Goal: Task Accomplishment & Management: Manage account settings

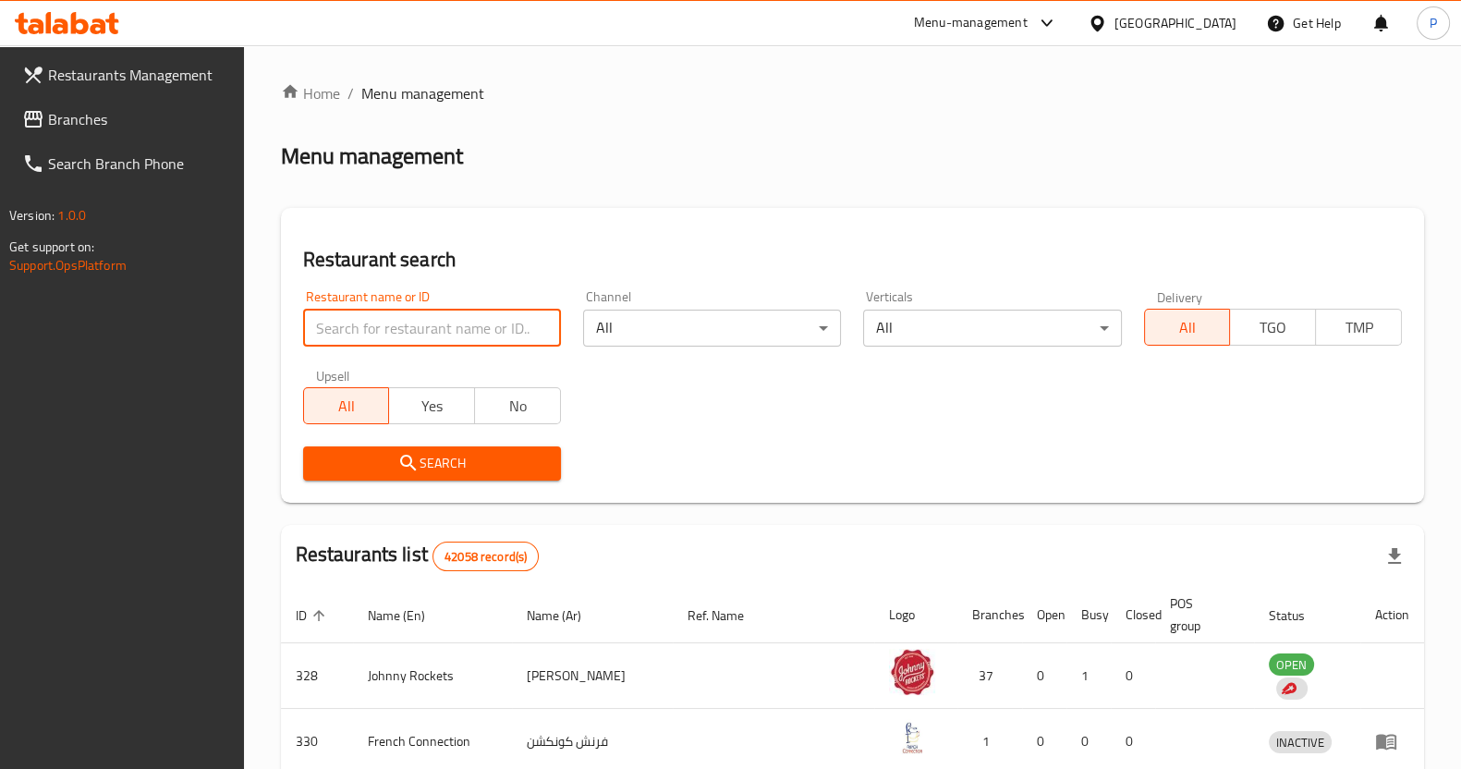
click at [439, 330] on input "search" at bounding box center [432, 328] width 258 height 37
type input "[PERSON_NAME]"
click button "Search" at bounding box center [432, 463] width 258 height 34
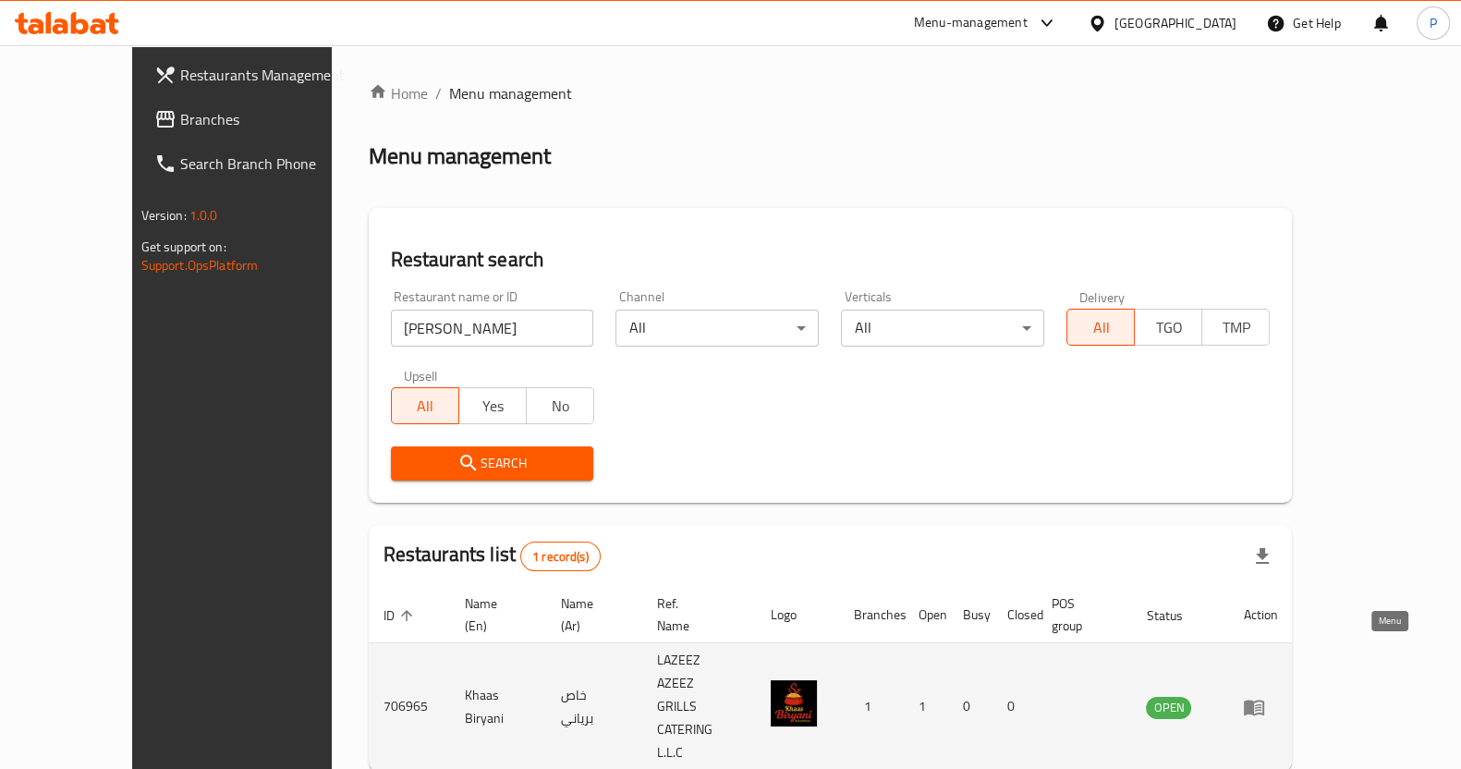
click at [1265, 696] on icon "enhanced table" at bounding box center [1254, 707] width 22 height 22
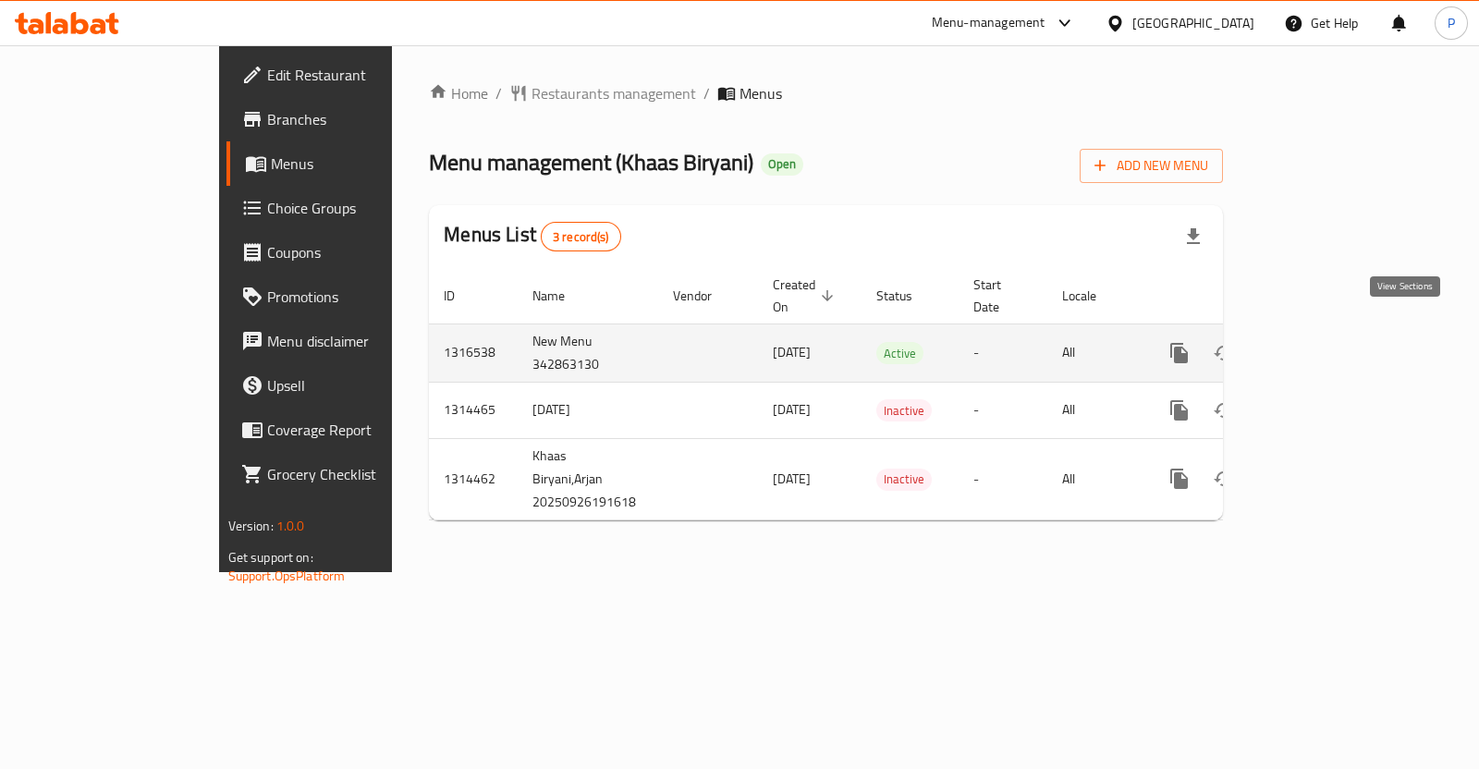
click at [1321, 345] on icon "enhanced table" at bounding box center [1312, 353] width 17 height 17
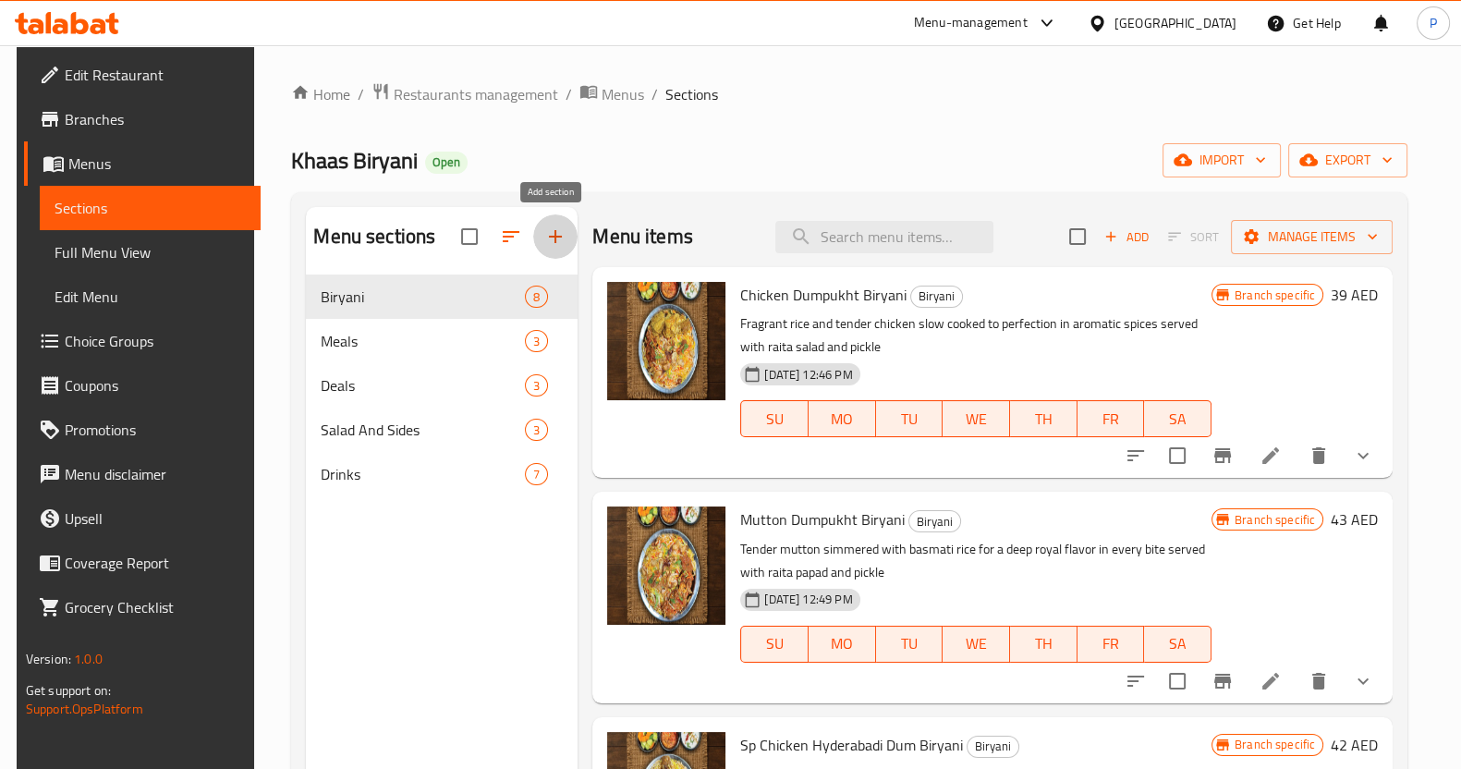
click at [549, 247] on icon "button" at bounding box center [555, 237] width 22 height 22
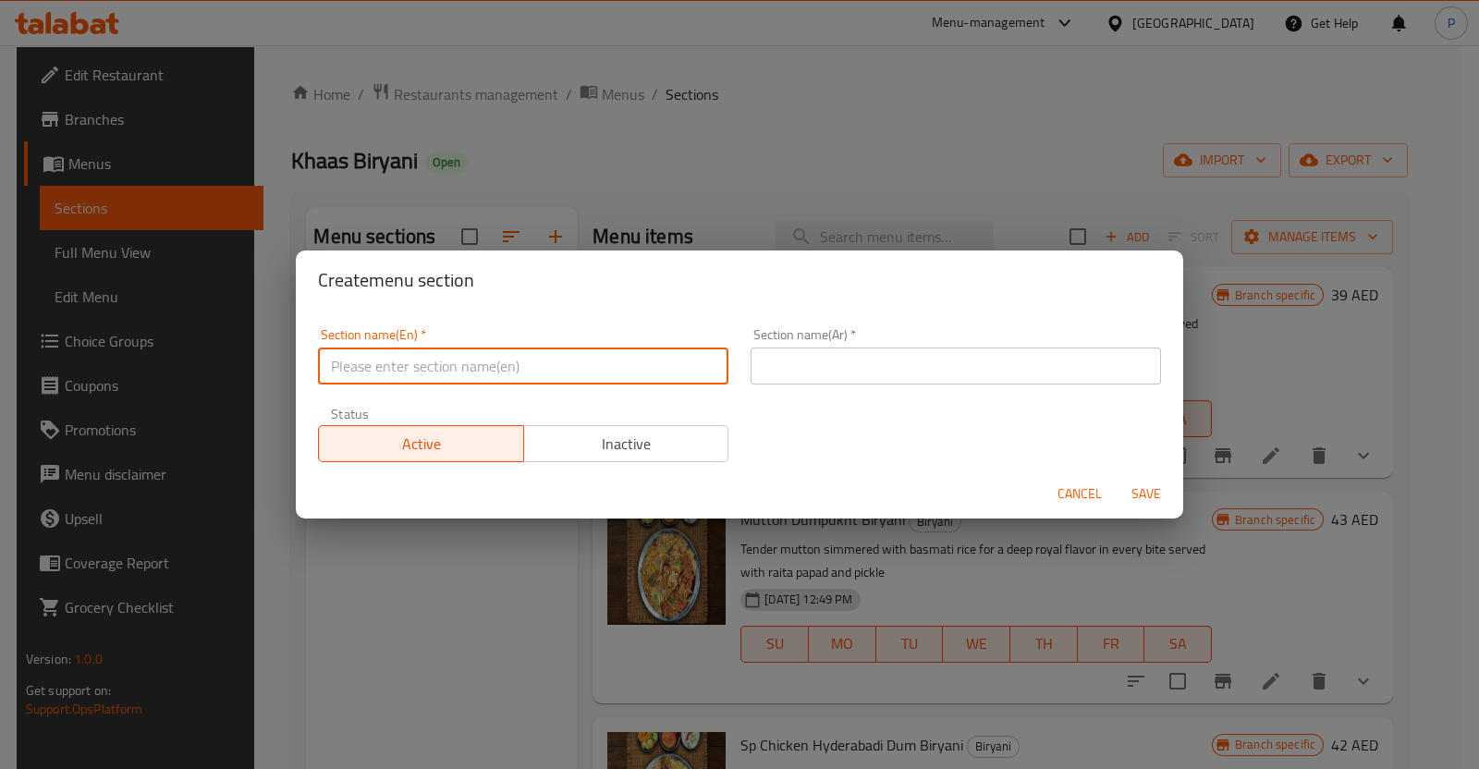
click at [448, 360] on input "text" at bounding box center [523, 365] width 410 height 37
type input "M41"
click at [608, 392] on div "Section name(En)   * M41 Section name(En) *" at bounding box center [523, 356] width 433 height 79
drag, startPoint x: 545, startPoint y: 374, endPoint x: 163, endPoint y: 408, distance: 384.1
click at [163, 408] on div "Create menu section Section name(En)   * M41 Section name(En) * Section name(Ar…" at bounding box center [739, 384] width 1479 height 769
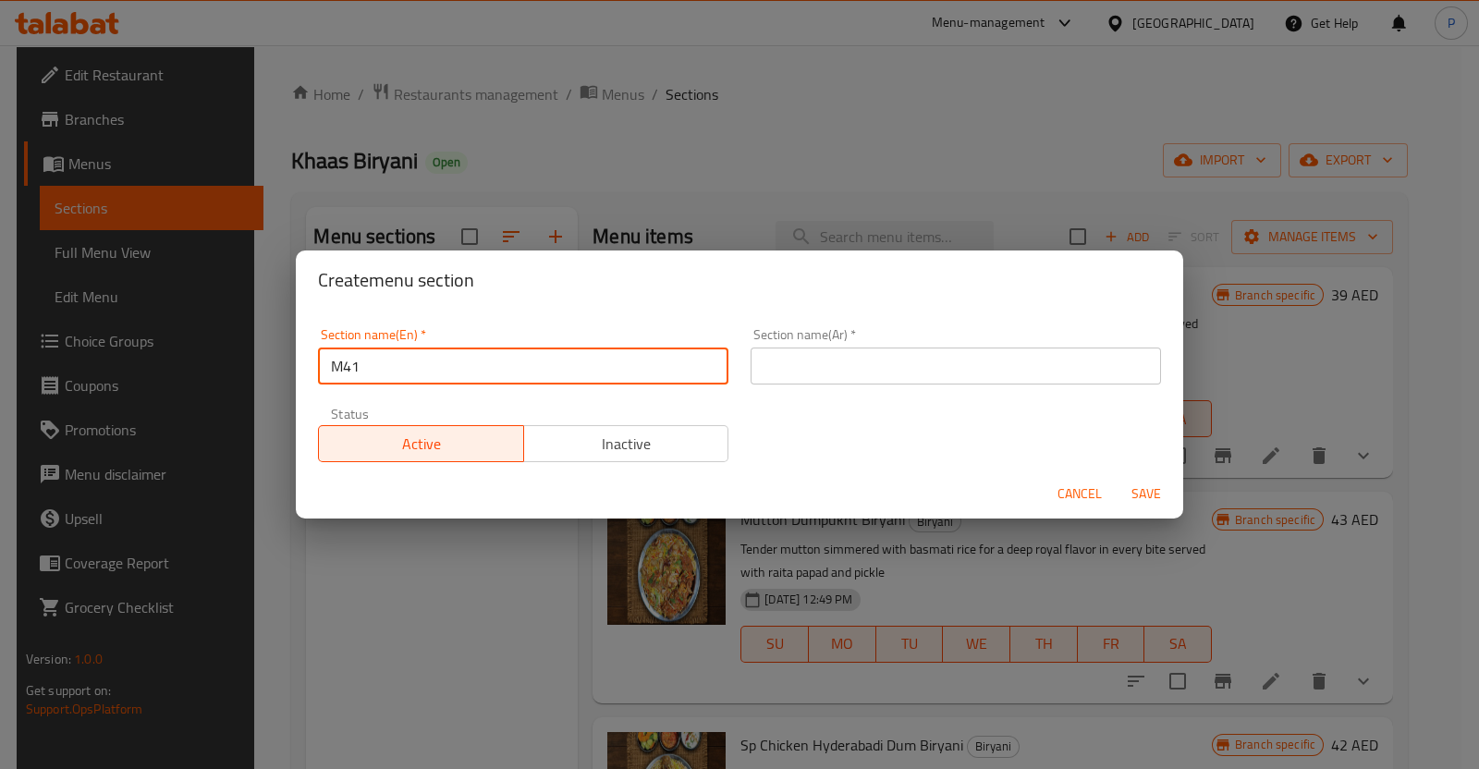
click at [573, 431] on span "Inactive" at bounding box center [626, 444] width 190 height 27
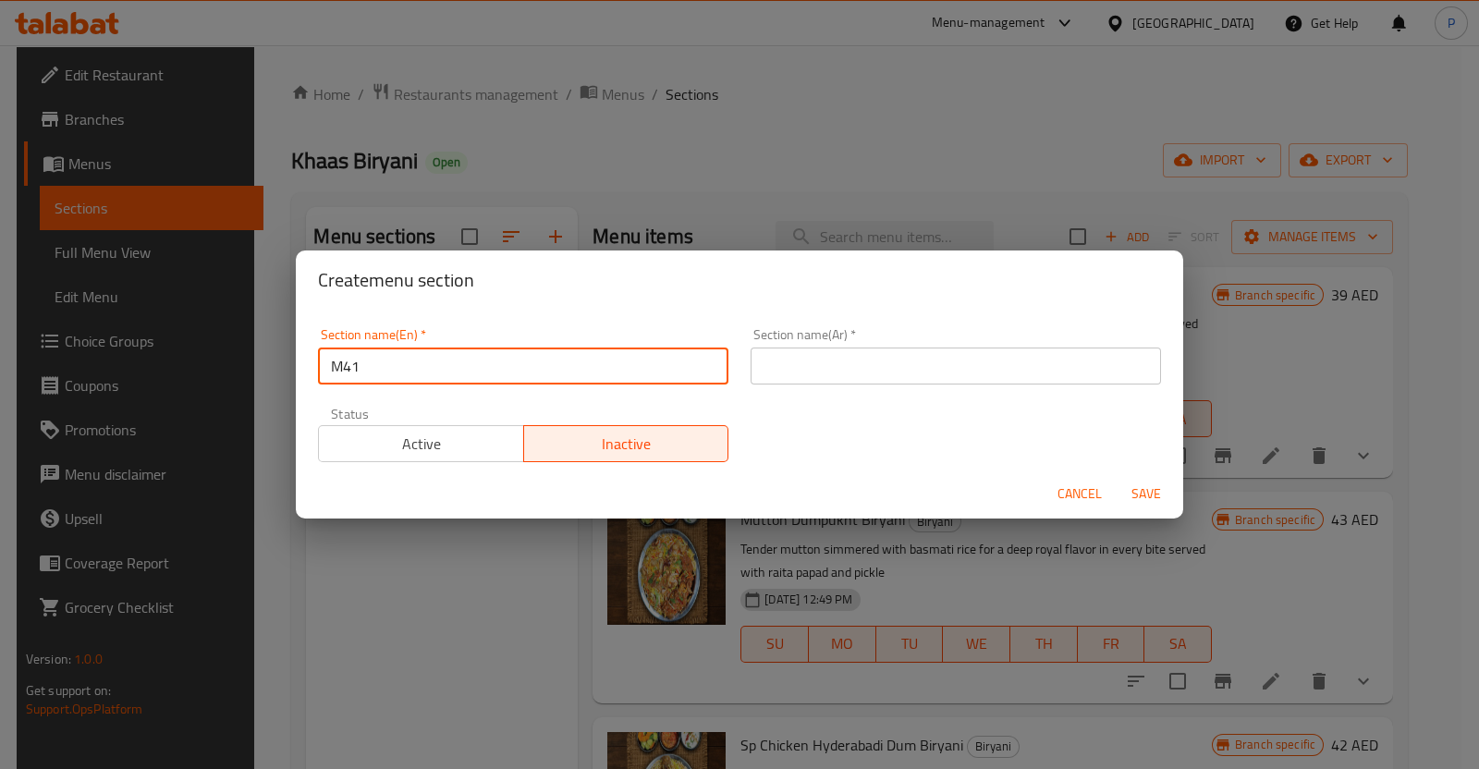
click at [788, 358] on input "text" at bounding box center [955, 365] width 410 height 37
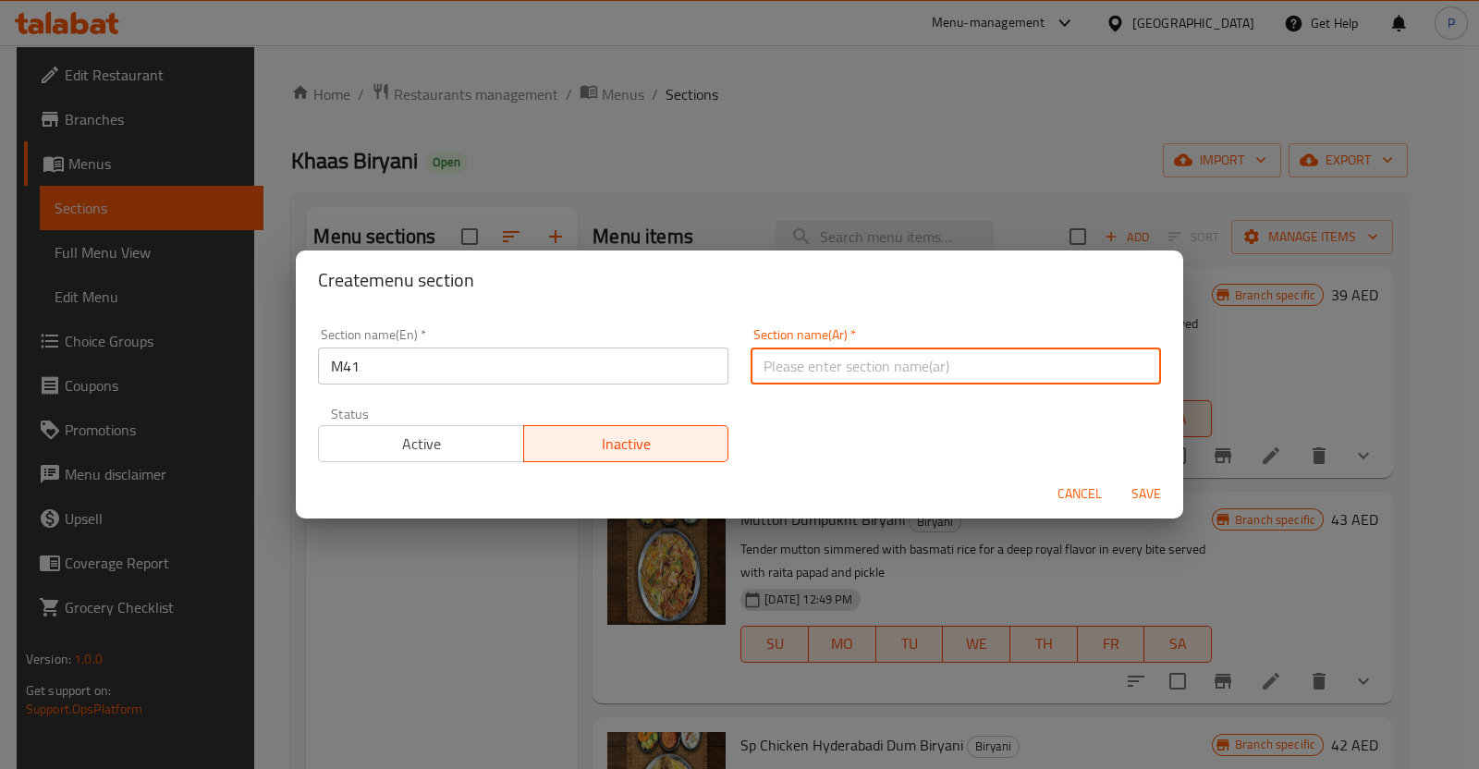
paste input "إم 4"
type input "إم 4"
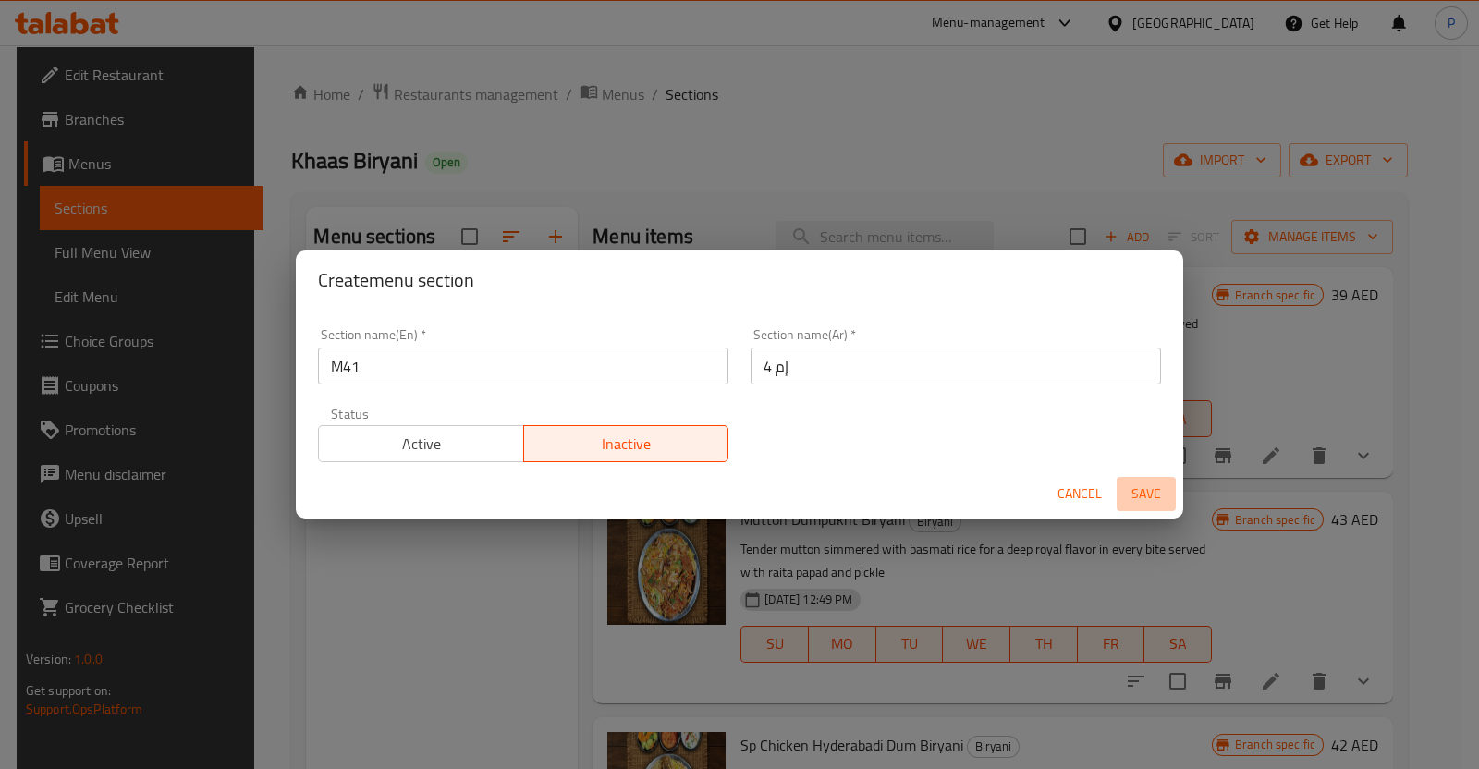
click at [1154, 488] on span "Save" at bounding box center [1146, 493] width 44 height 23
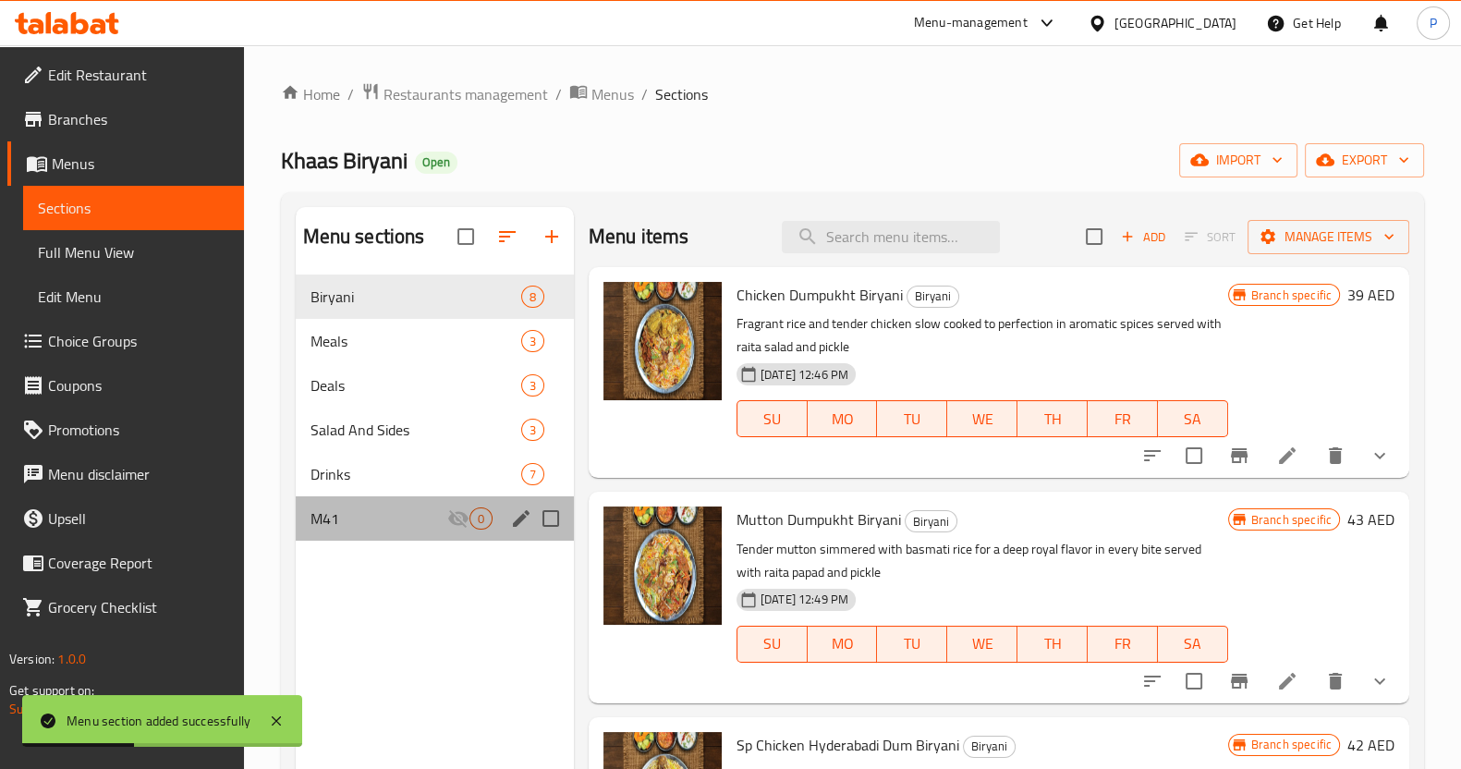
click at [435, 496] on div "M41 0" at bounding box center [435, 518] width 278 height 44
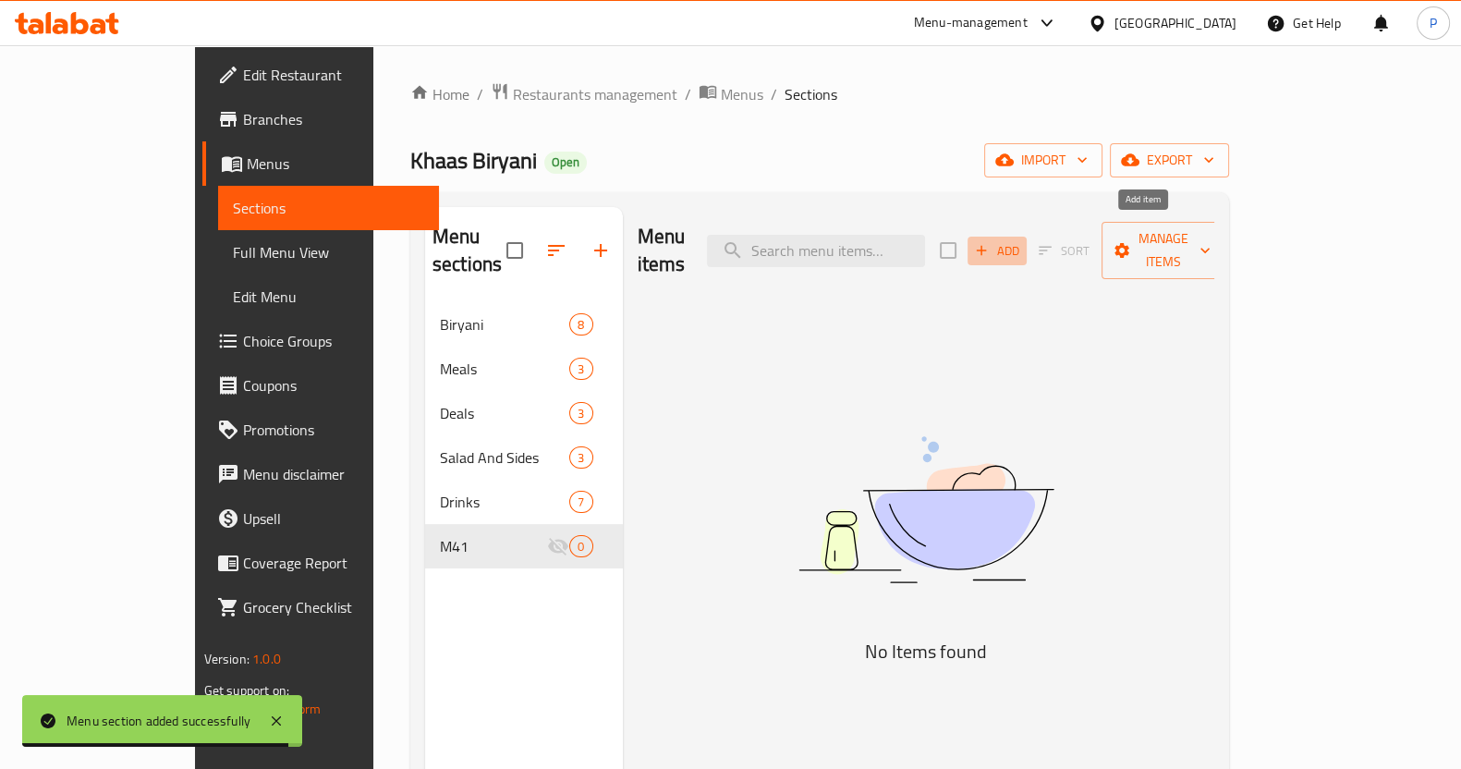
click at [1022, 242] on span "Add" at bounding box center [997, 250] width 50 height 21
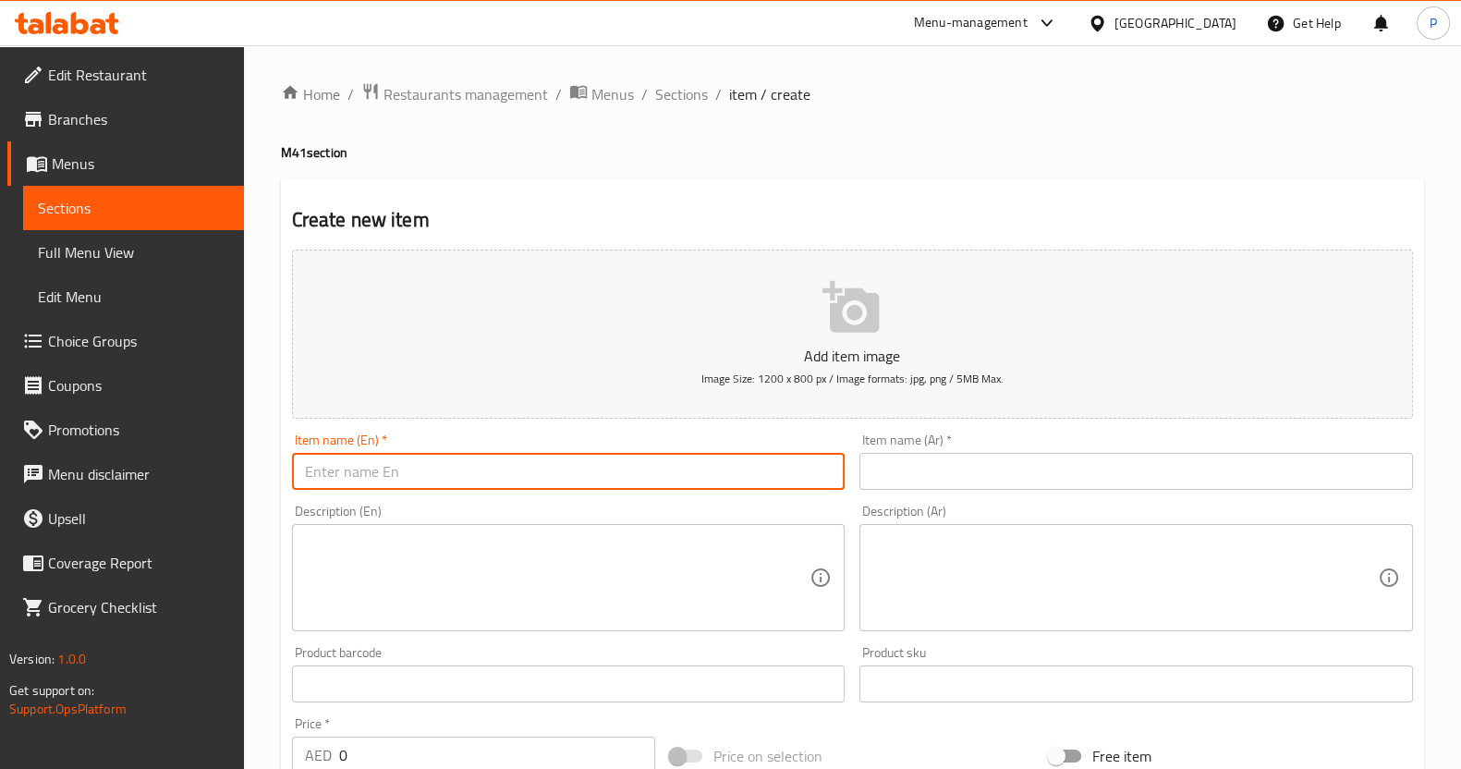
click at [456, 469] on input "text" at bounding box center [569, 471] width 554 height 37
click at [670, 94] on span "Sections" at bounding box center [681, 94] width 53 height 22
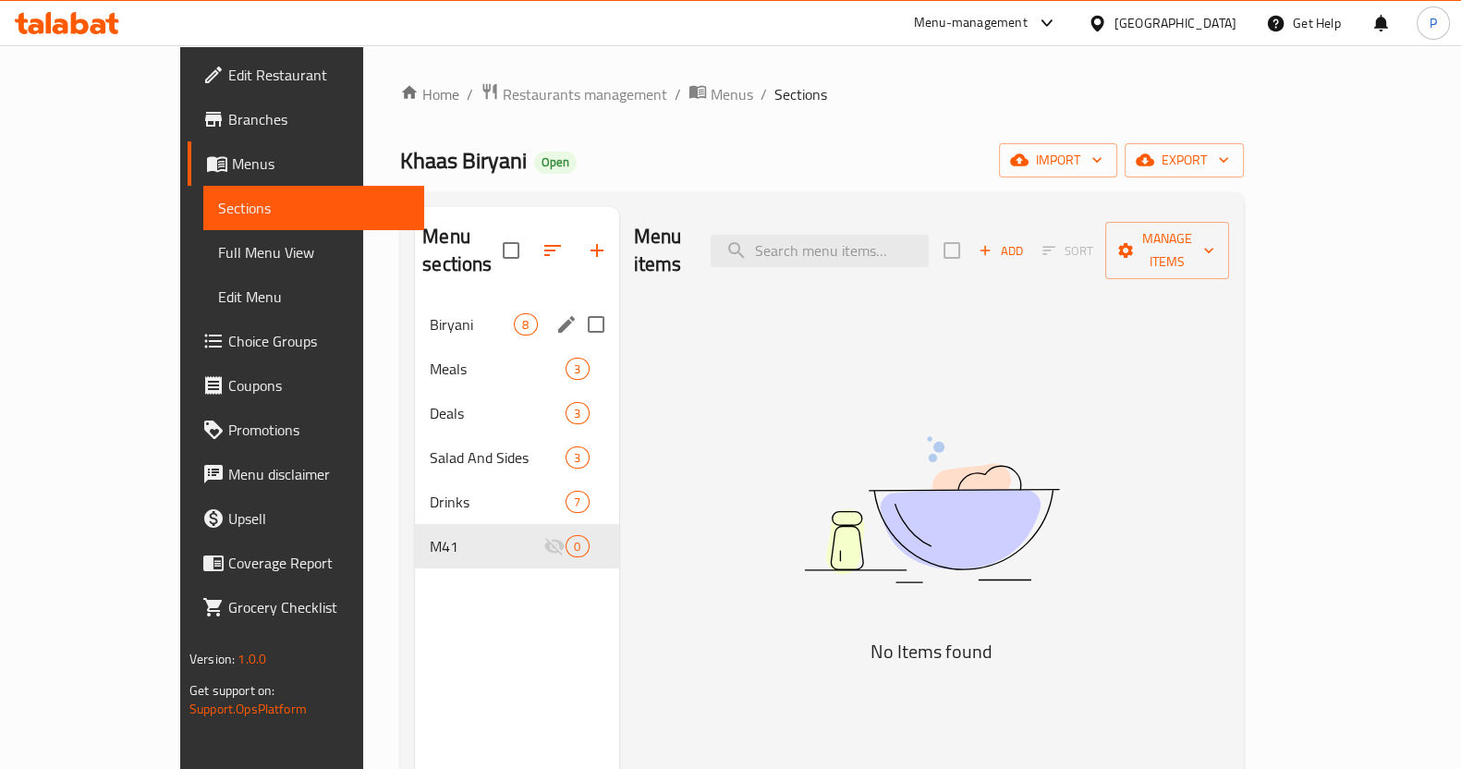
click at [415, 312] on div "Biryani 8" at bounding box center [516, 324] width 203 height 44
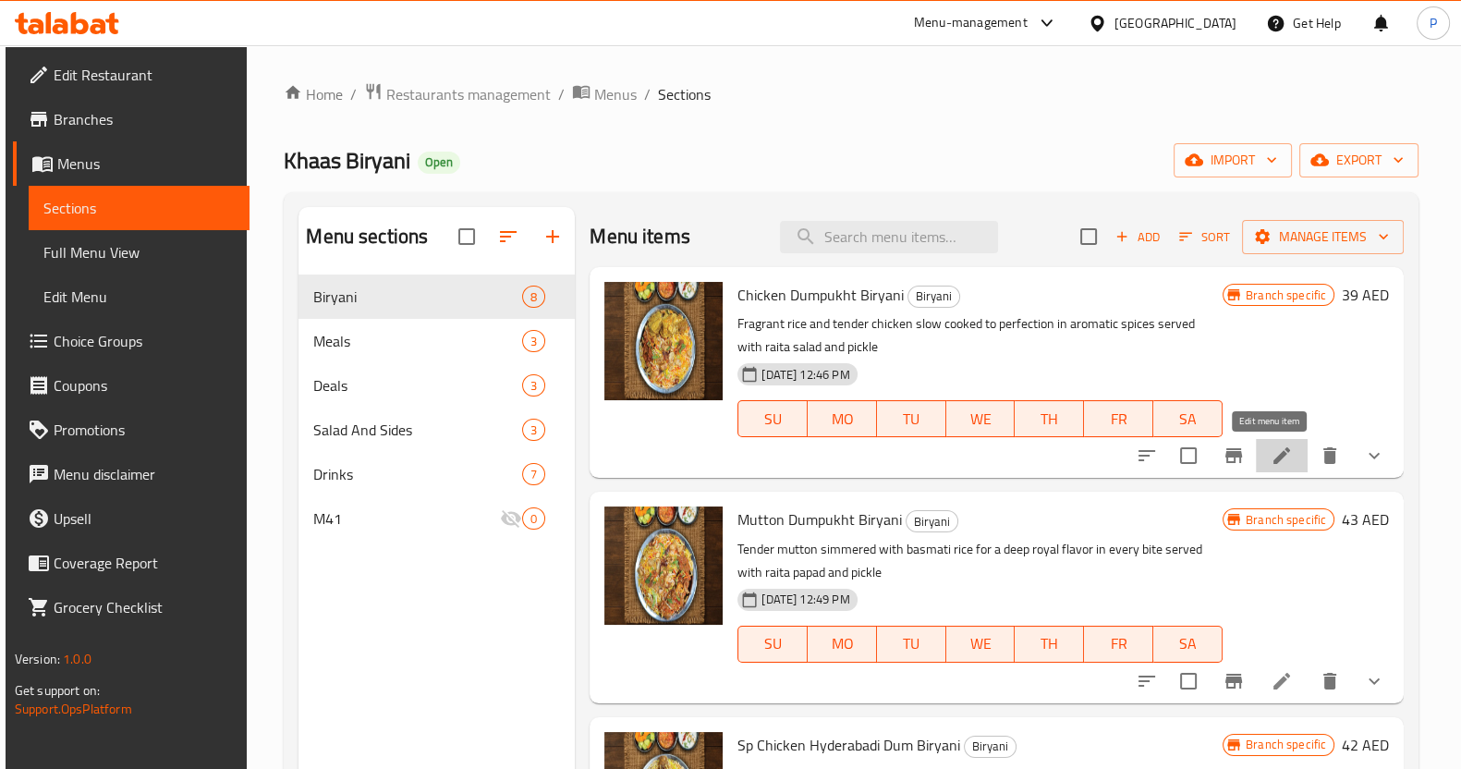
click at [1271, 451] on icon at bounding box center [1282, 456] width 22 height 22
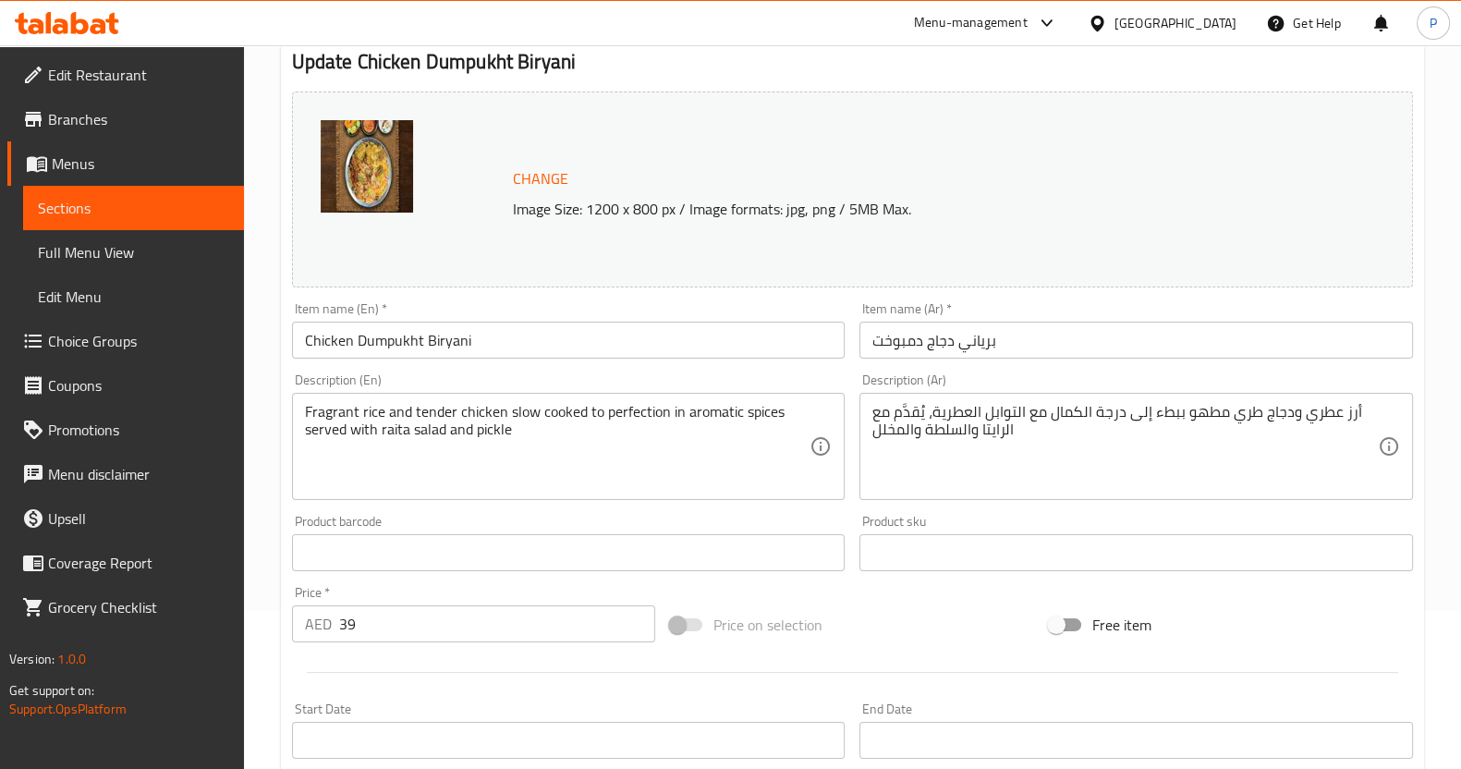
scroll to position [157, 0]
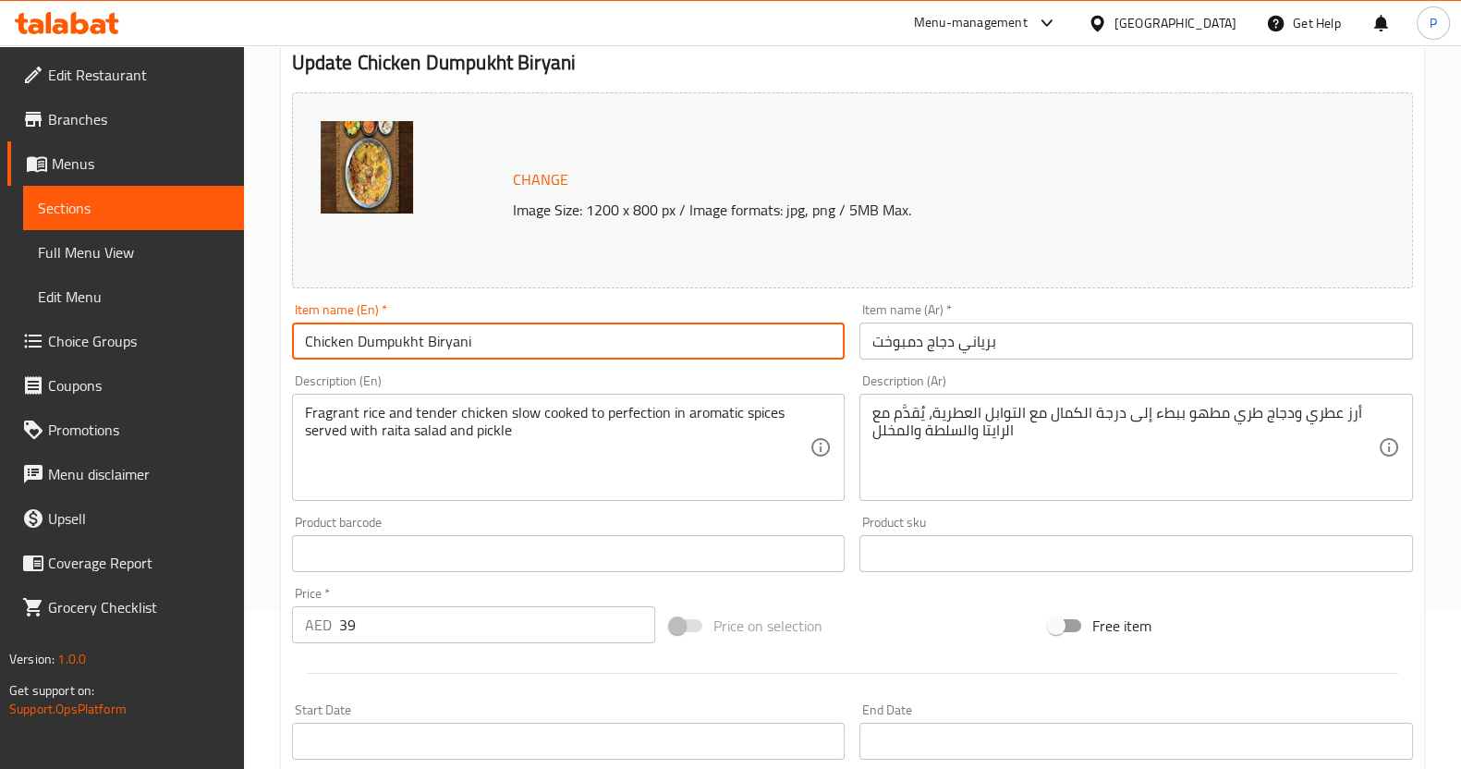
drag, startPoint x: 470, startPoint y: 348, endPoint x: 240, endPoint y: 340, distance: 230.3
click at [240, 340] on div "Edit Restaurant Branches Menus Sections Full Menu View Edit Menu Choice Groups …" at bounding box center [730, 585] width 1461 height 1394
click at [1026, 339] on input "برياني دجاج دمبوخت" at bounding box center [1136, 341] width 554 height 37
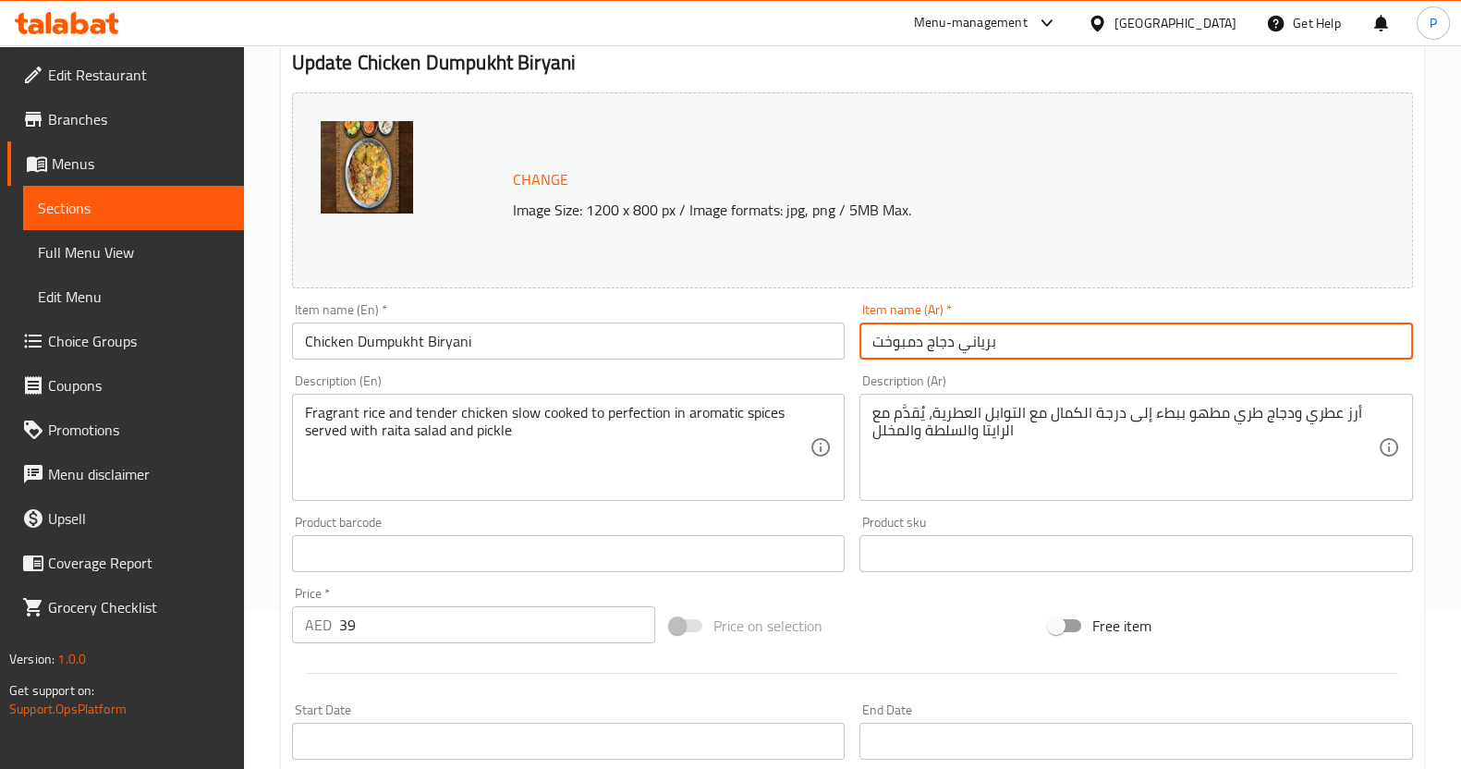
drag, startPoint x: 1024, startPoint y: 341, endPoint x: 1005, endPoint y: 337, distance: 19.8
click at [1005, 337] on input "برياني دجاج دمبوخت" at bounding box center [1136, 341] width 554 height 37
drag, startPoint x: 999, startPoint y: 344, endPoint x: 874, endPoint y: 328, distance: 125.7
click at [874, 328] on input "برياني دجاج دمبوخت" at bounding box center [1136, 341] width 554 height 37
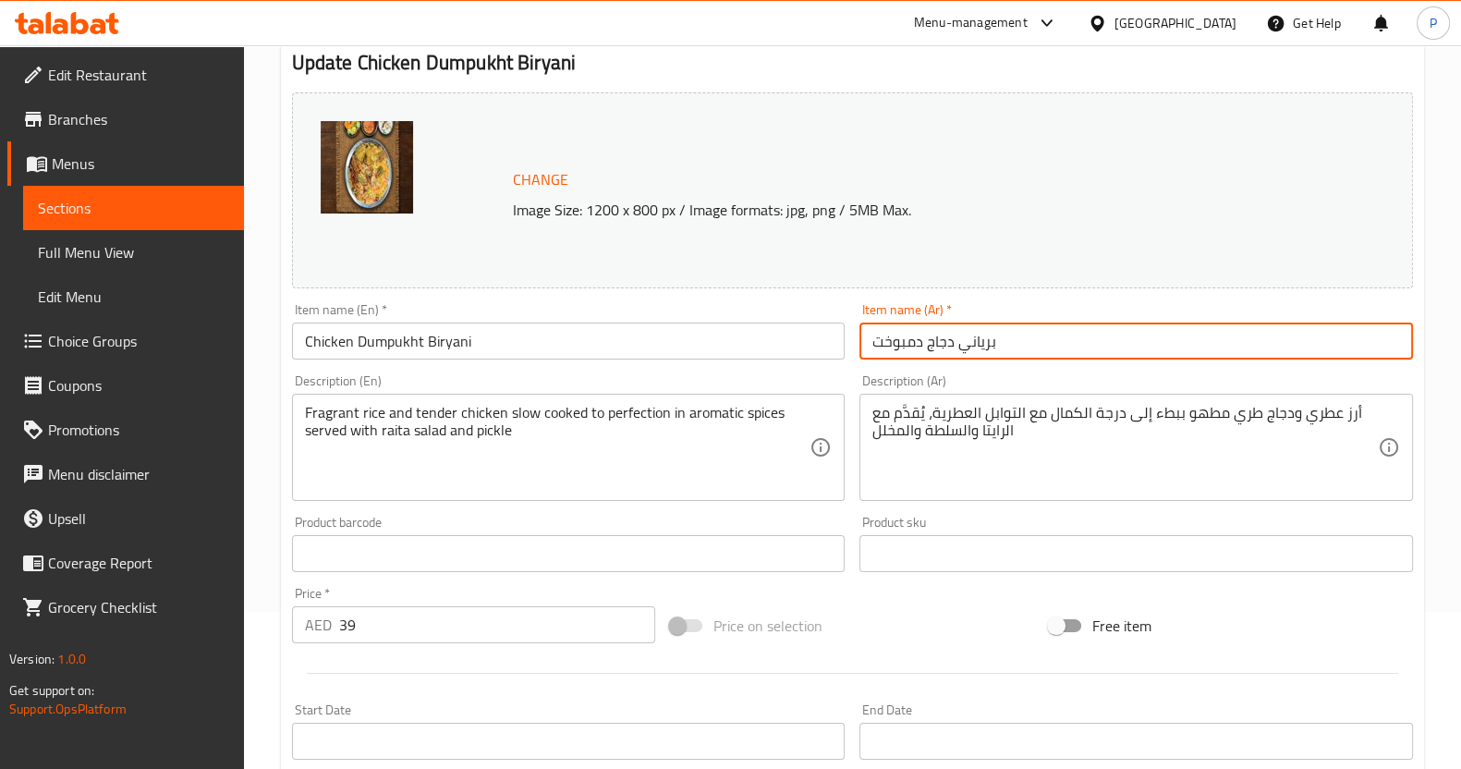
scroll to position [0, 0]
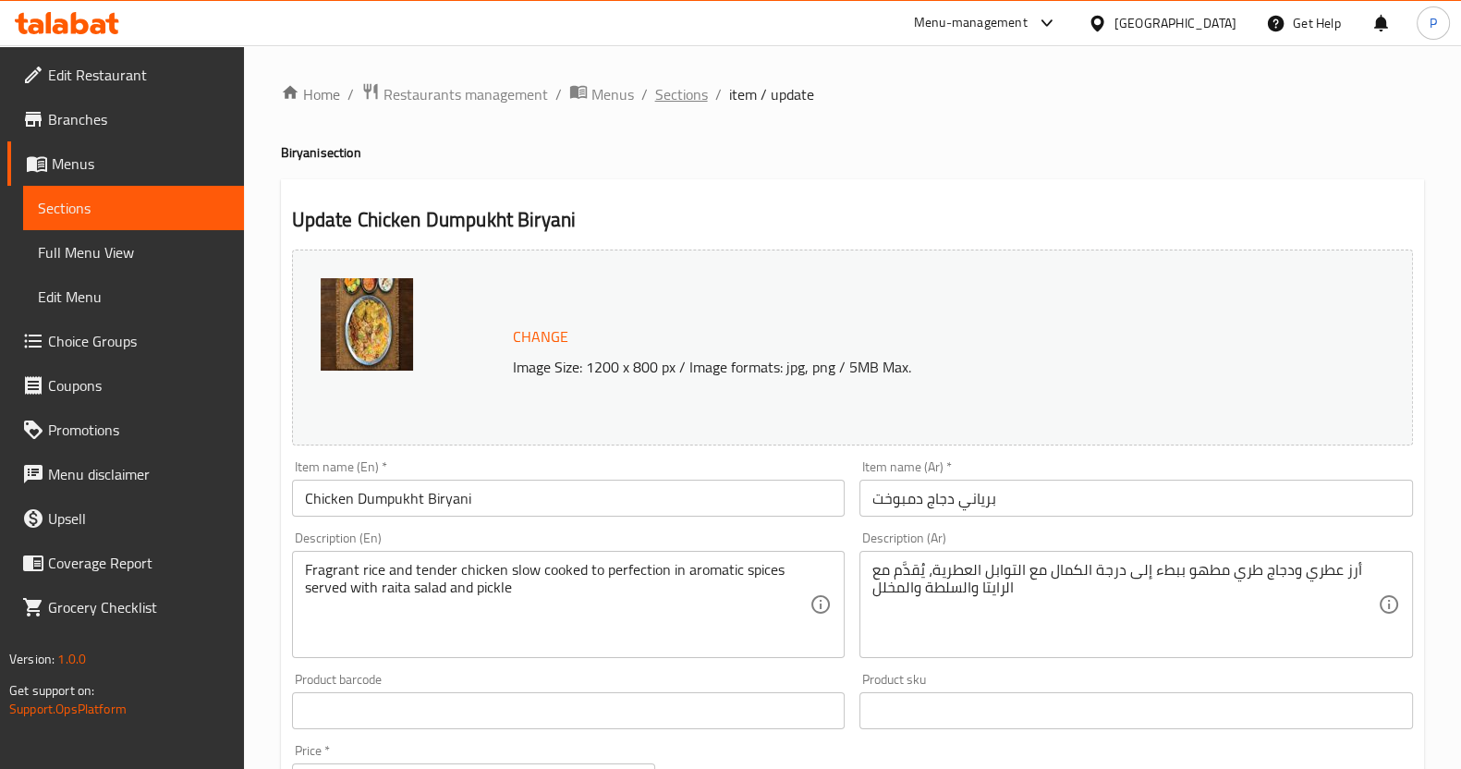
click at [679, 104] on span "Sections" at bounding box center [681, 94] width 53 height 22
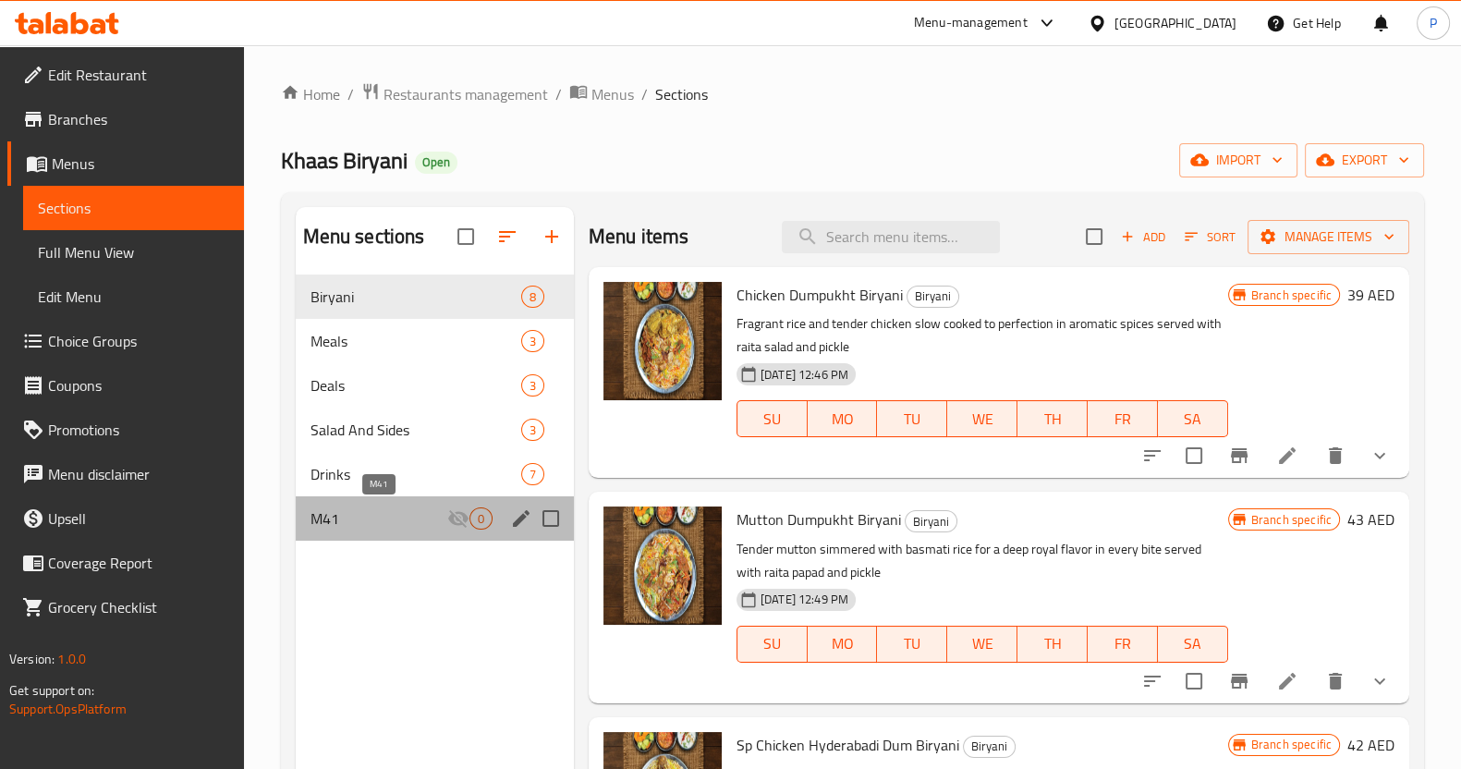
click at [364, 512] on span "M41" at bounding box center [379, 518] width 137 height 22
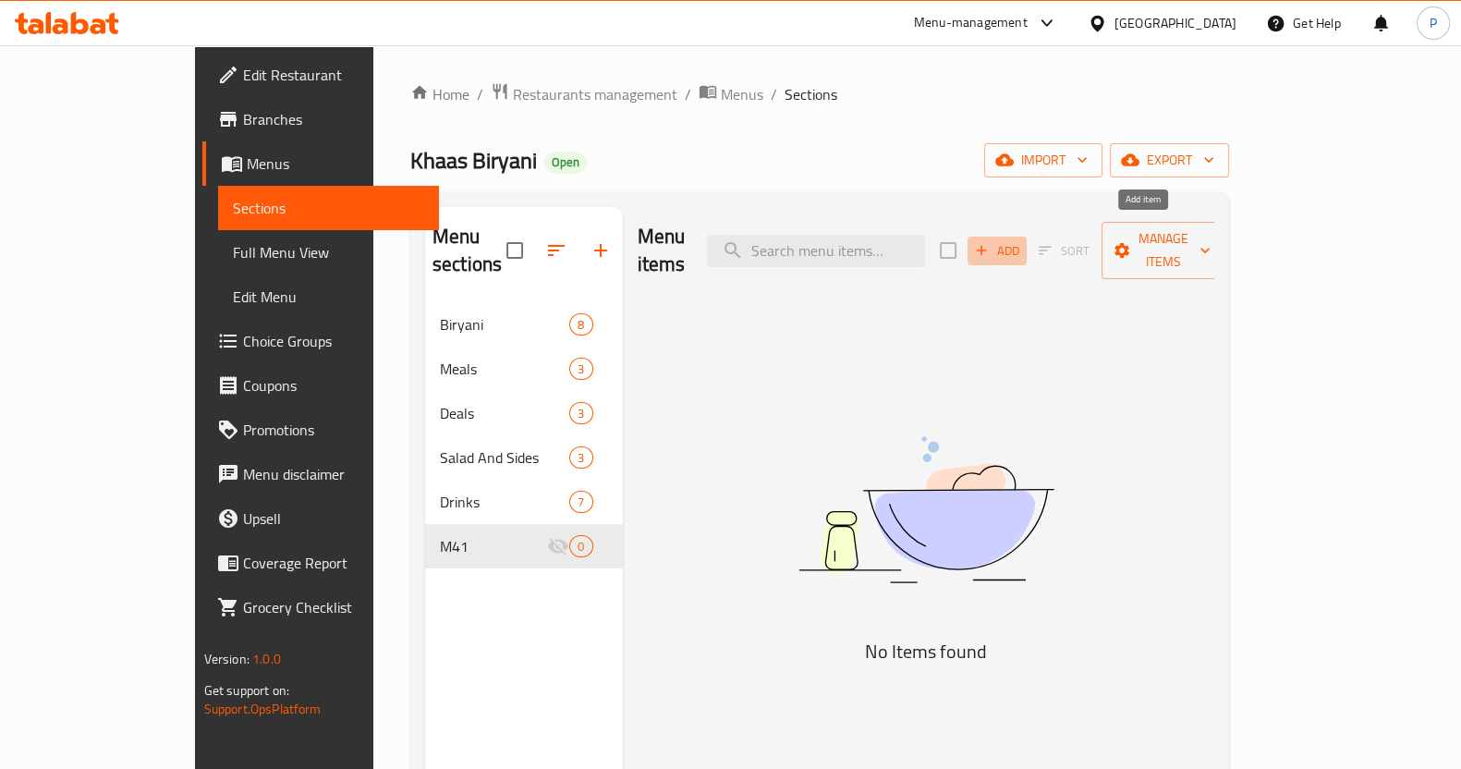
click at [1022, 240] on span "Add" at bounding box center [997, 250] width 50 height 21
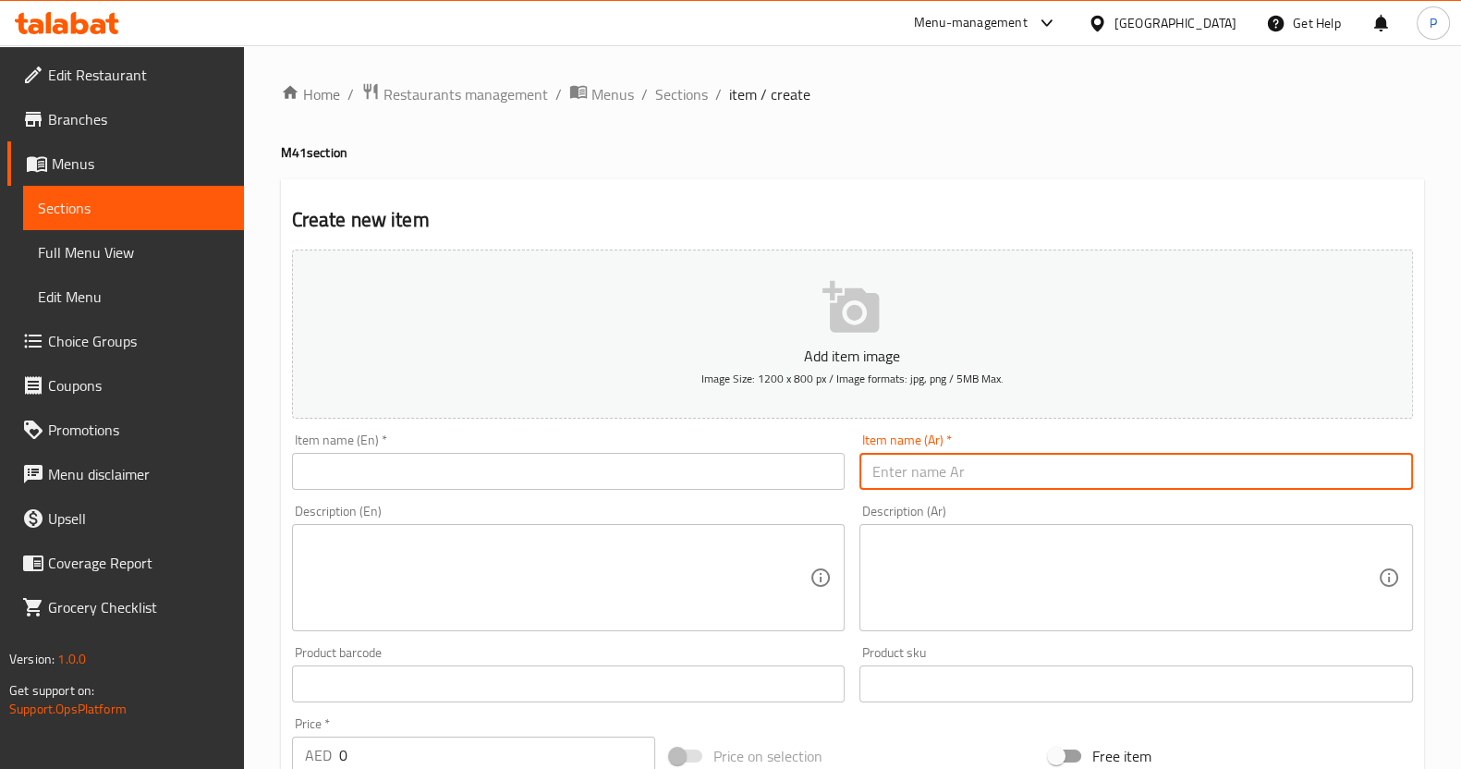
click at [912, 469] on input "text" at bounding box center [1136, 471] width 554 height 37
paste input "برياني دجاج دمبوخت"
type input "برياني دجاج دمبوخت"
click at [549, 482] on input "text" at bounding box center [569, 471] width 554 height 37
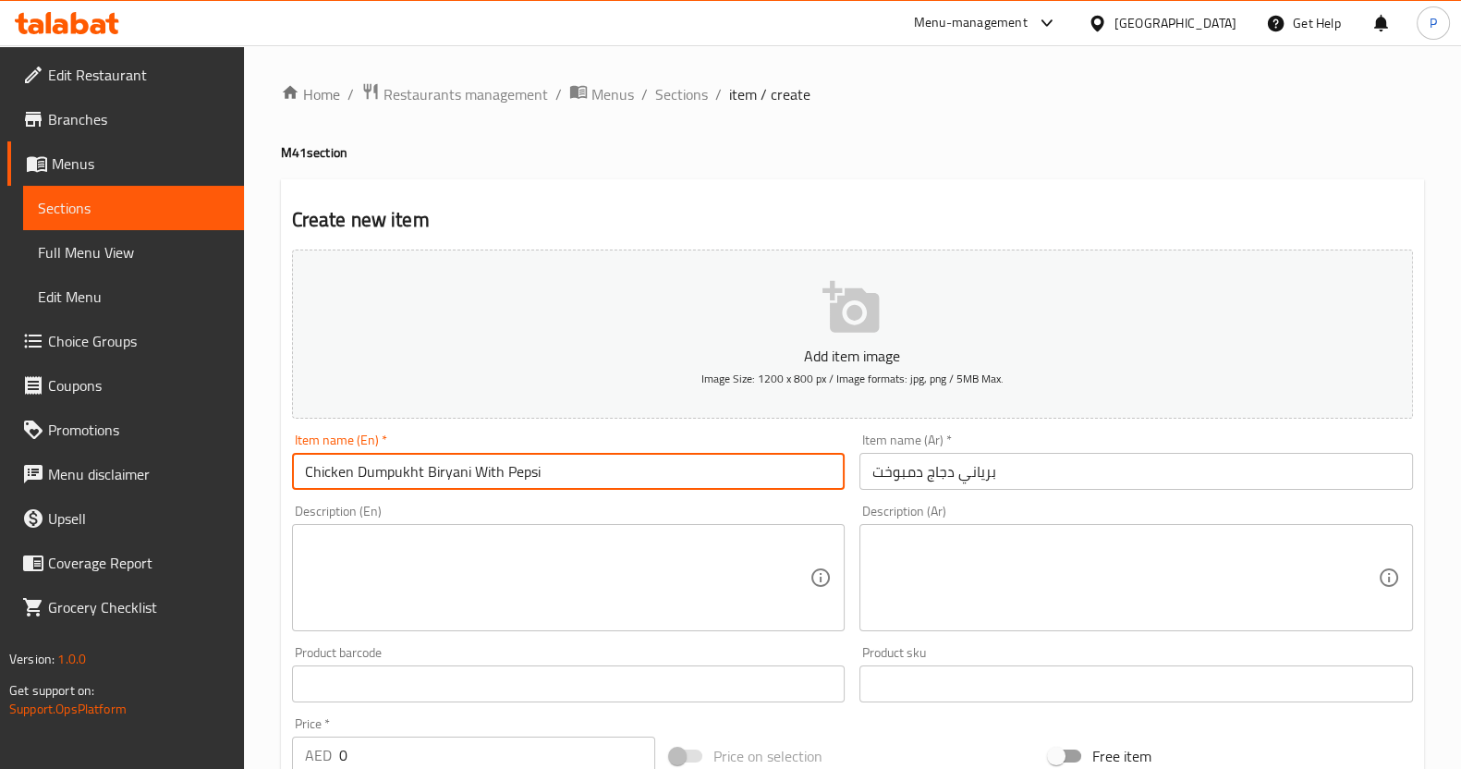
scroll to position [536, 0]
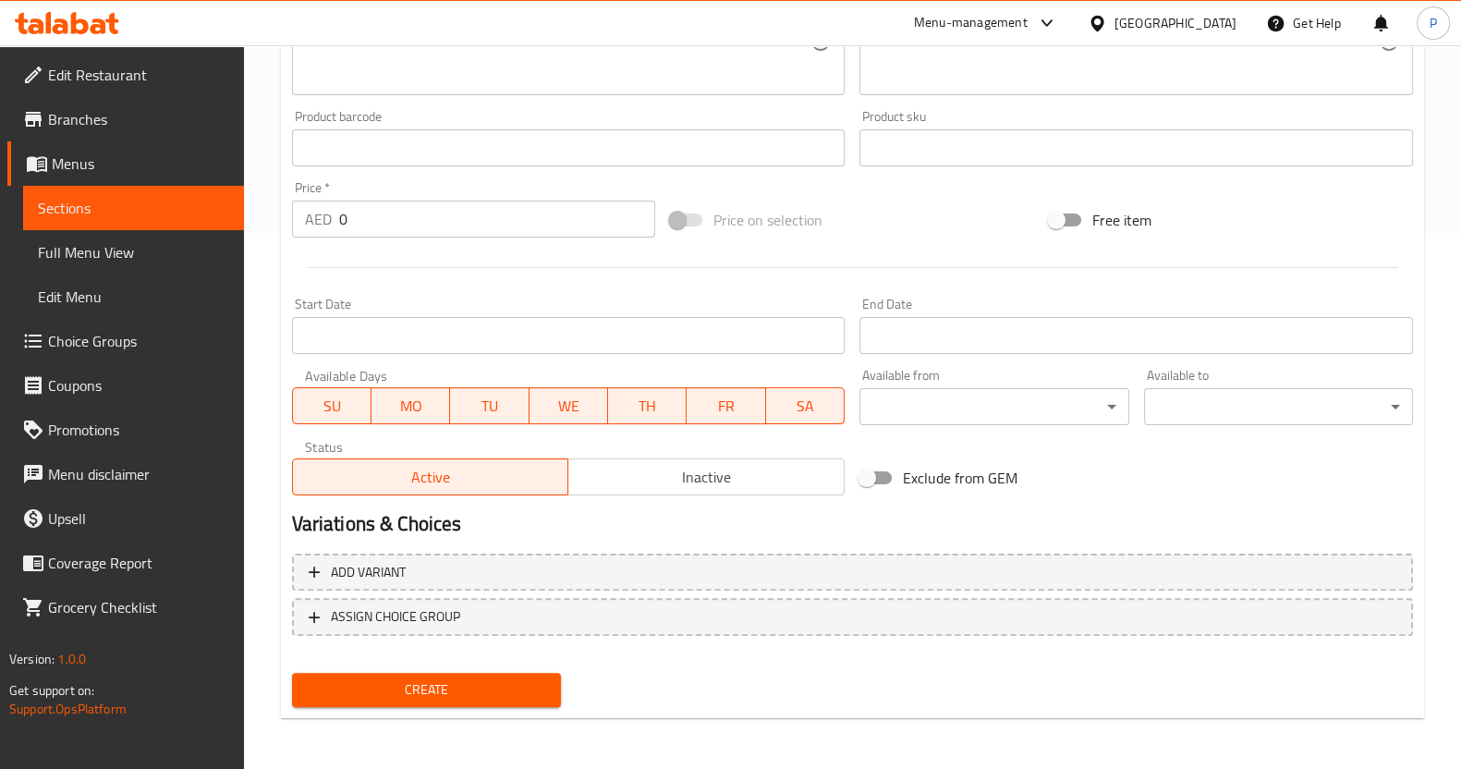
type input "Chicken Dumpukht Biryani With Pepsi"
click at [434, 691] on span "Create" at bounding box center [426, 689] width 239 height 23
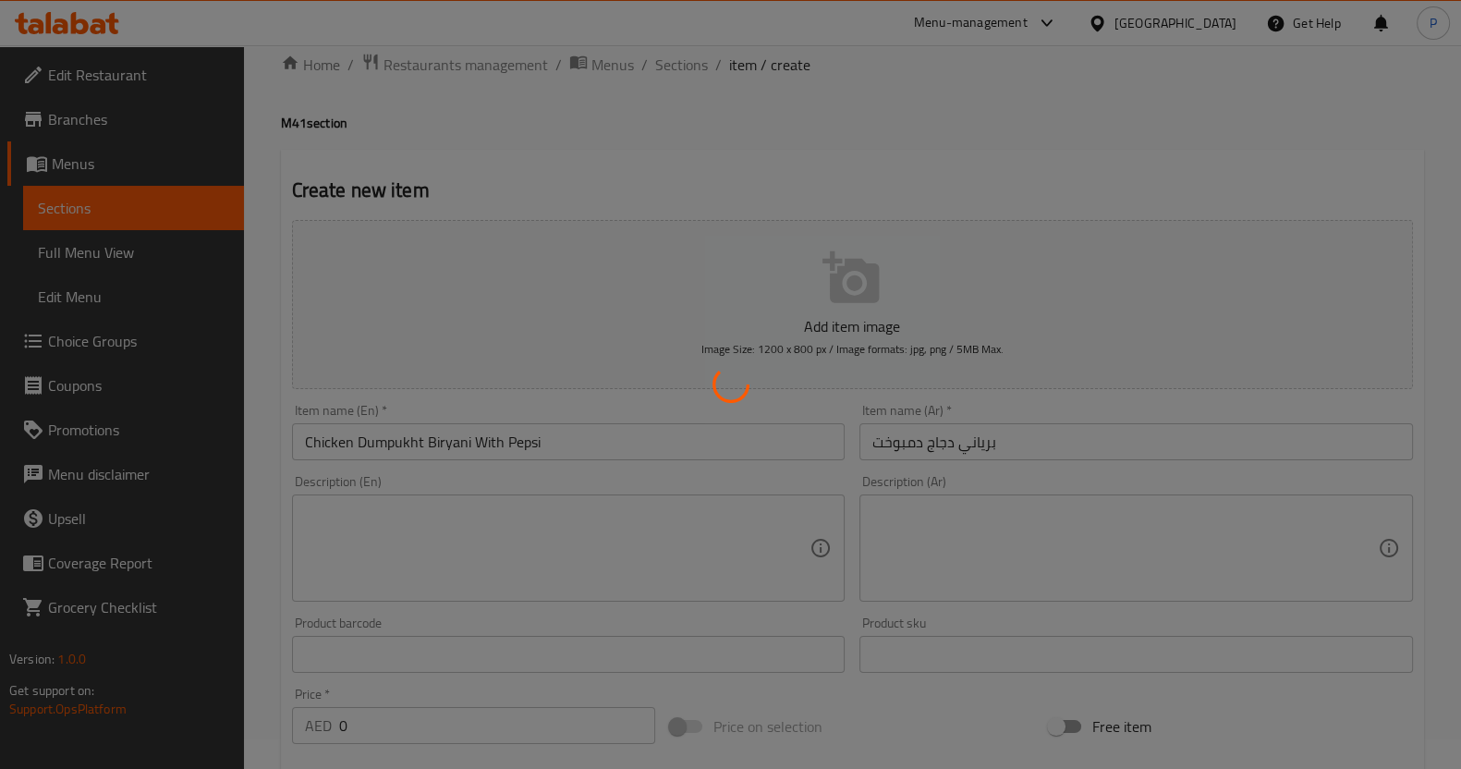
scroll to position [0, 0]
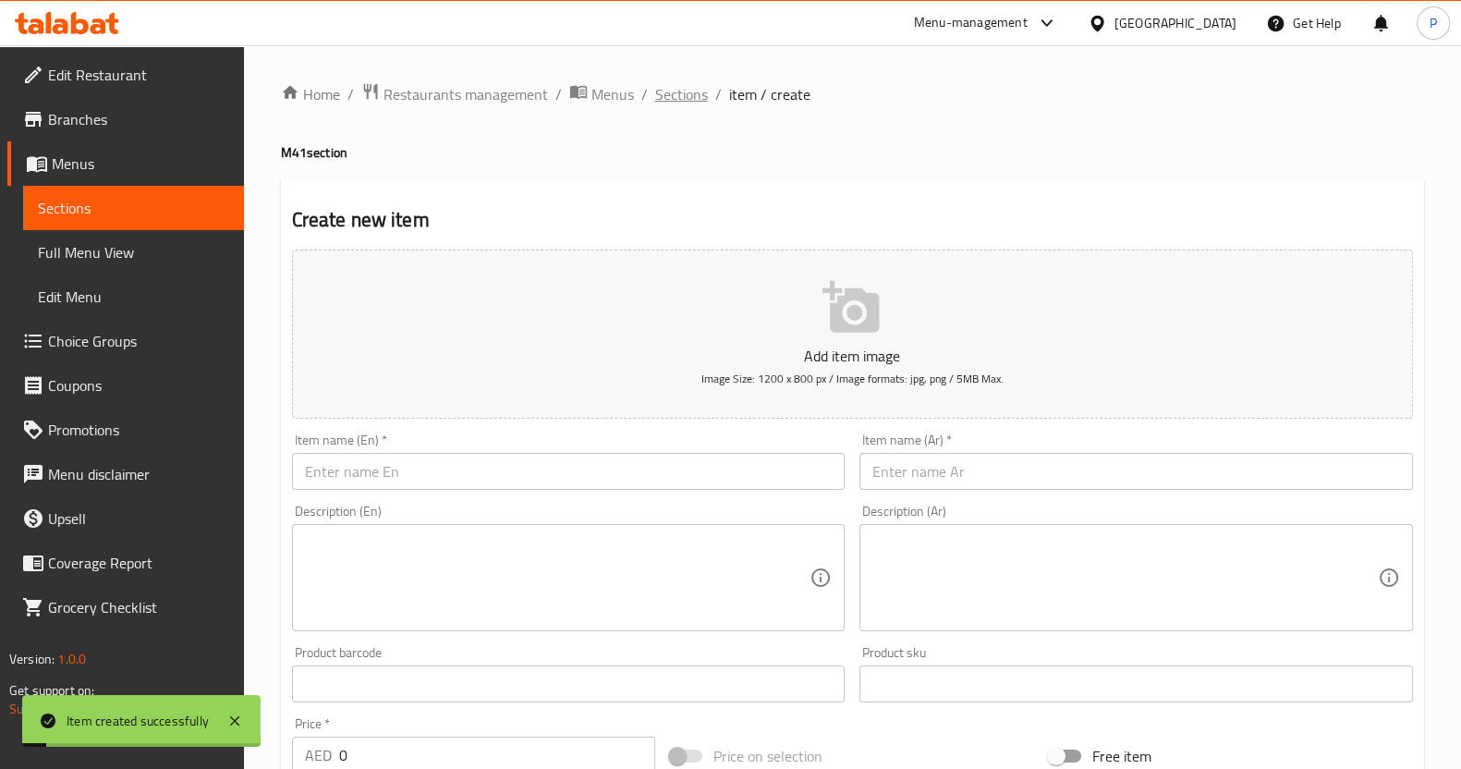
click at [674, 94] on span "Sections" at bounding box center [681, 94] width 53 height 22
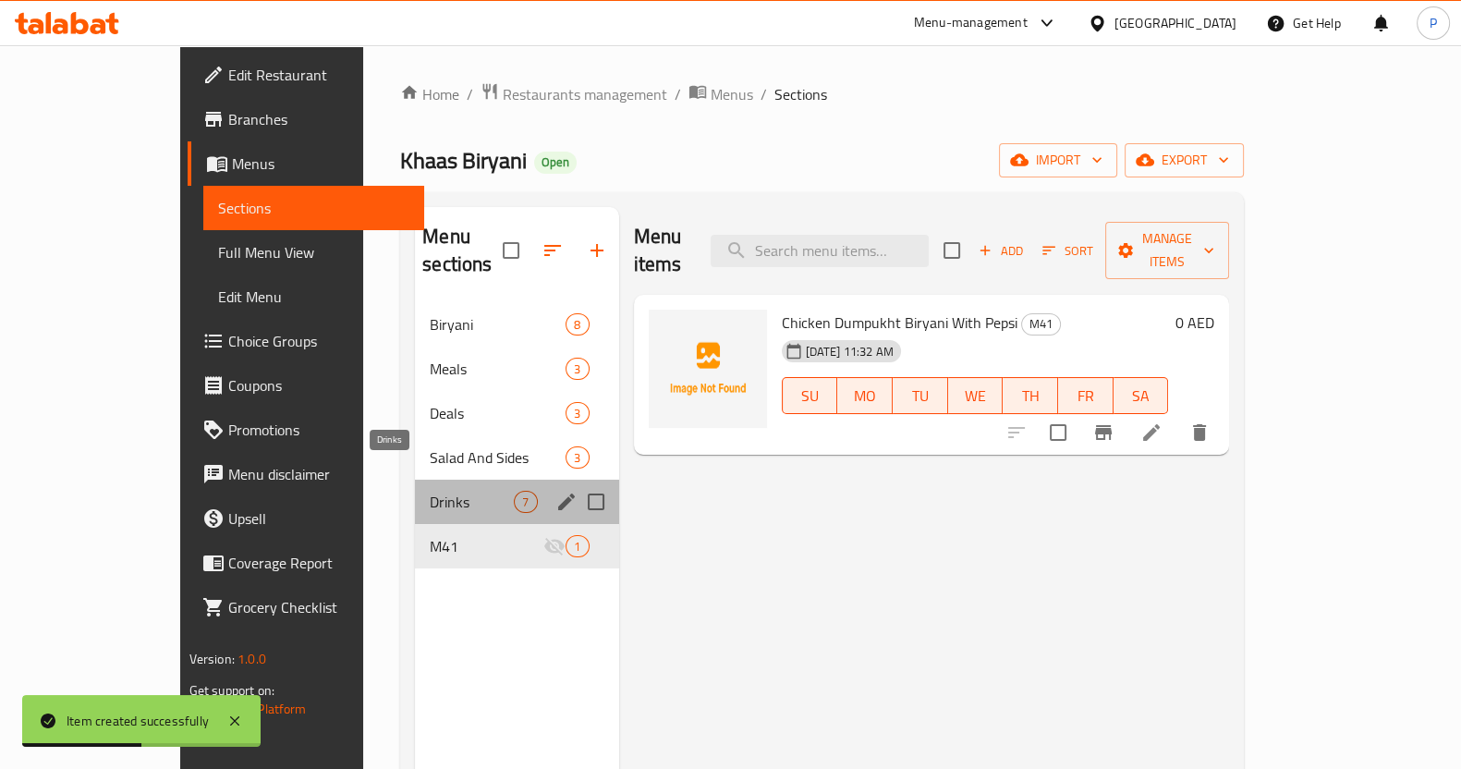
click at [430, 491] on span "Drinks" at bounding box center [472, 502] width 84 height 22
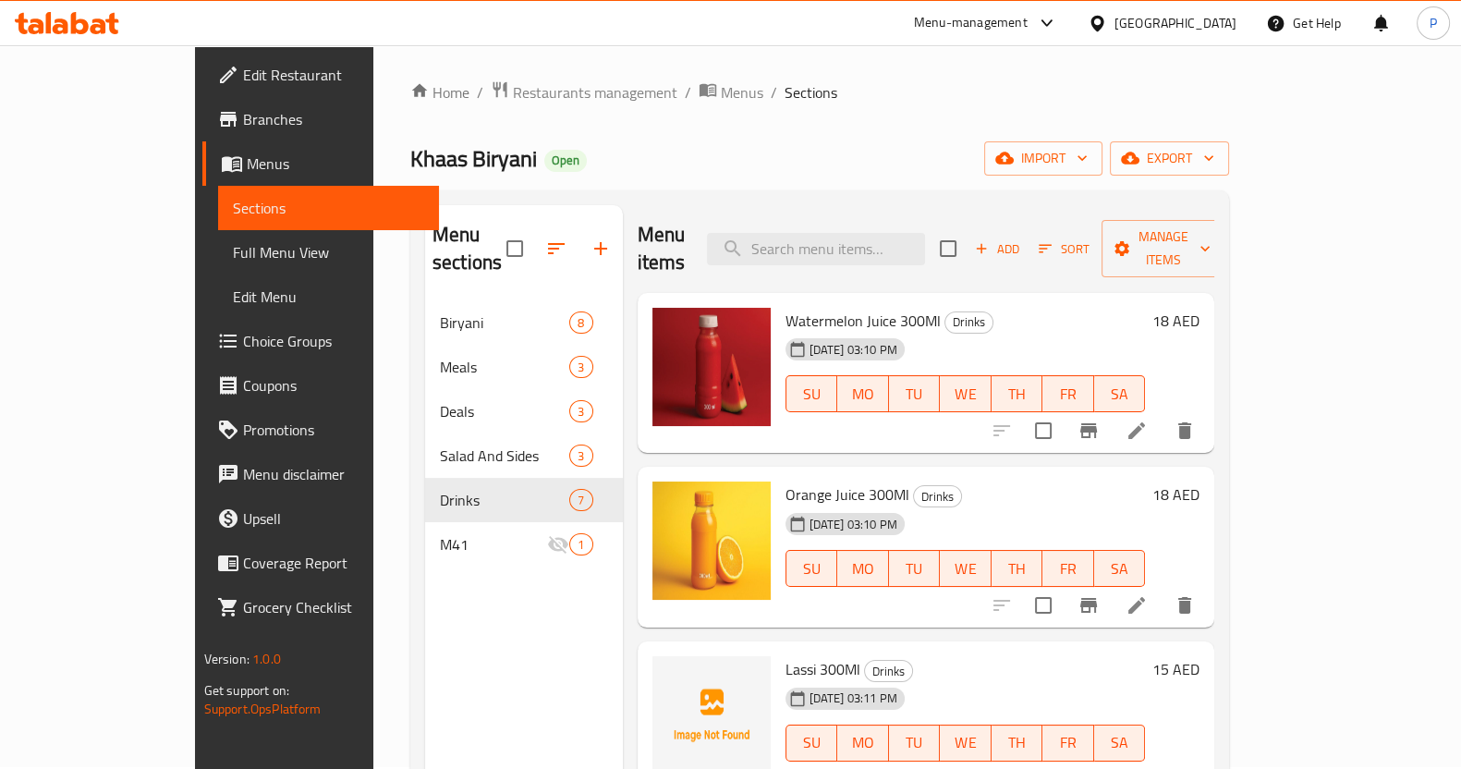
scroll to position [1, 0]
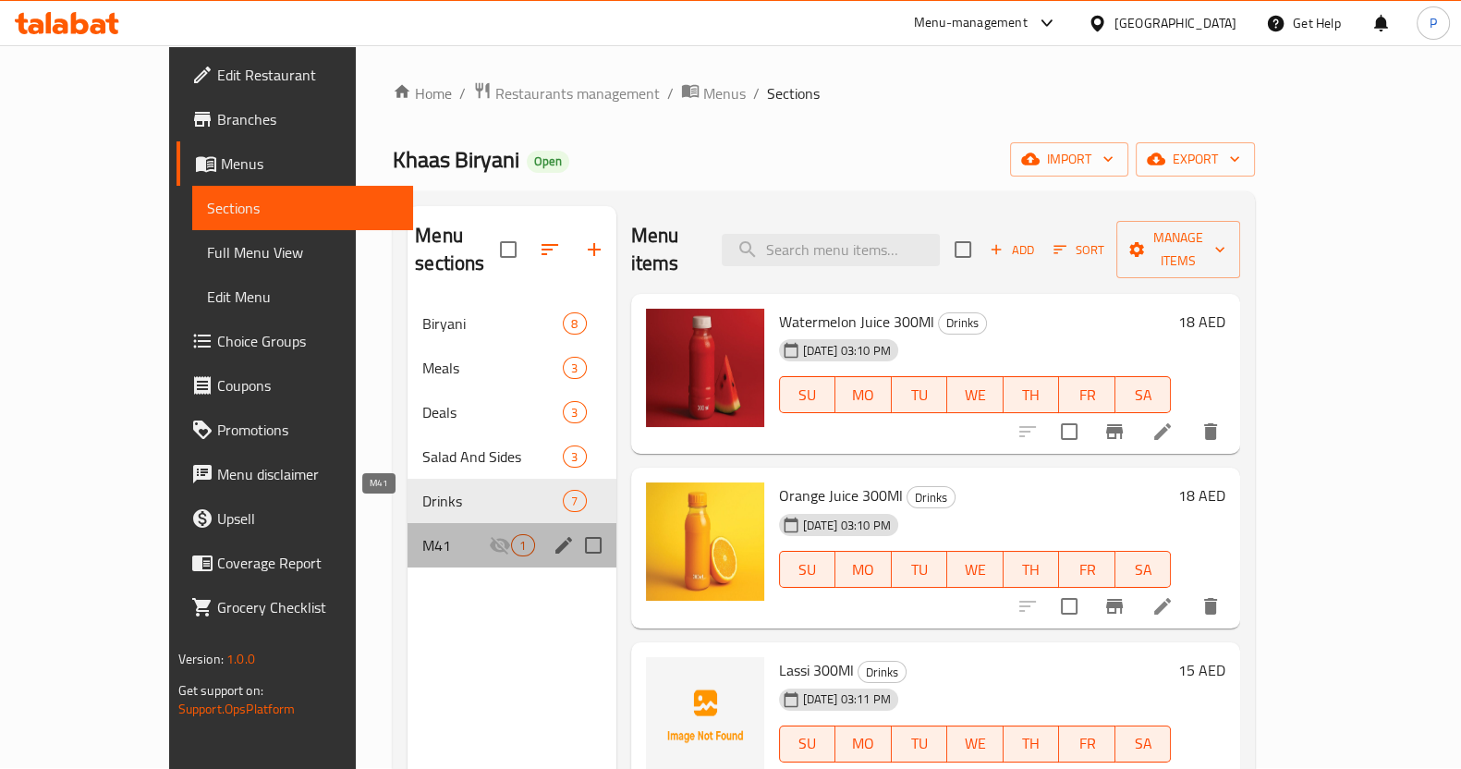
click at [422, 534] on span "M41" at bounding box center [455, 545] width 67 height 22
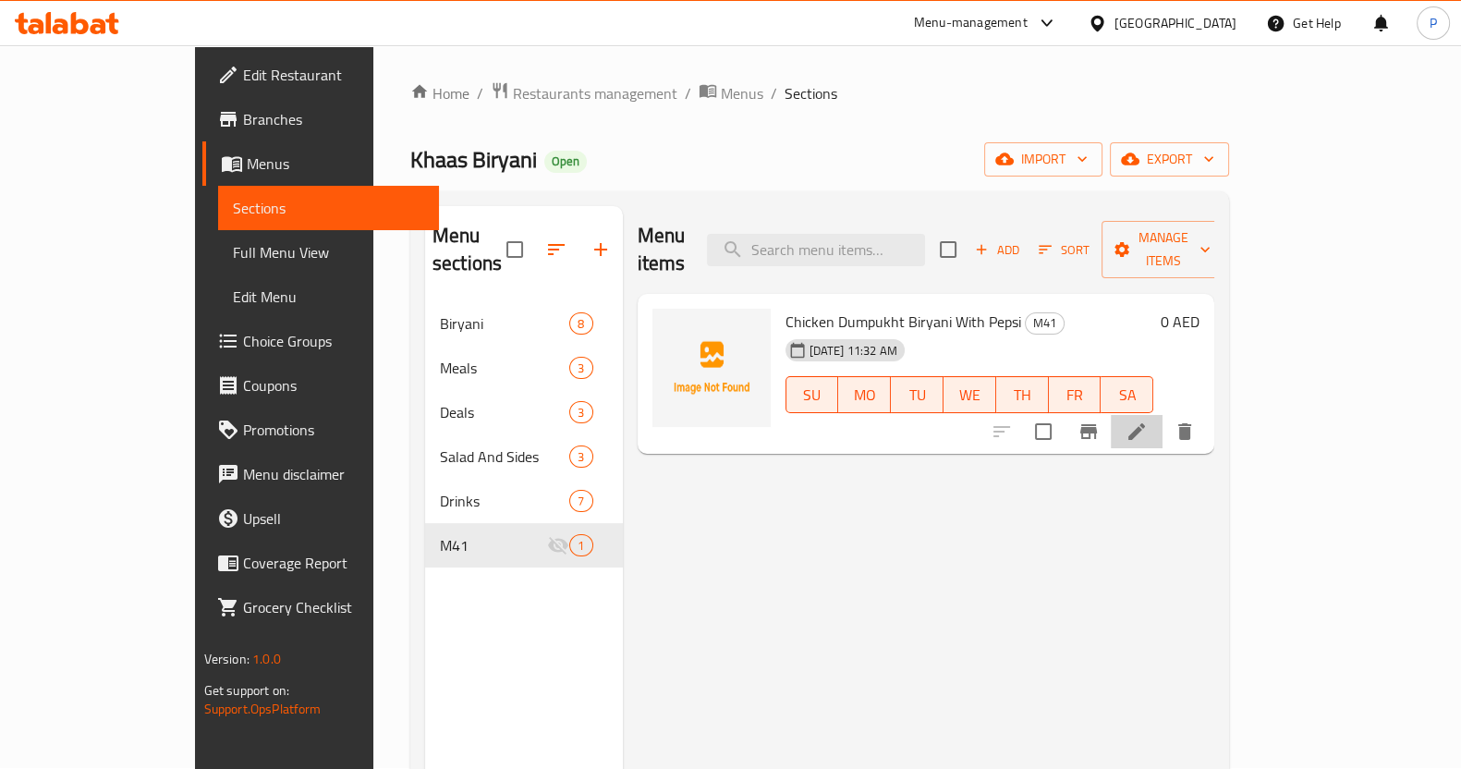
click at [1163, 420] on li at bounding box center [1137, 431] width 52 height 33
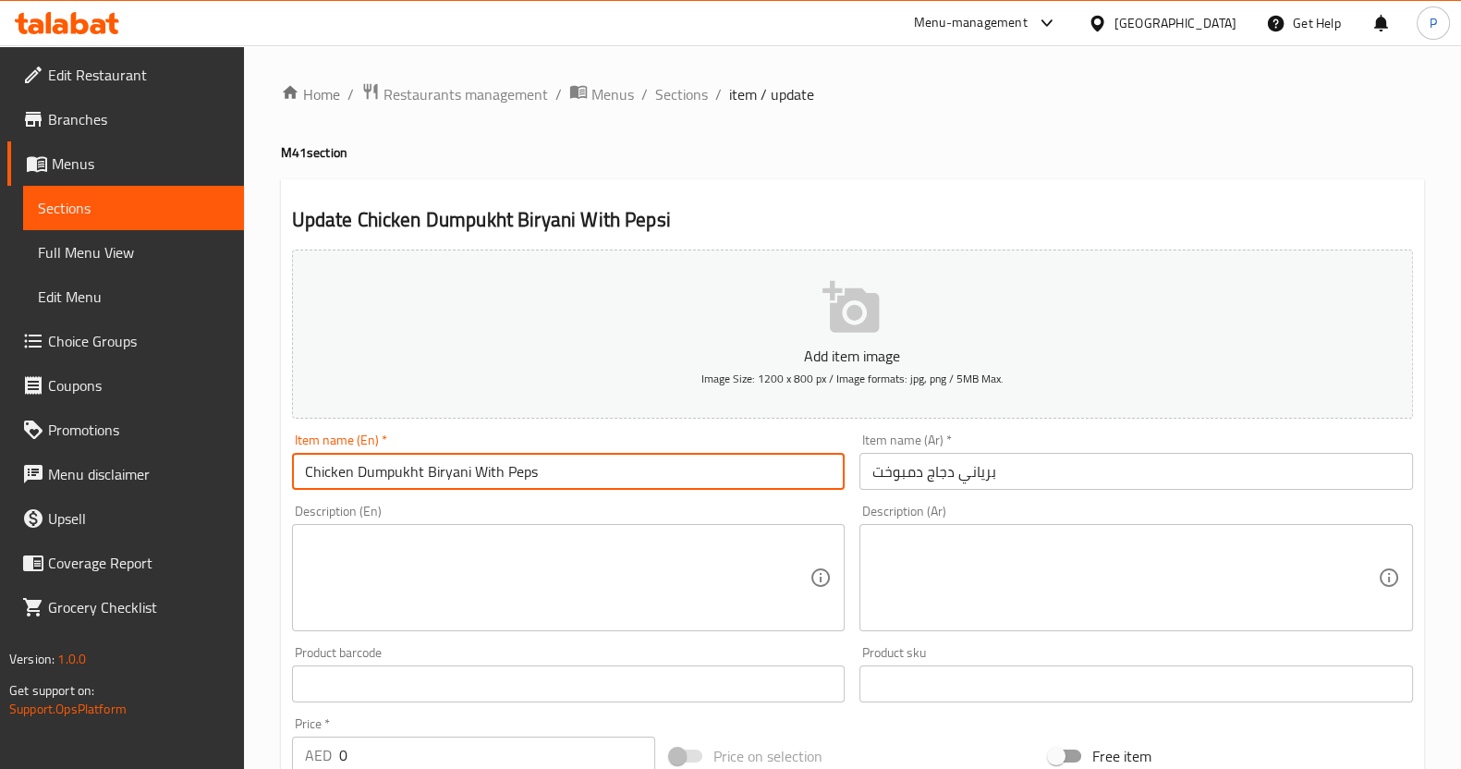
click at [560, 468] on input "Chicken Dumpukht Biryani With Peps" at bounding box center [569, 471] width 554 height 37
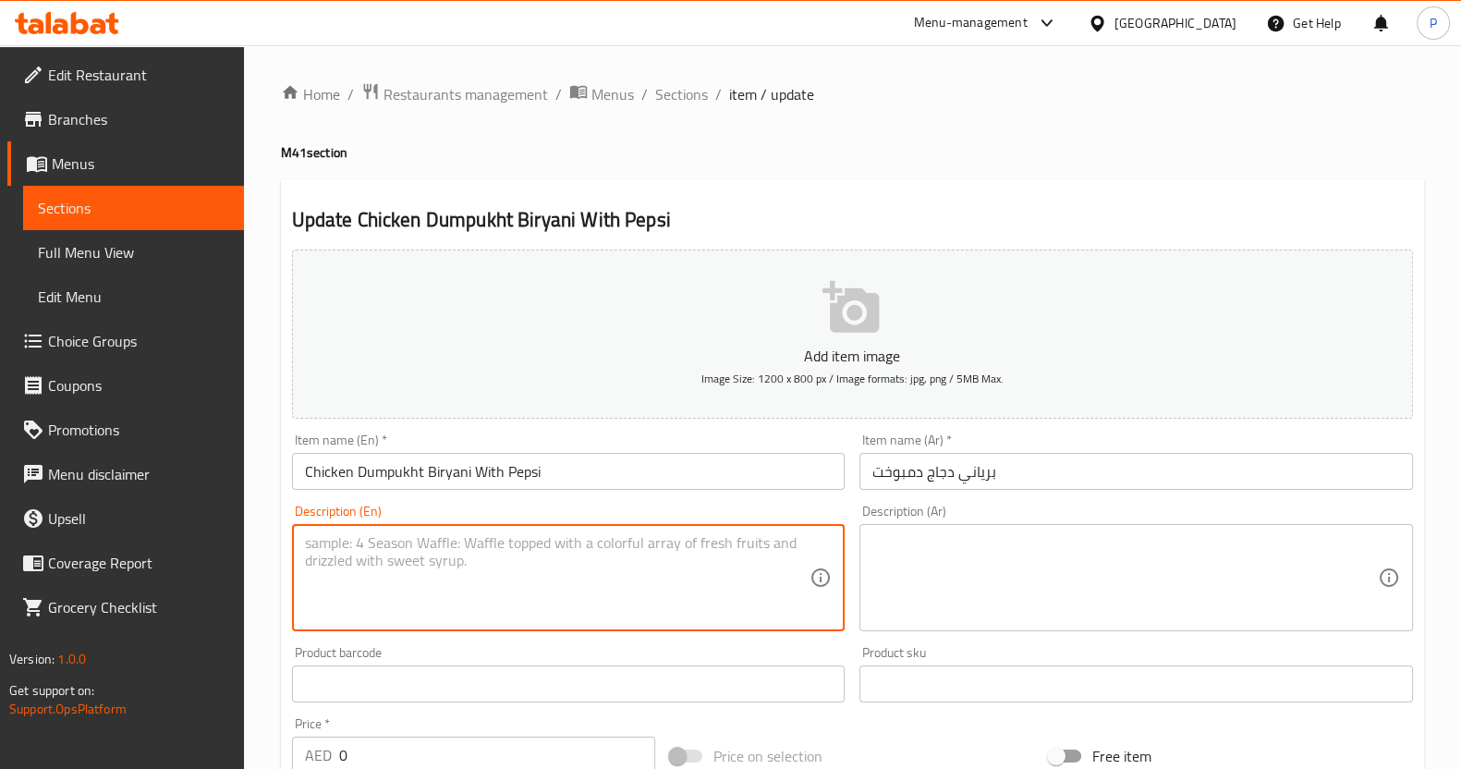
click at [561, 547] on textarea at bounding box center [558, 578] width 506 height 88
click at [562, 472] on input "Chicken Dumpukht Biryani With Pepsi" at bounding box center [569, 471] width 554 height 37
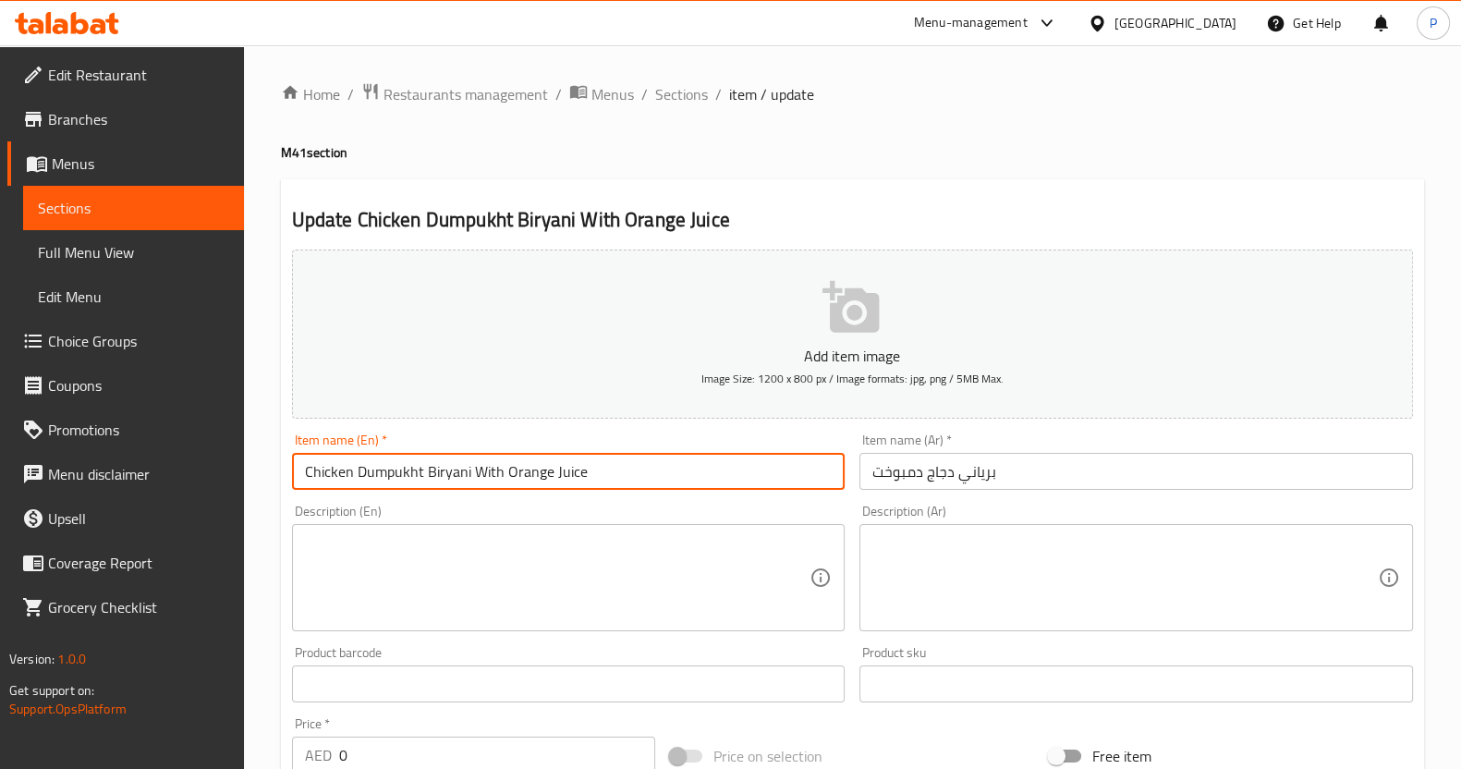
drag, startPoint x: 615, startPoint y: 485, endPoint x: 206, endPoint y: 494, distance: 408.6
click at [206, 494] on div "Edit Restaurant Branches Menus Sections Full Menu View Edit Menu Choice Groups …" at bounding box center [730, 675] width 1461 height 1261
type input "Chicken Dumpukht Biryani With Orange Juice"
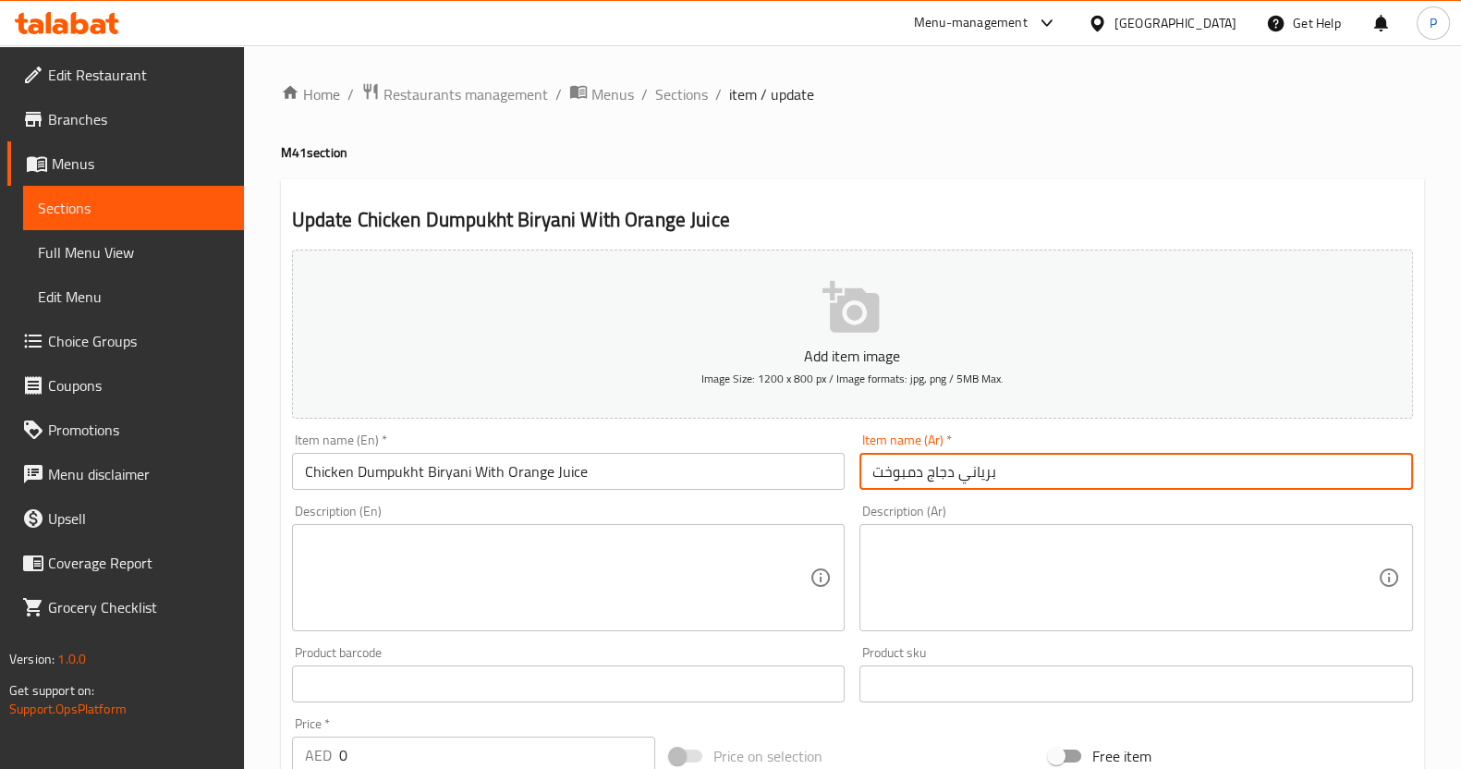
click at [1030, 473] on input "برياني دجاج دمبوخت" at bounding box center [1136, 471] width 554 height 37
drag, startPoint x: 1018, startPoint y: 470, endPoint x: 817, endPoint y: 479, distance: 201.6
click at [817, 479] on div "Add item image Image Size: 1200 x 800 px / Image formats: jpg, png / 5MB Max. I…" at bounding box center [853, 640] width 1136 height 797
paste input "َمبوخت دجاج مع عصير برتقال"
type input "برياني دَمبوخت دجاج مع عصير برتقال"
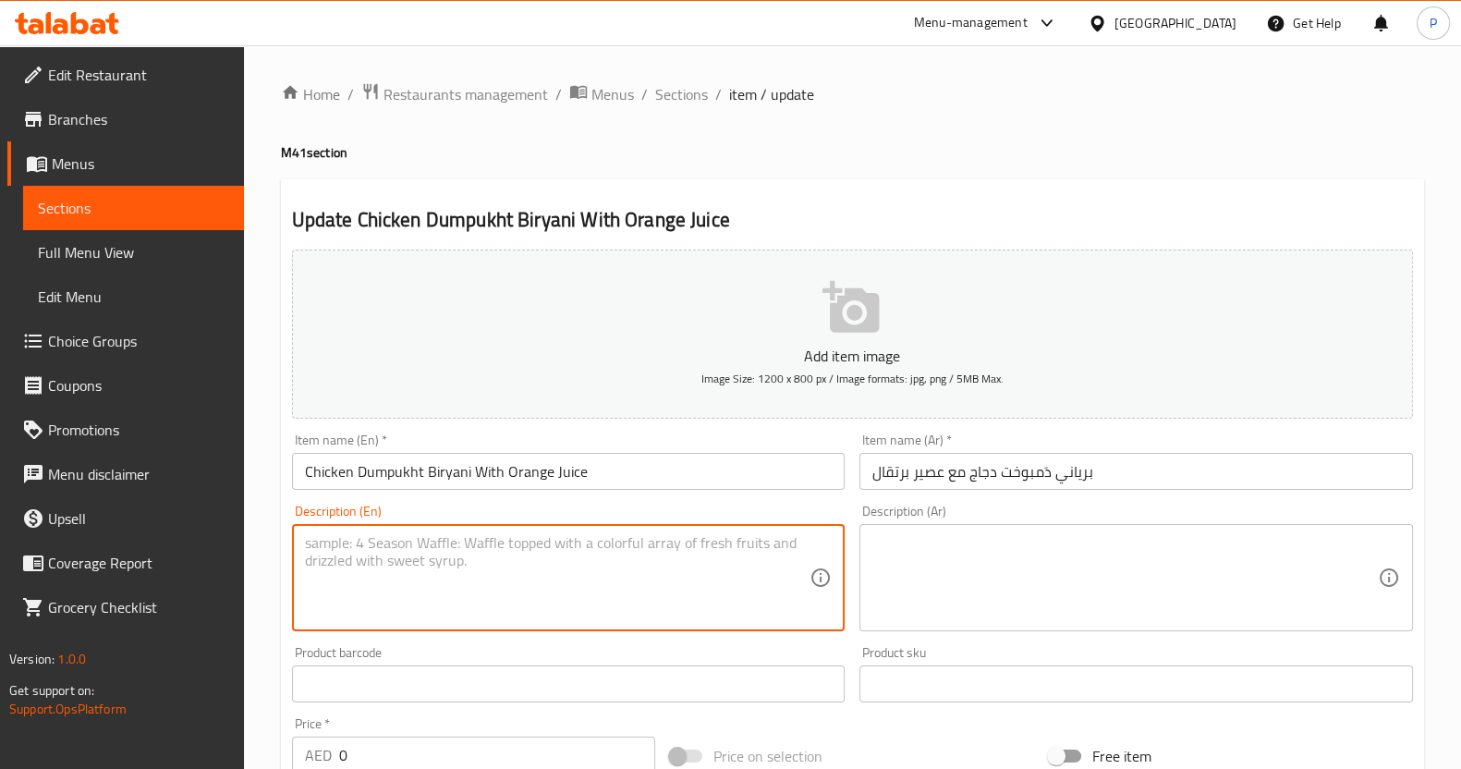
click at [490, 572] on textarea at bounding box center [558, 578] width 506 height 88
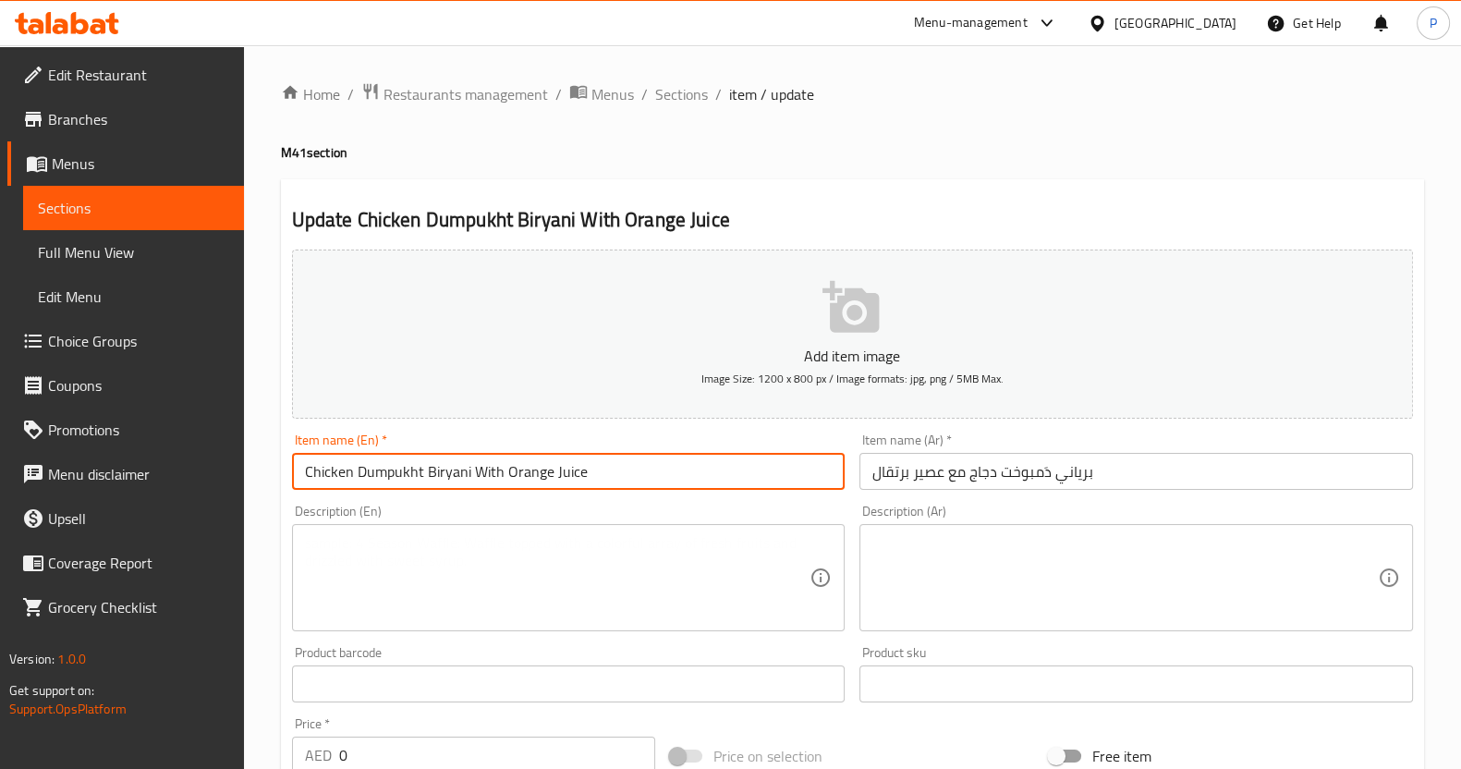
drag, startPoint x: 589, startPoint y: 457, endPoint x: 128, endPoint y: 469, distance: 460.4
click at [128, 469] on div "Edit Restaurant Branches Menus Sections Full Menu View Edit Menu Choice Groups …" at bounding box center [730, 675] width 1461 height 1261
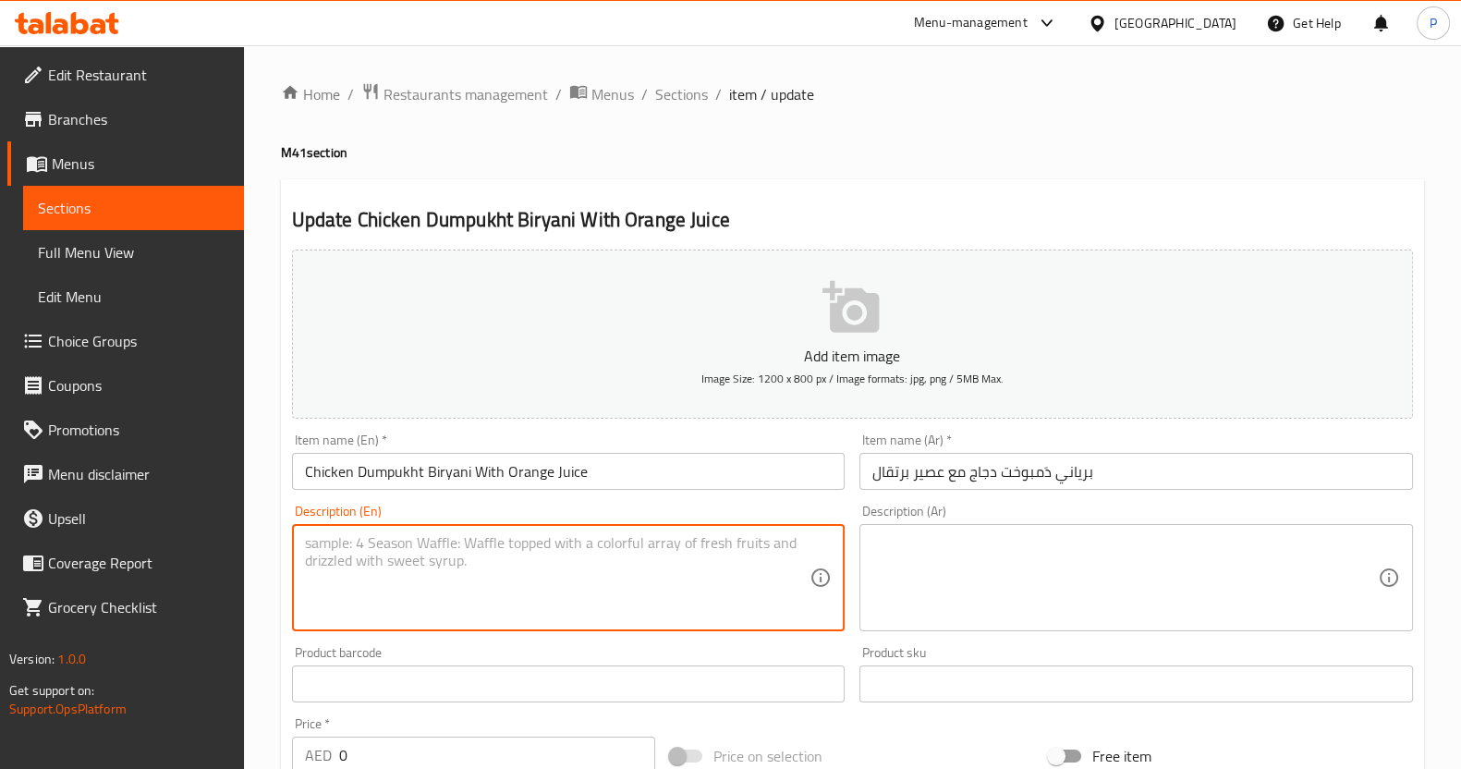
click at [520, 573] on textarea at bounding box center [558, 578] width 506 height 88
paste textarea "Tender chicken dum pukht biryani served with a refreshing orange juice."
type textarea "Tender chicken dum pukht biryani served with a refreshing orange juice."
click at [952, 549] on textarea at bounding box center [1125, 578] width 506 height 88
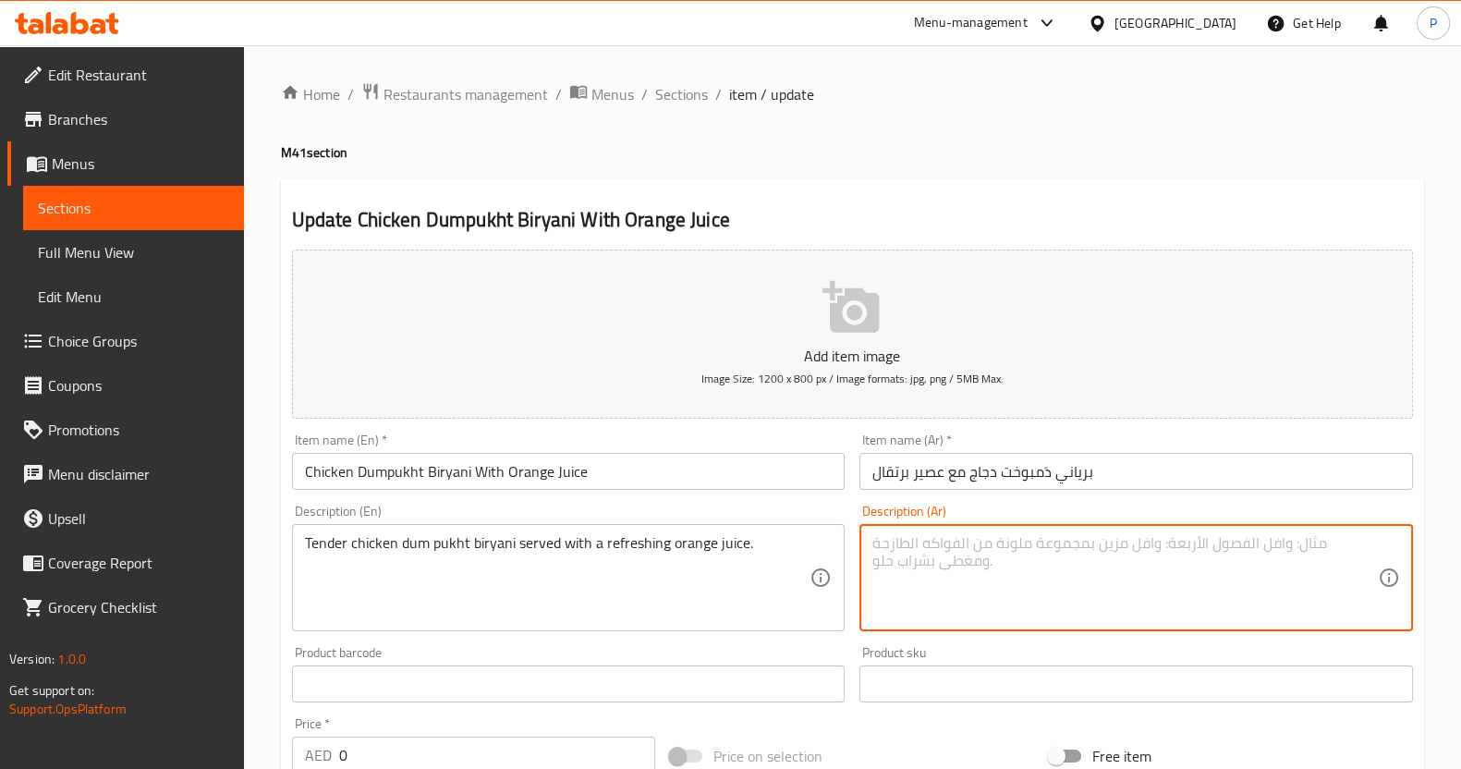
paste textarea "برياني دَمبوخت دجاج طري يُقدَّم مع عصير برتقال منعش"
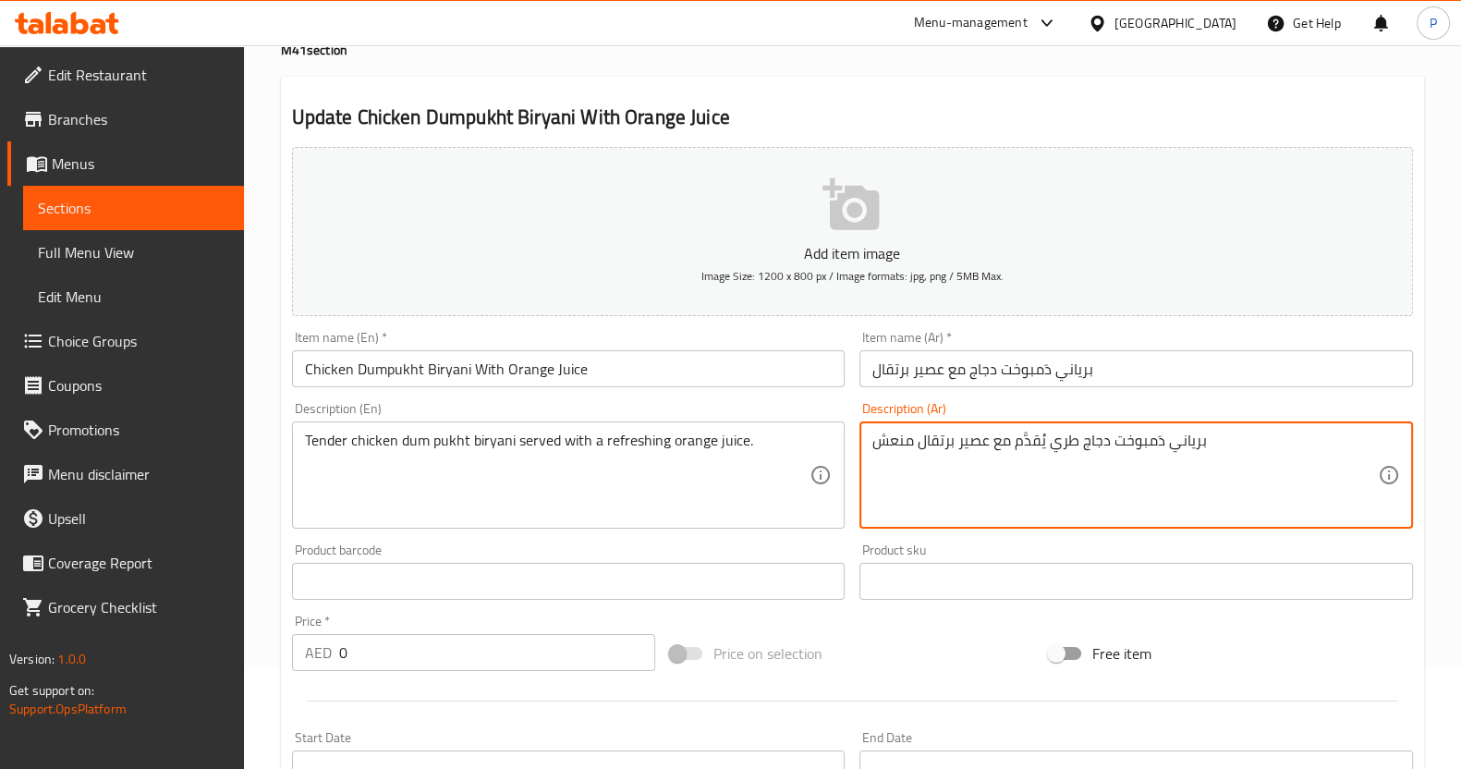
type textarea "برياني دَمبوخت دجاج طري يُقدَّم مع عصير برتقال منعش"
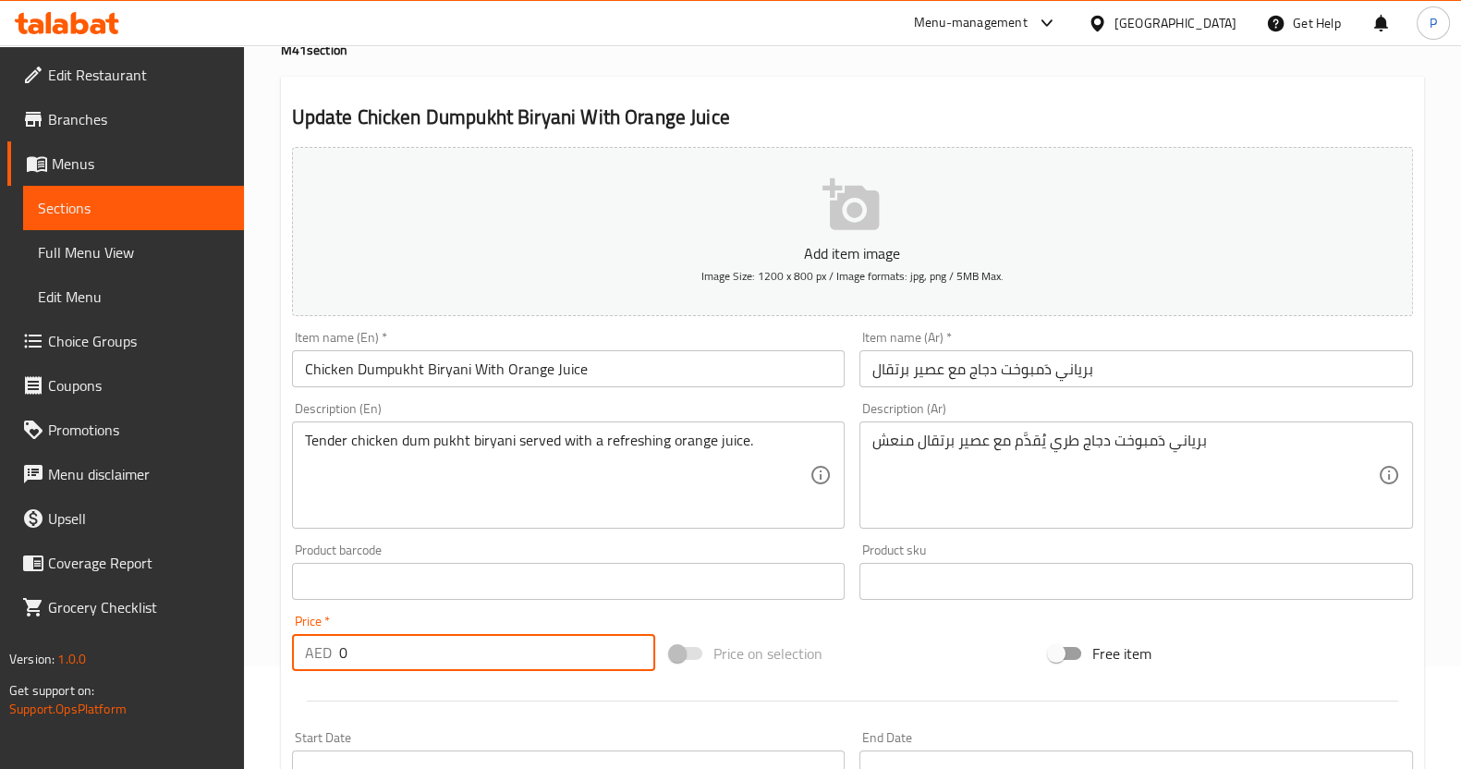
click at [392, 662] on input "0" at bounding box center [497, 652] width 317 height 37
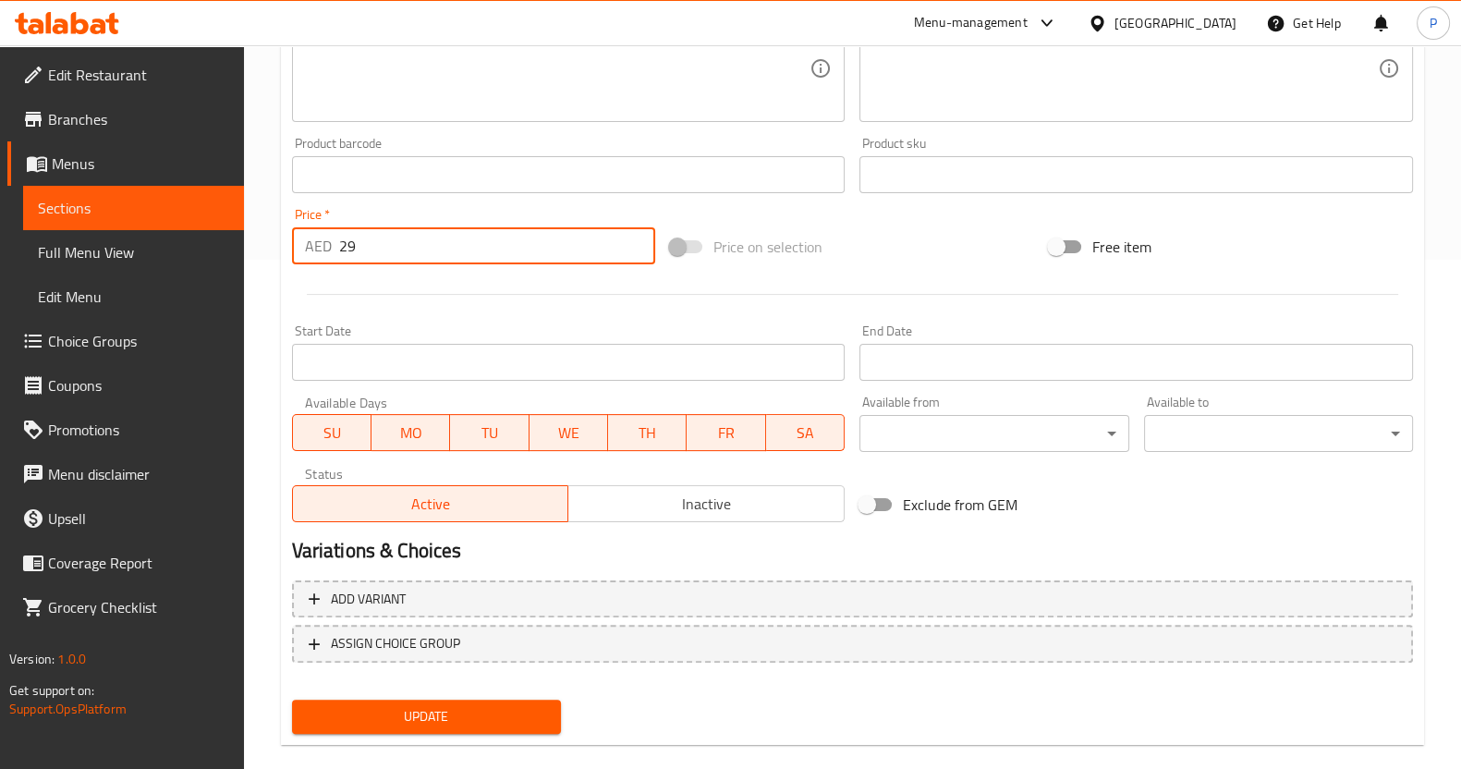
scroll to position [510, 0]
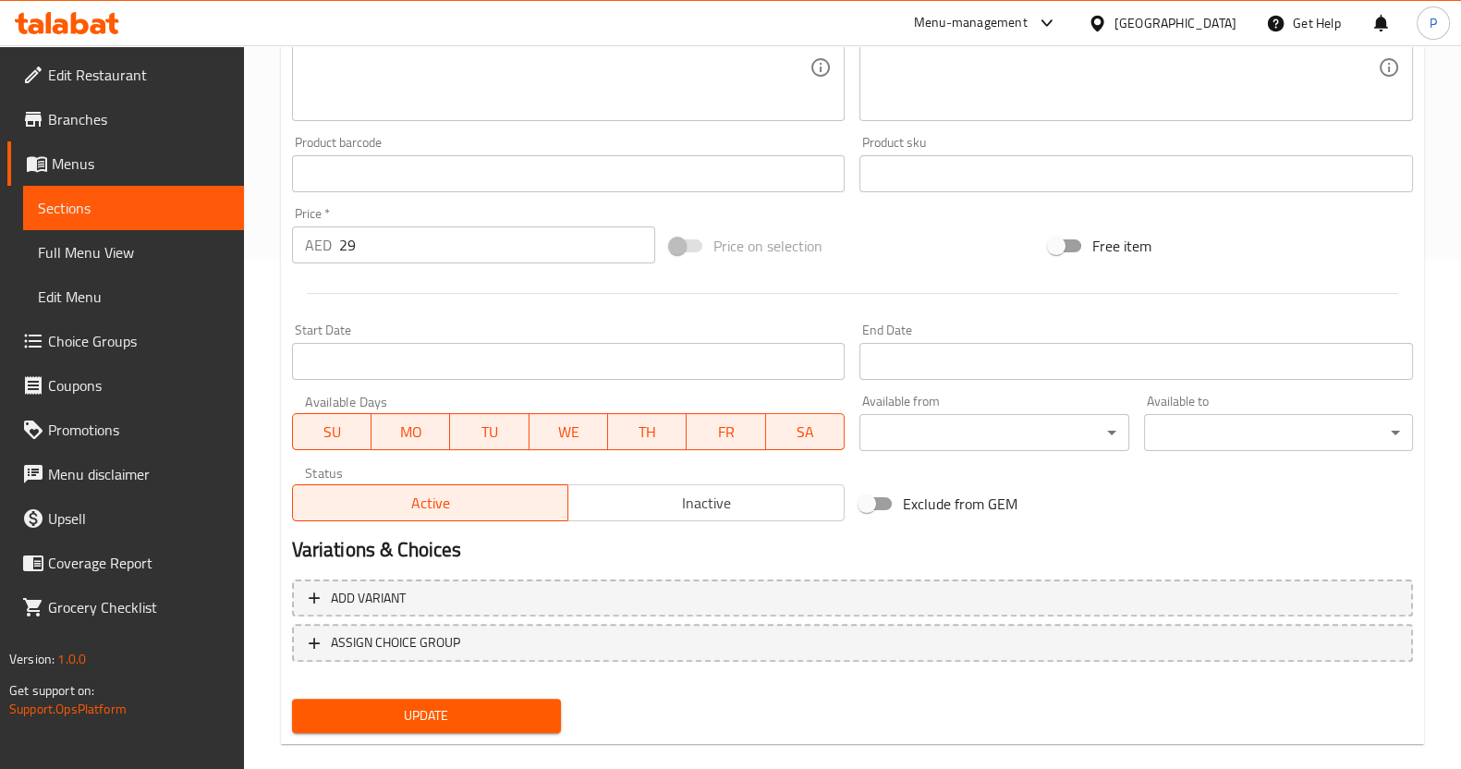
click at [607, 547] on h2 "Variations & Choices" at bounding box center [852, 550] width 1121 height 28
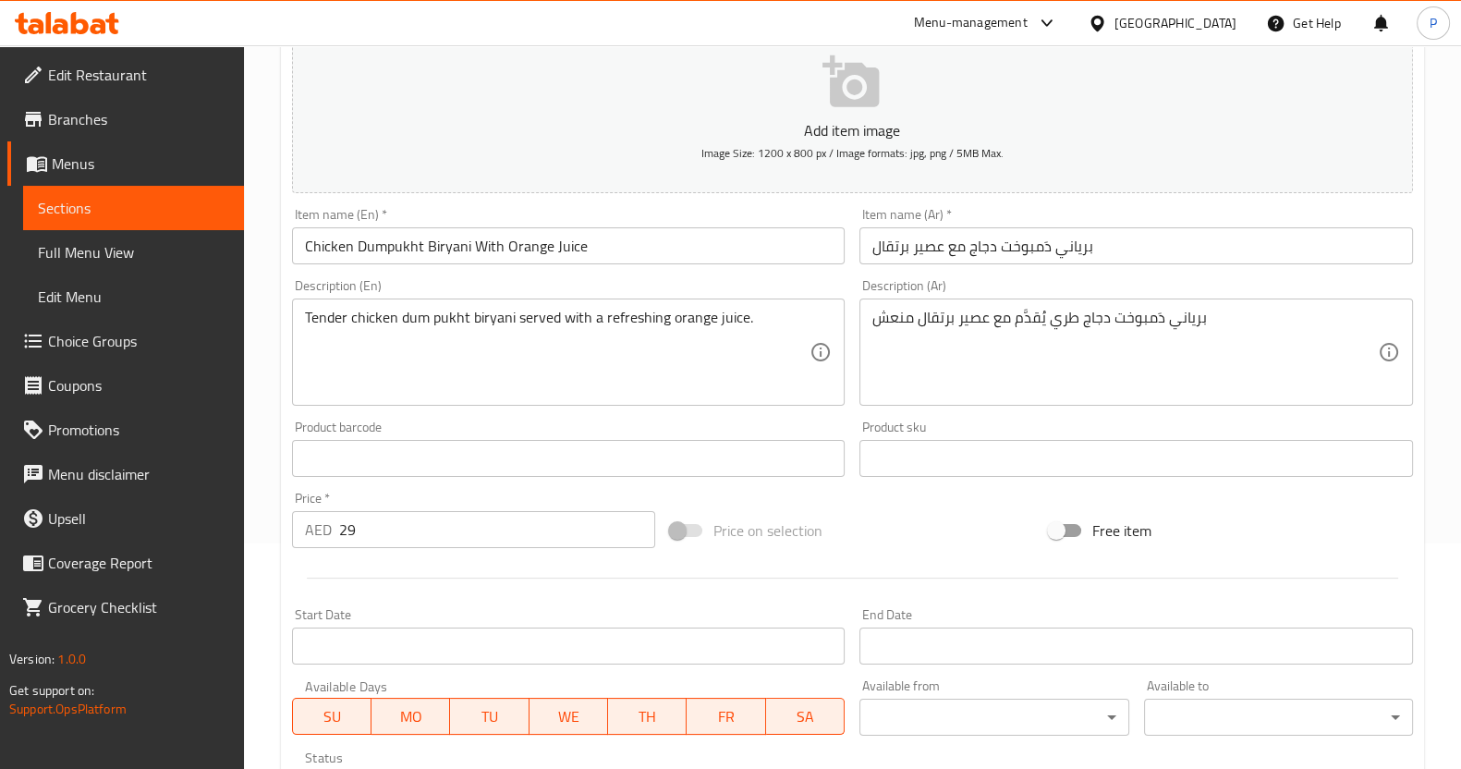
scroll to position [226, 0]
click at [363, 538] on input "29" at bounding box center [497, 529] width 317 height 37
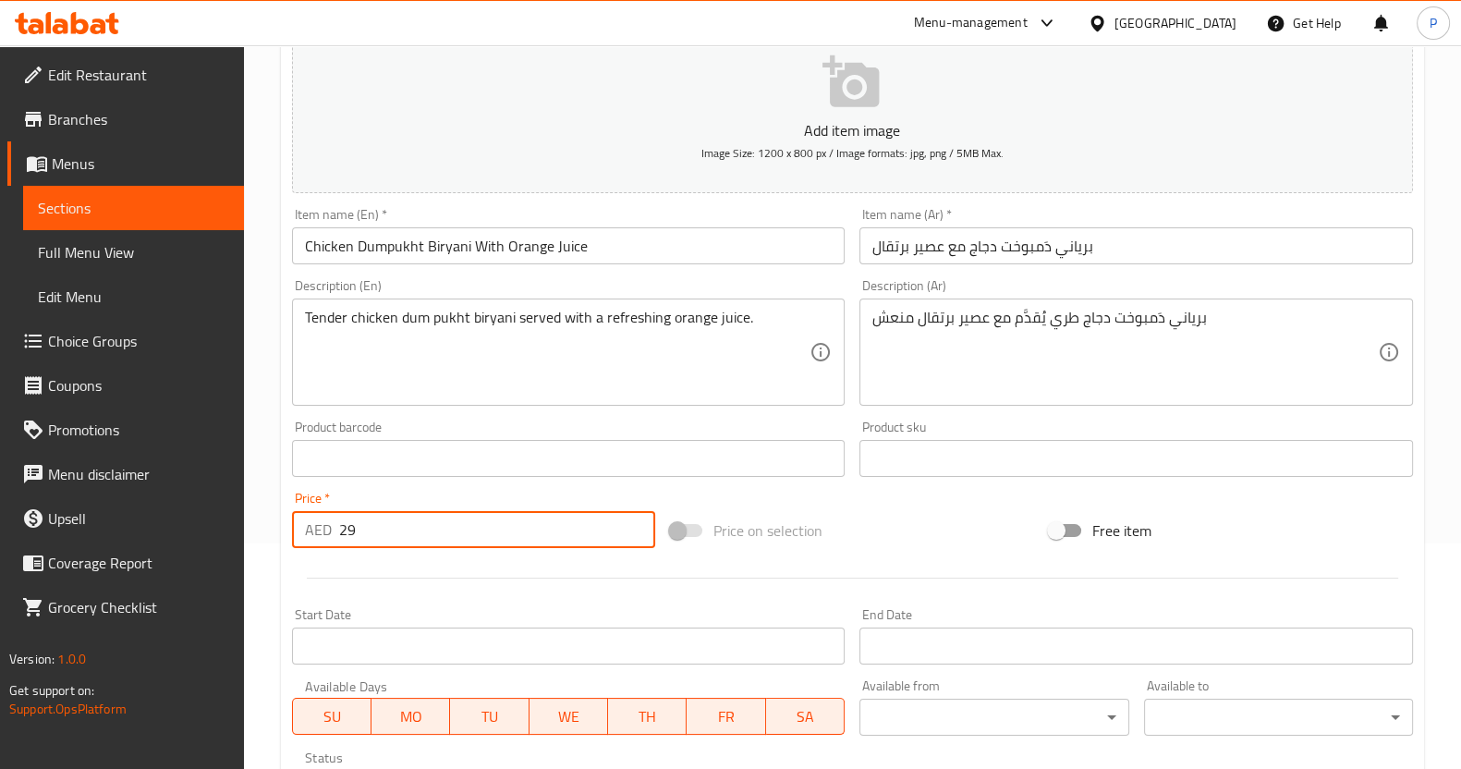
type input "2"
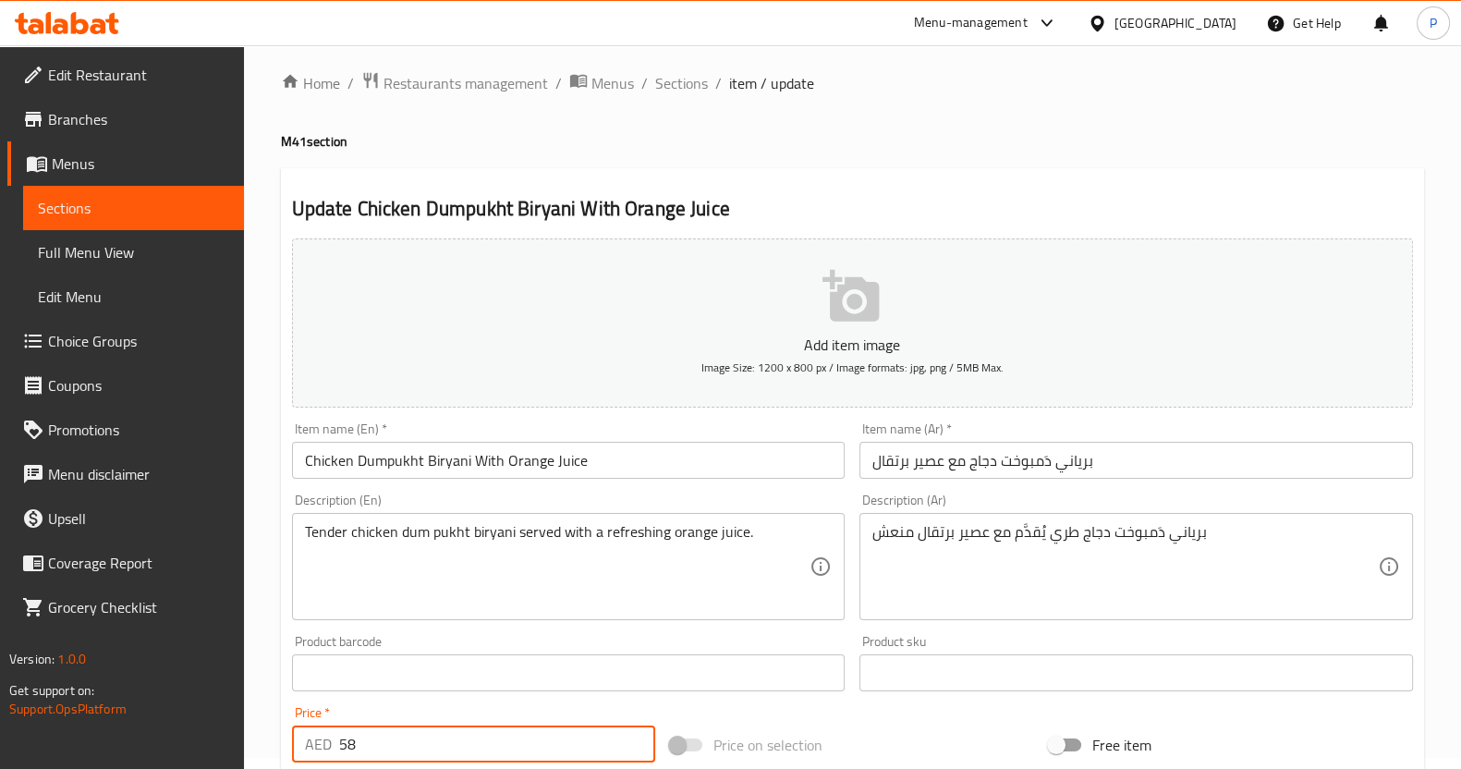
scroll to position [8, 0]
type input "58"
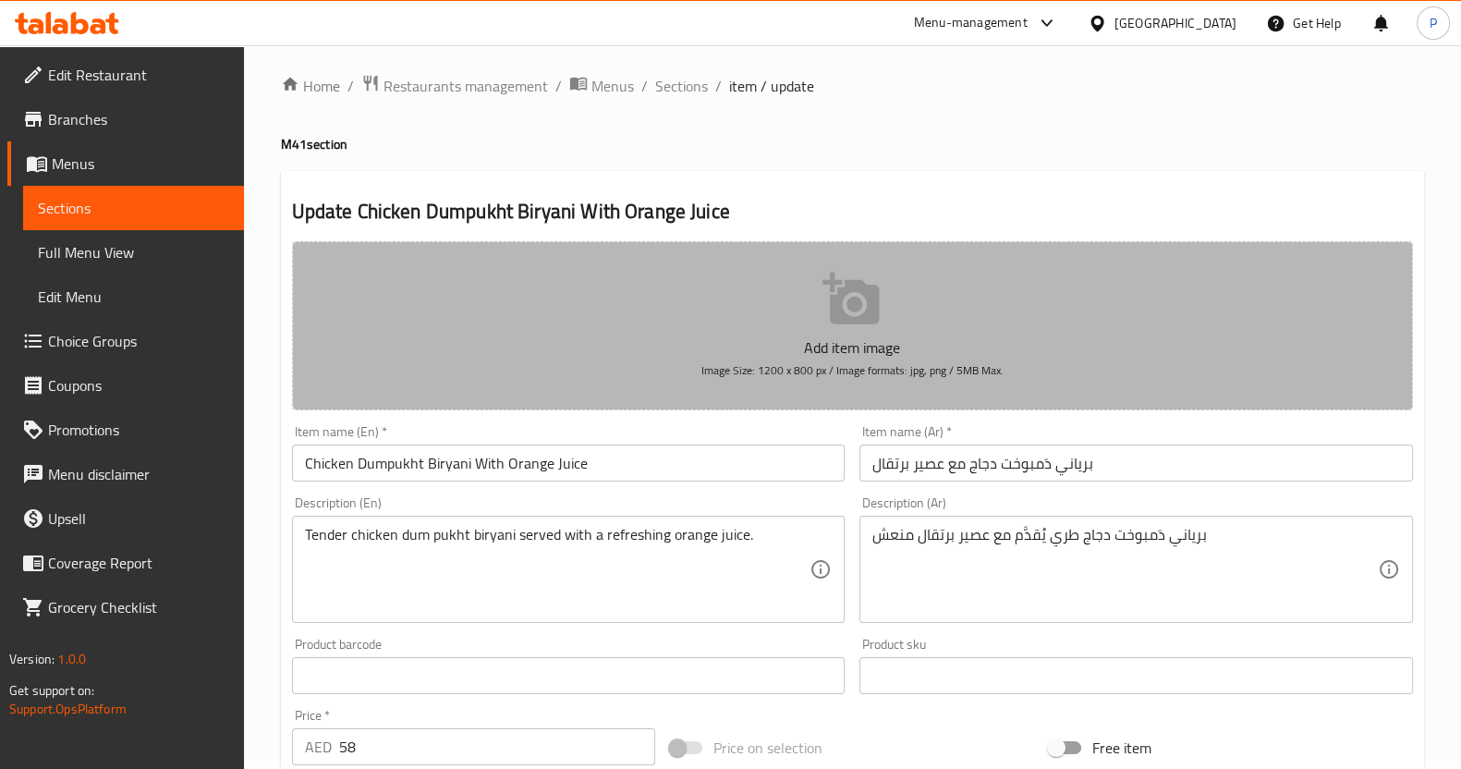
click at [764, 321] on button "Add item image Image Size: 1200 x 800 px / Image formats: jpg, png / 5MB Max." at bounding box center [852, 325] width 1121 height 169
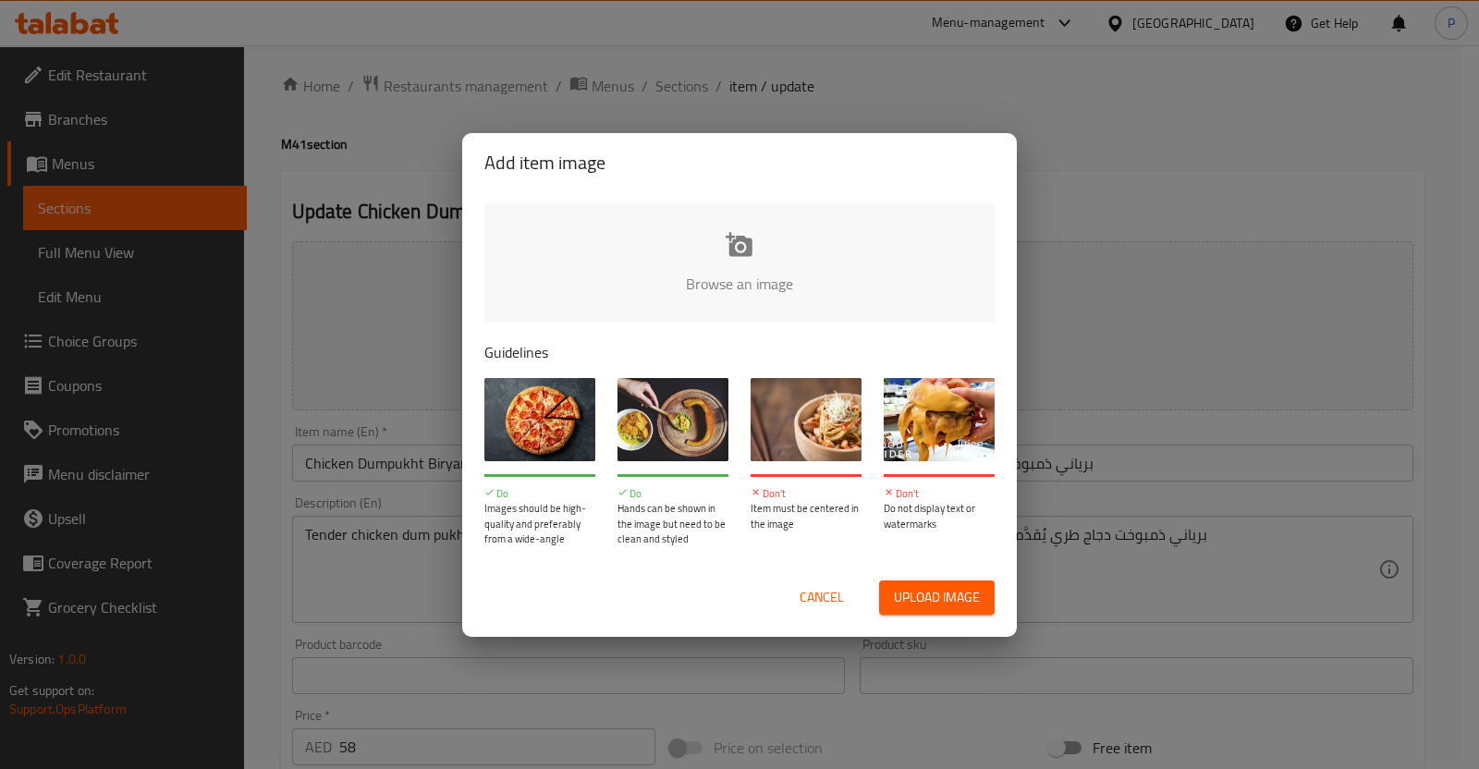
click at [901, 599] on span "Upload image" at bounding box center [937, 597] width 86 height 23
type input "C:\fakepath\M41.png"
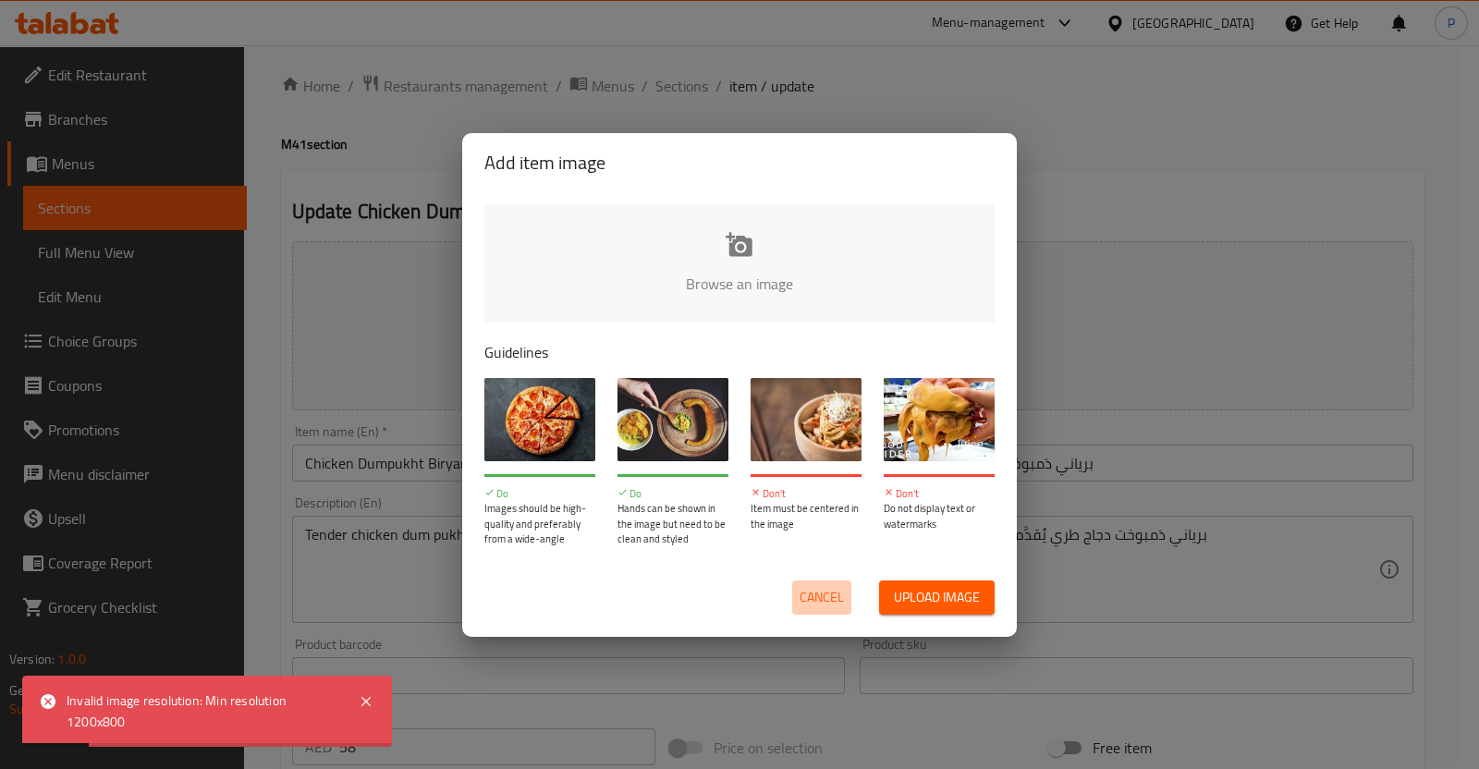
click at [820, 602] on span "Cancel" at bounding box center [821, 597] width 44 height 23
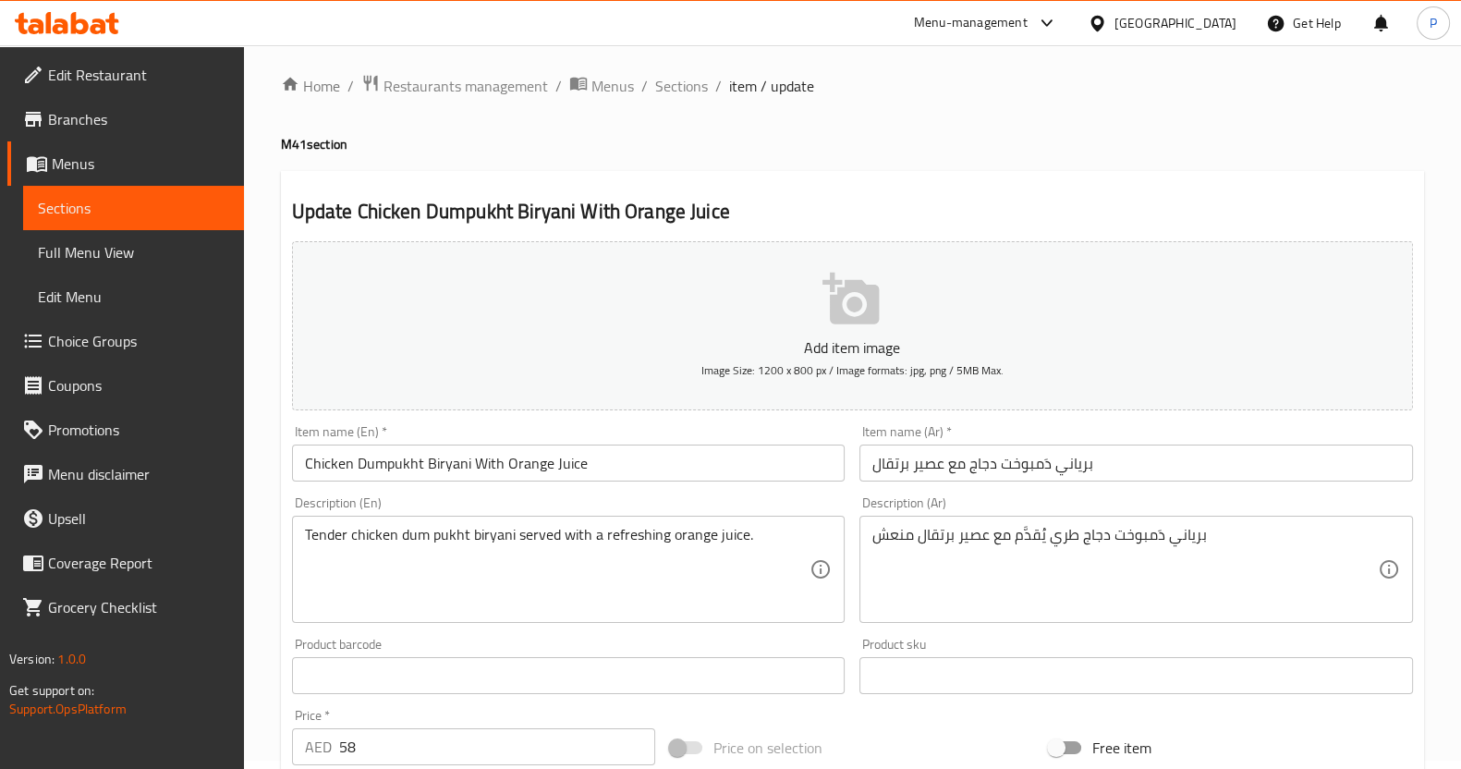
click at [804, 375] on span "Image Size: 1200 x 800 px / Image formats: jpg, png / 5MB Max." at bounding box center [852, 370] width 302 height 21
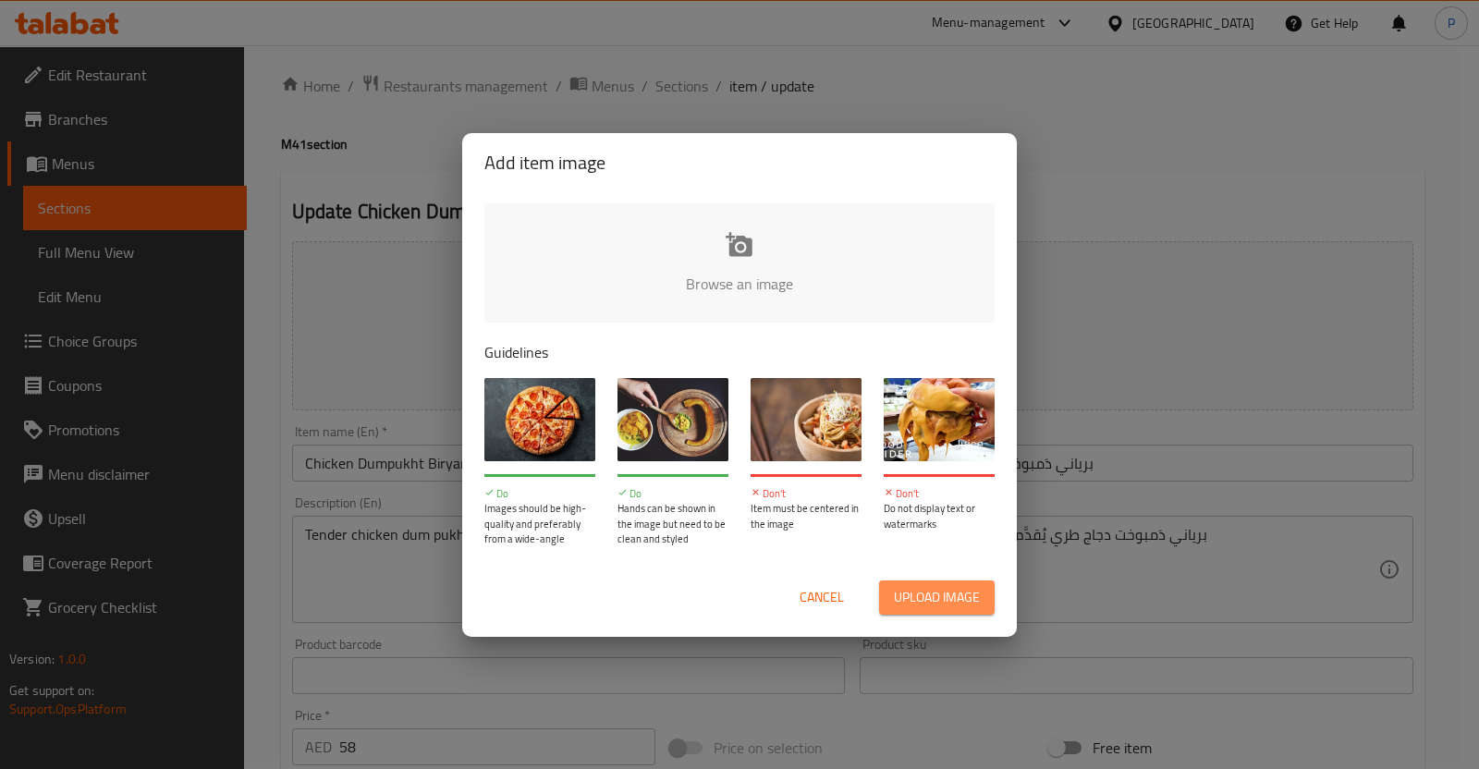
click at [913, 601] on span "Upload image" at bounding box center [937, 597] width 86 height 23
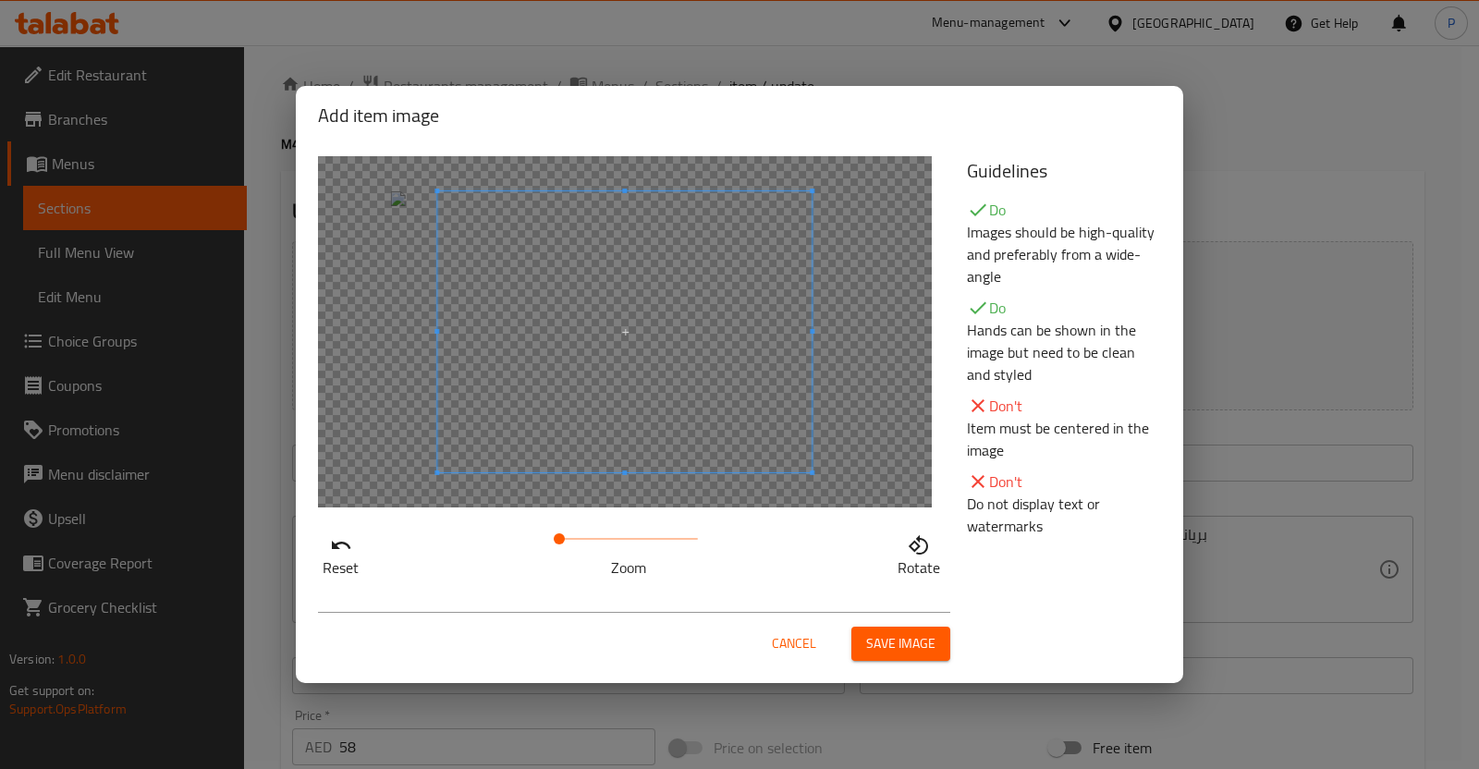
click at [743, 317] on span at bounding box center [624, 331] width 374 height 281
click at [731, 322] on span at bounding box center [592, 331] width 374 height 281
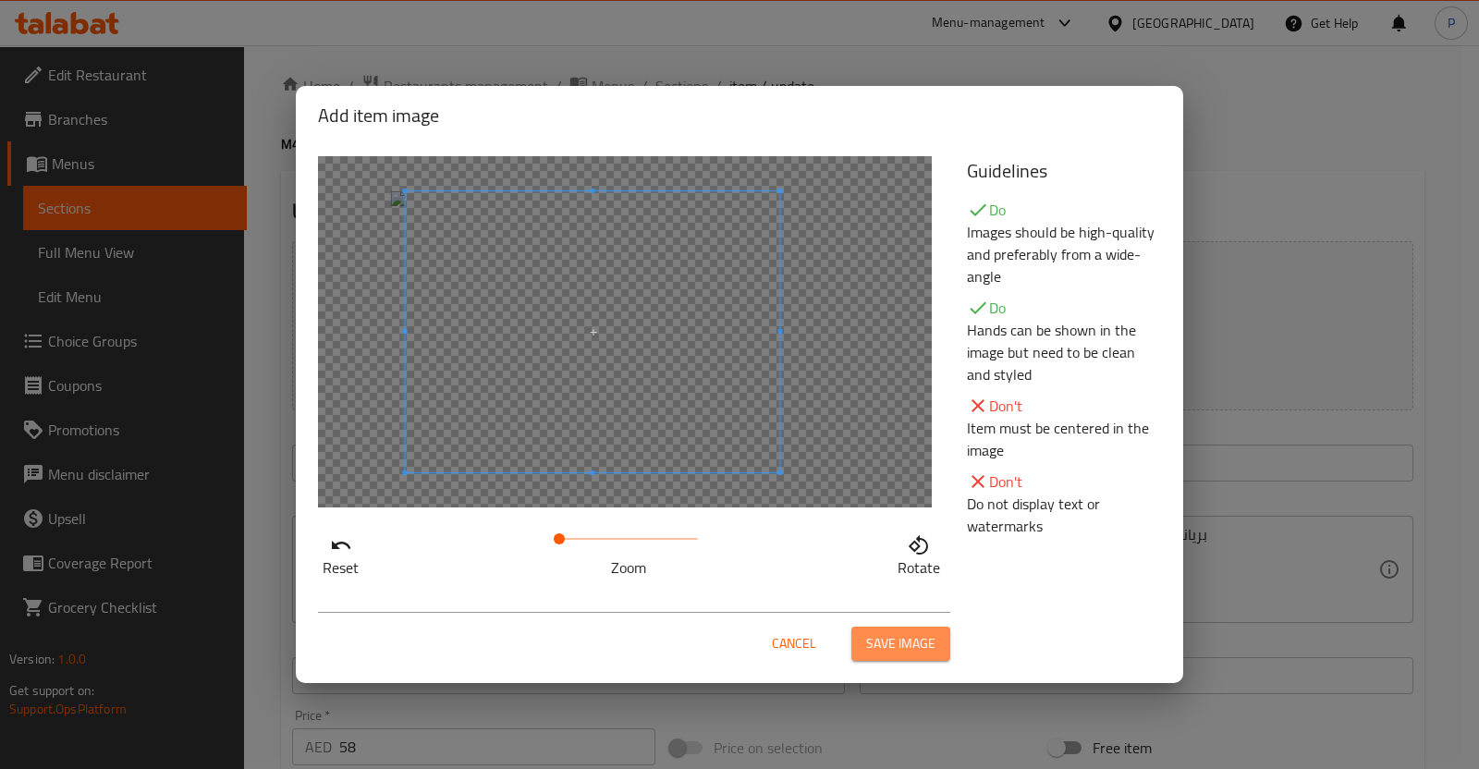
click at [894, 632] on span "Save image" at bounding box center [900, 643] width 69 height 23
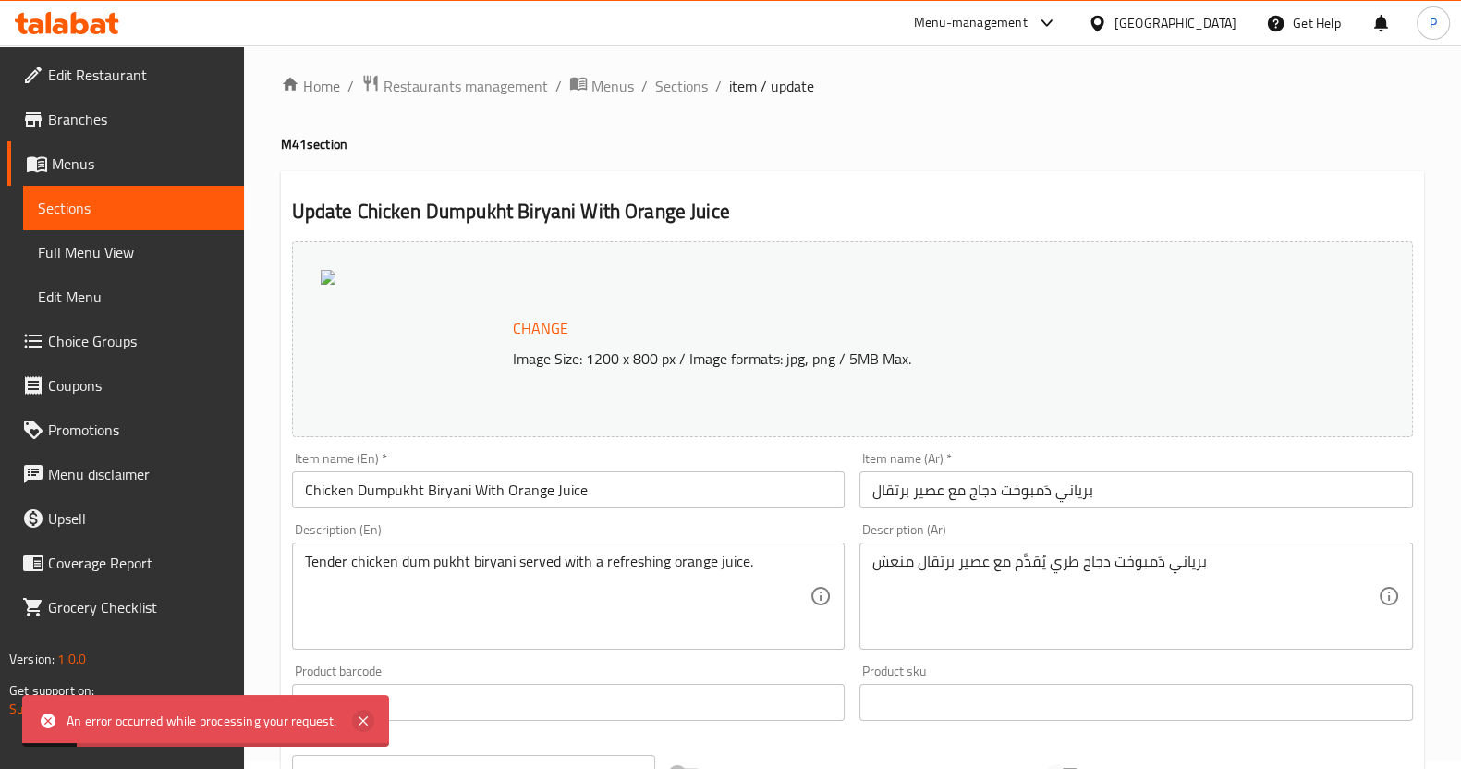
click at [372, 719] on icon at bounding box center [363, 721] width 22 height 22
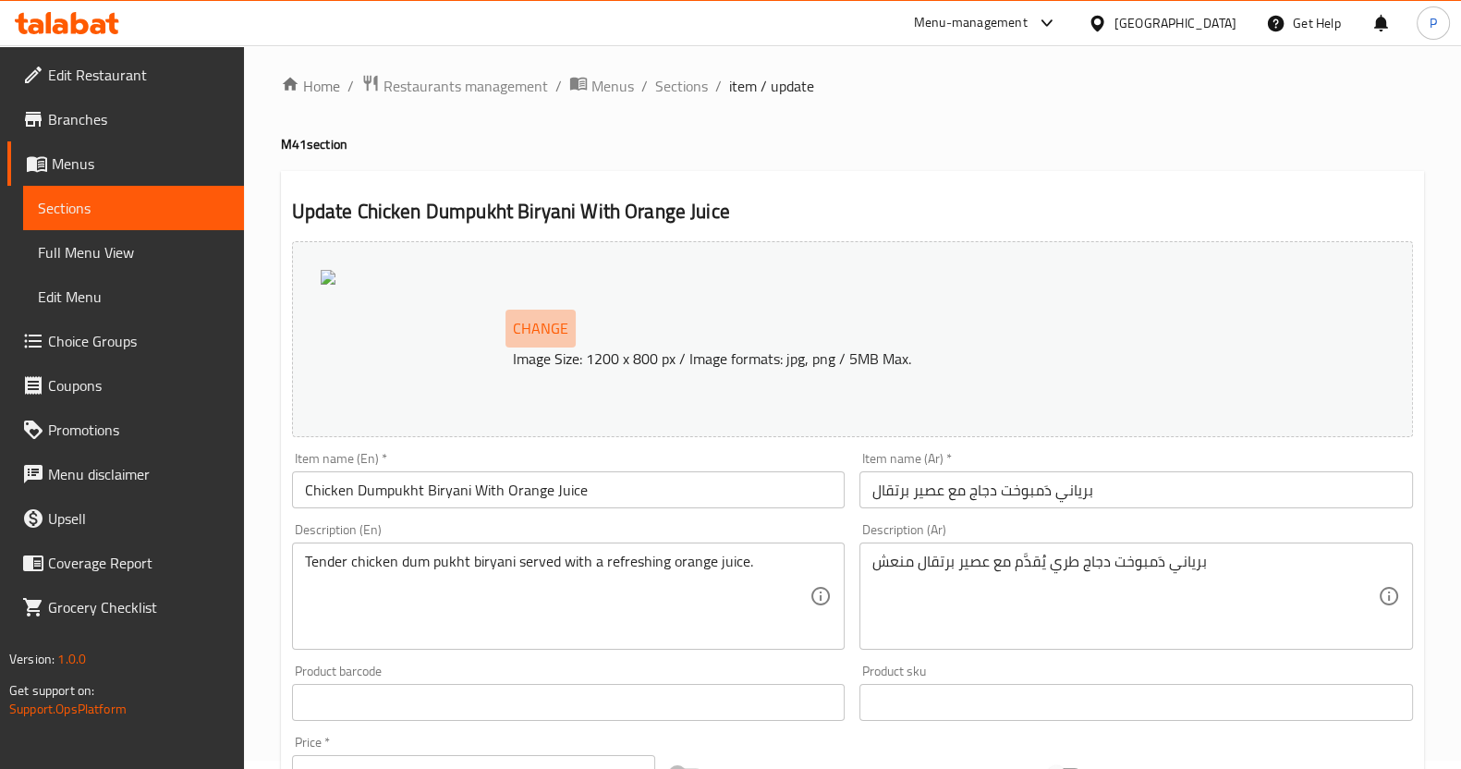
click at [535, 333] on span "Change" at bounding box center [540, 328] width 55 height 27
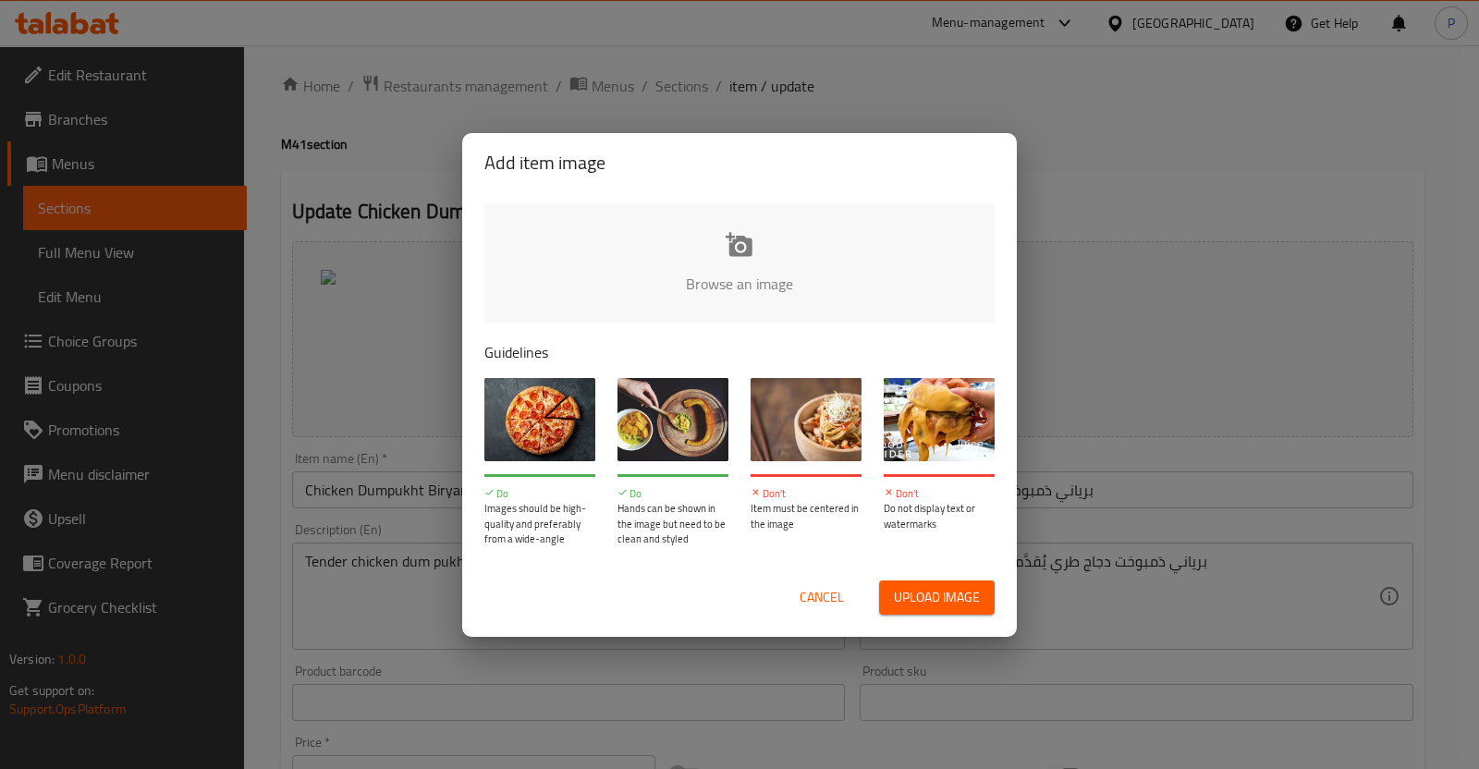
click at [923, 589] on span "Upload image" at bounding box center [937, 597] width 86 height 23
type input "C:\fakepath\M41.png"
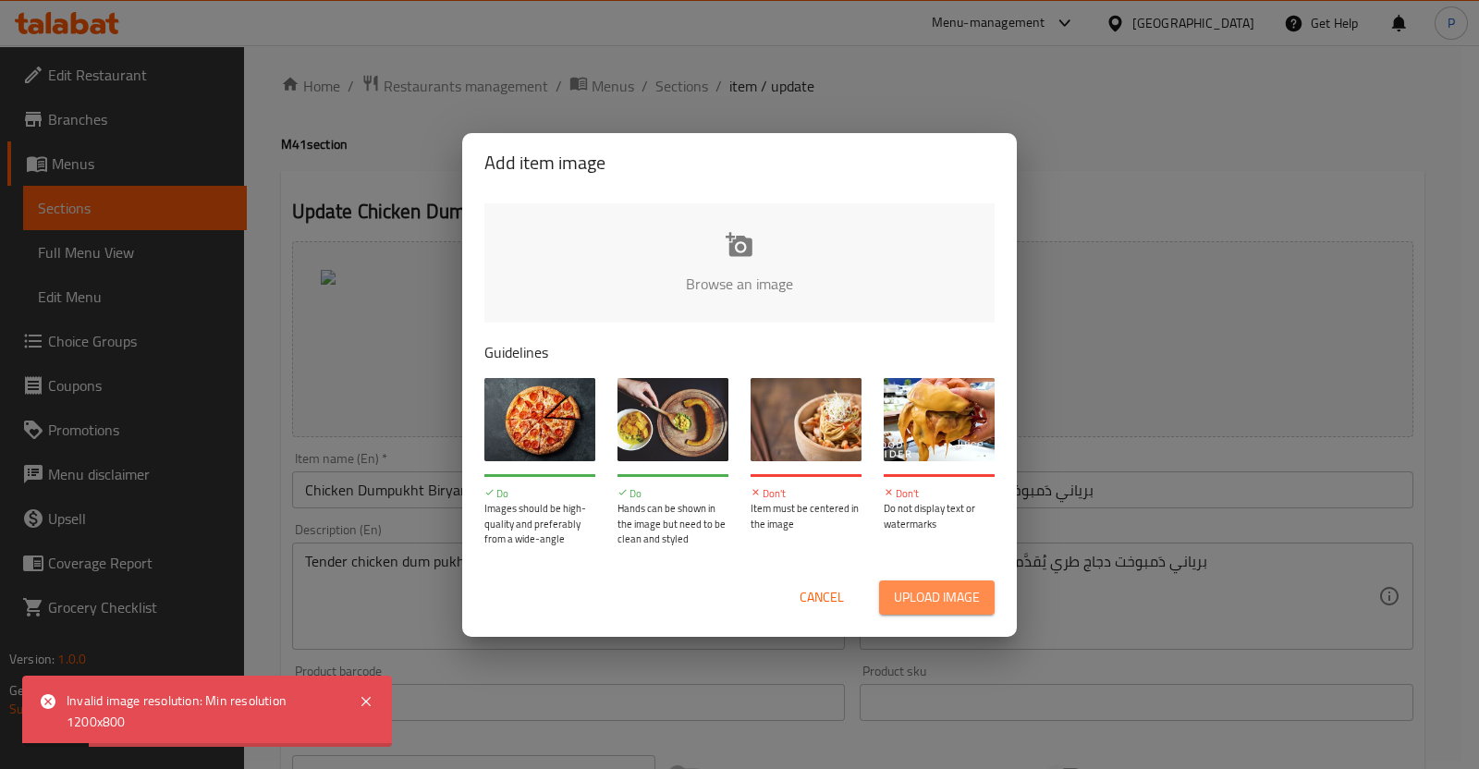
click at [906, 600] on span "Upload image" at bounding box center [937, 597] width 86 height 23
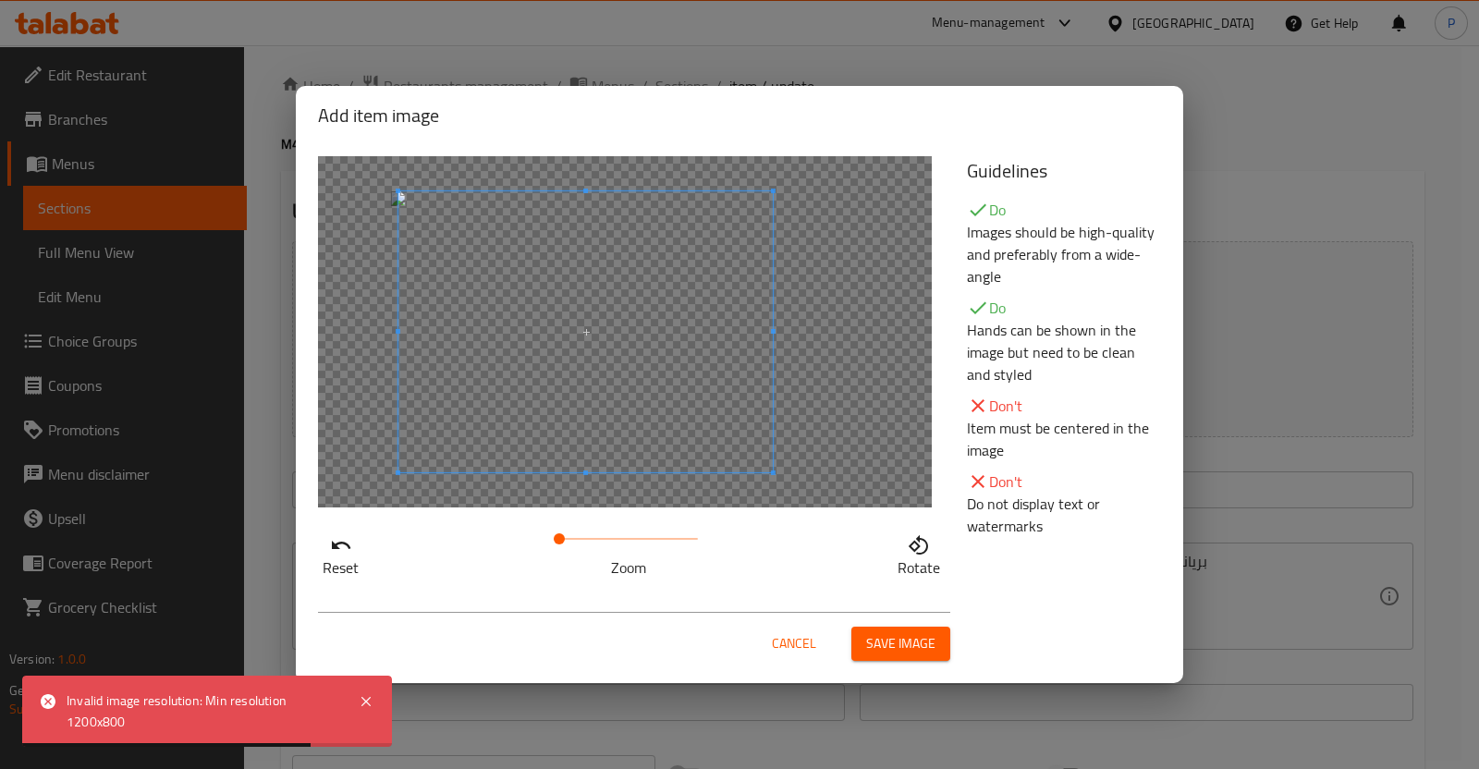
click at [674, 372] on span at bounding box center [585, 331] width 374 height 281
click at [863, 635] on button "Save image" at bounding box center [900, 644] width 99 height 34
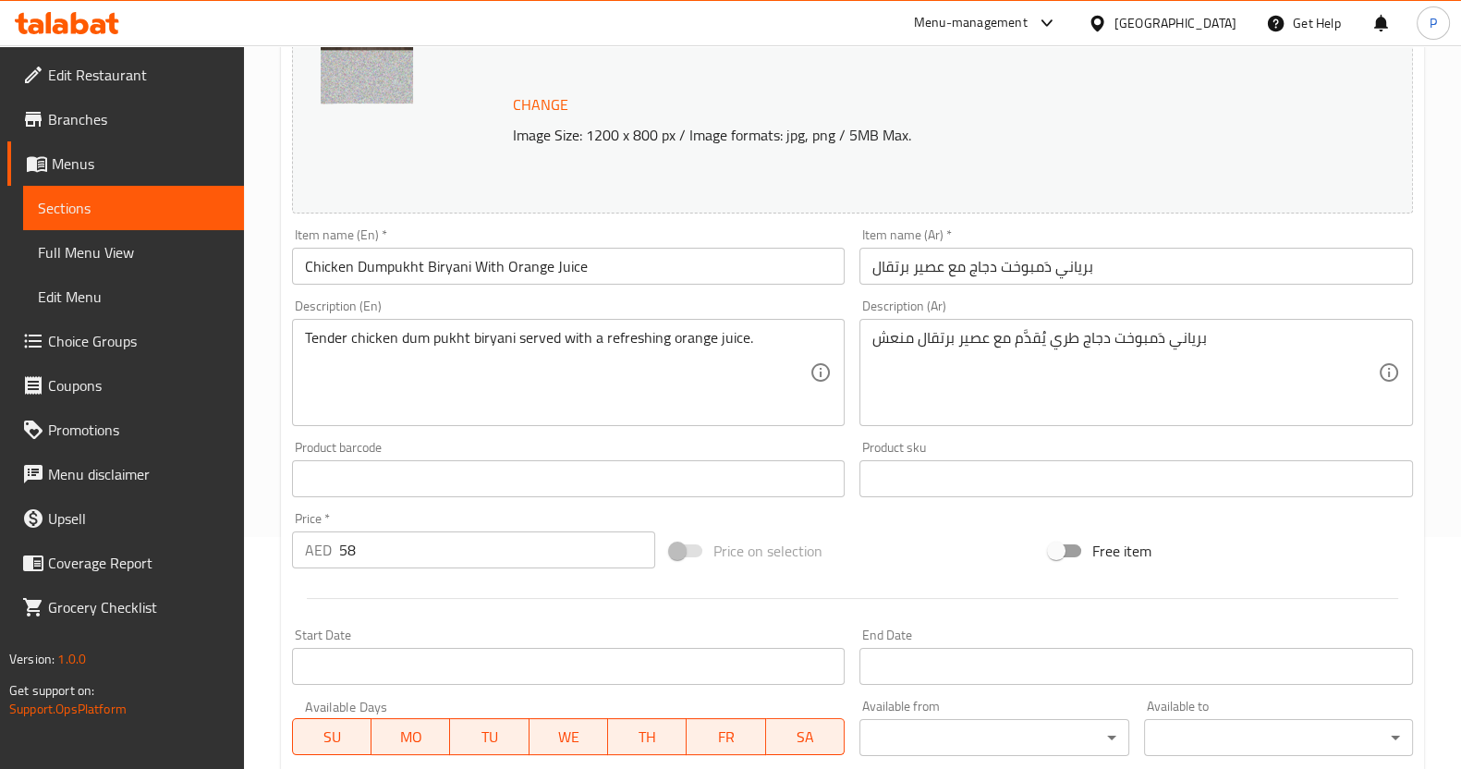
scroll to position [563, 0]
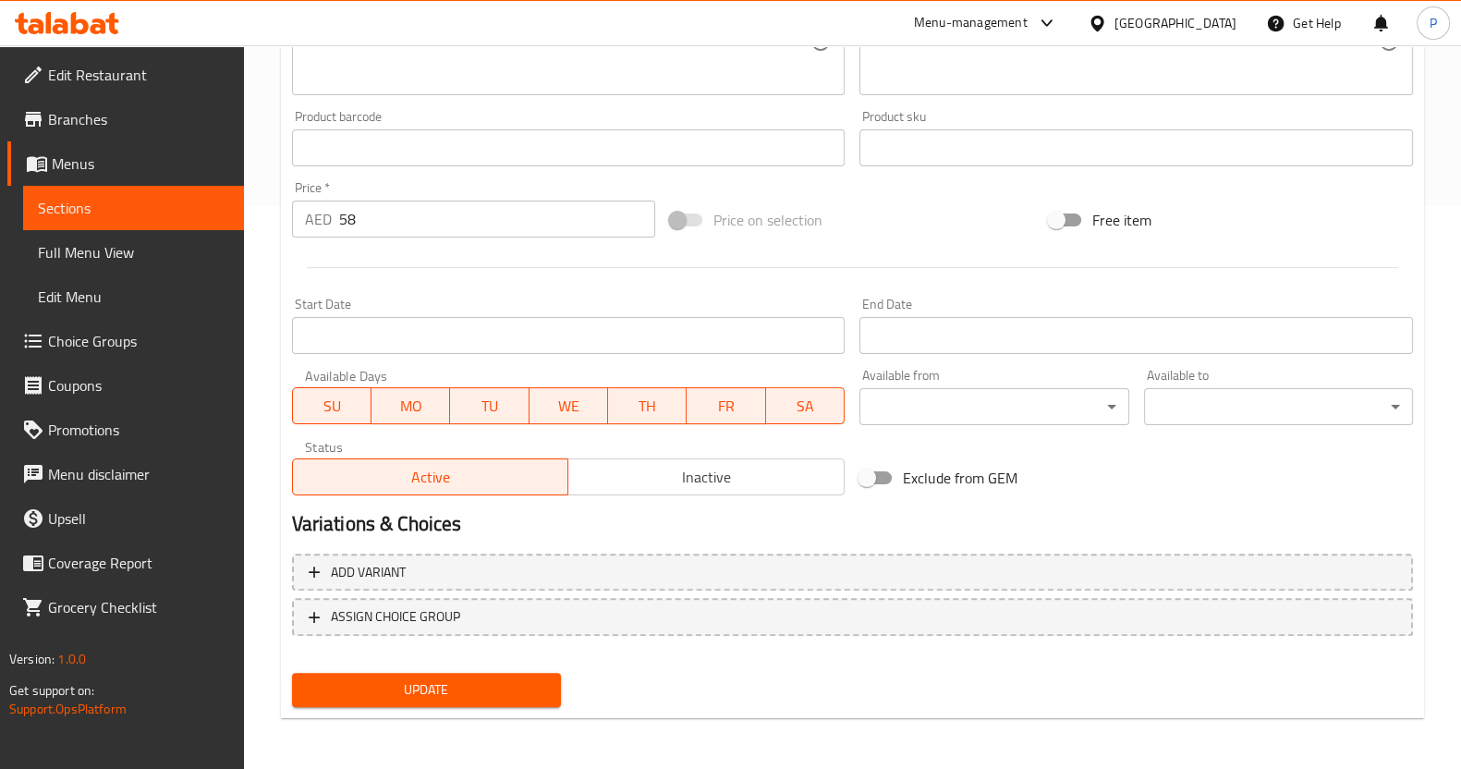
click at [437, 684] on span "Update" at bounding box center [426, 689] width 239 height 23
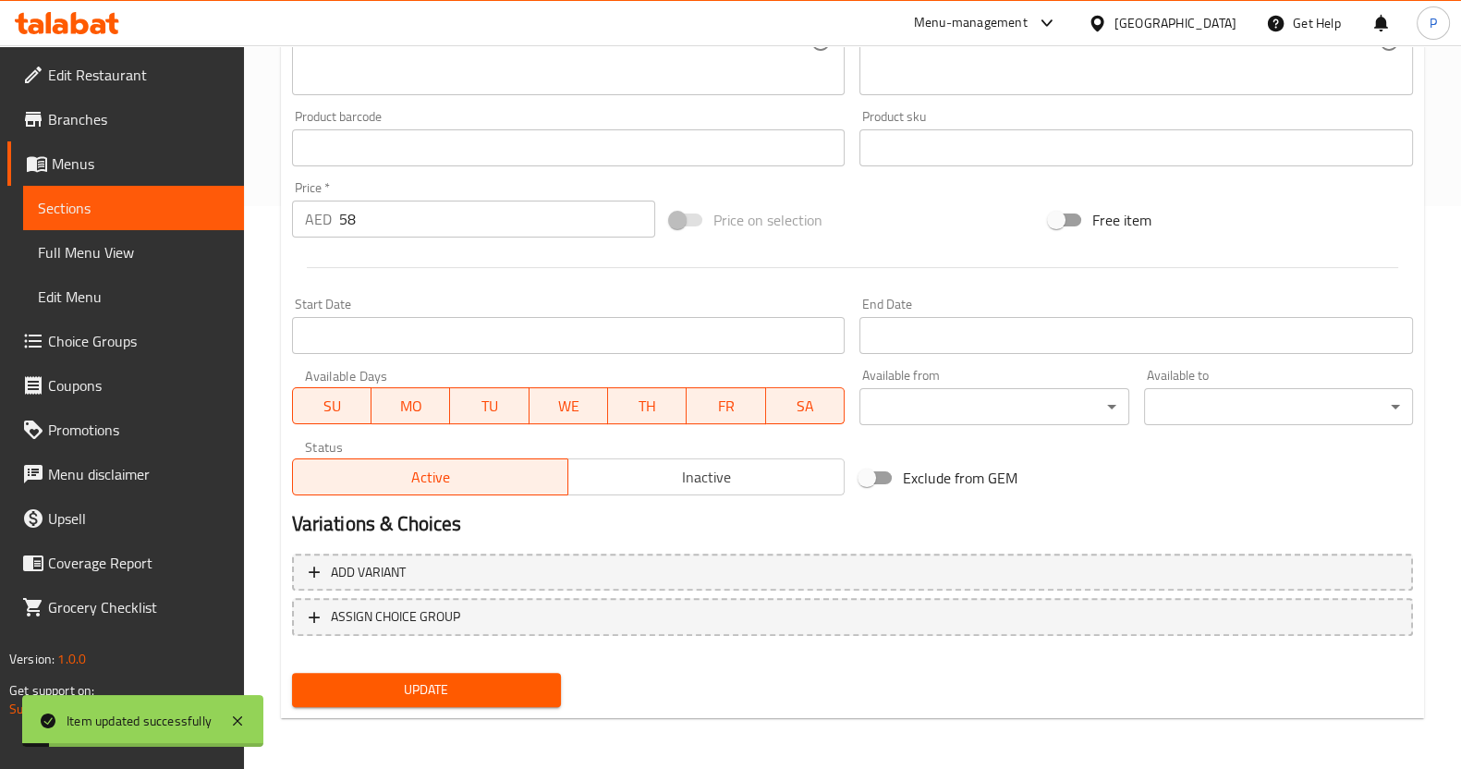
scroll to position [0, 0]
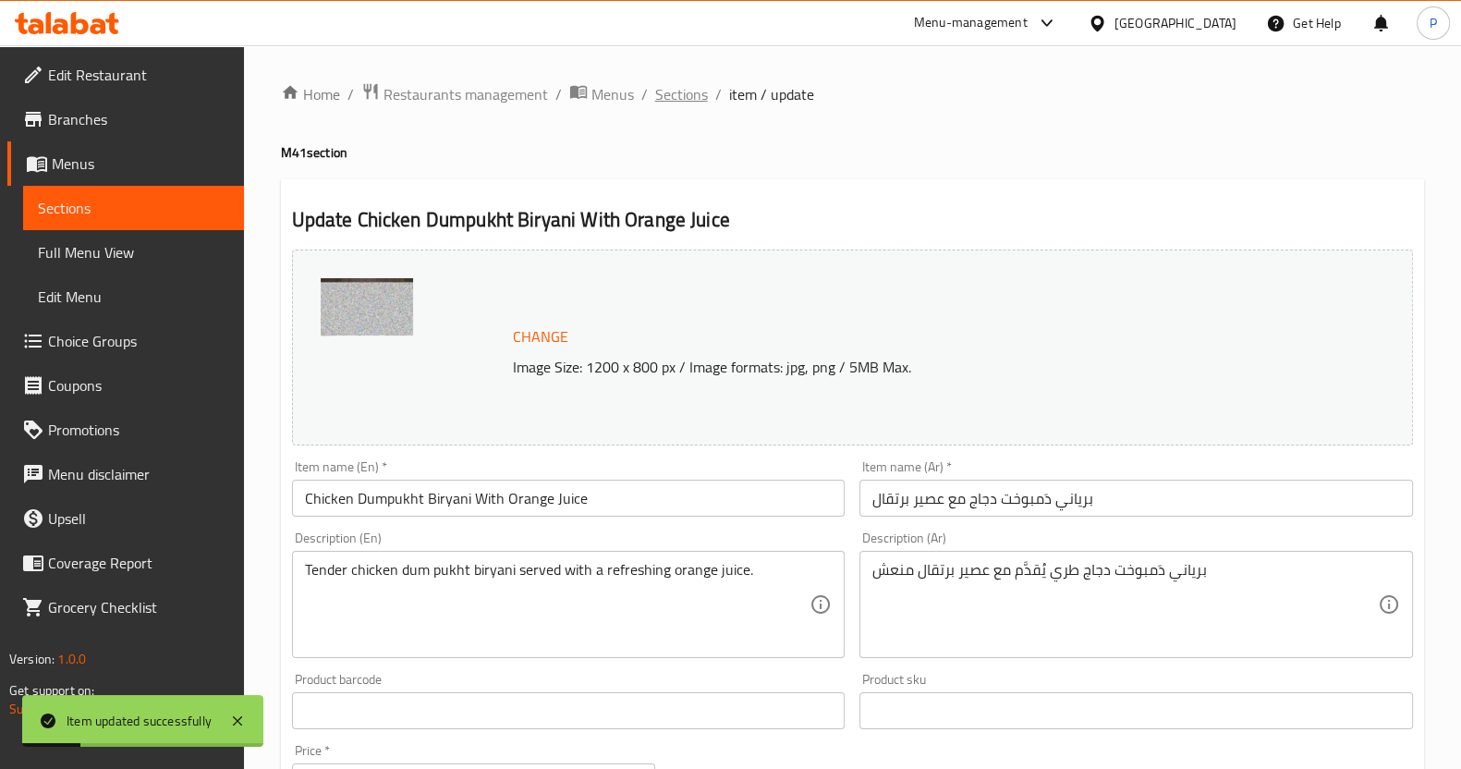
click at [687, 93] on span "Sections" at bounding box center [681, 94] width 53 height 22
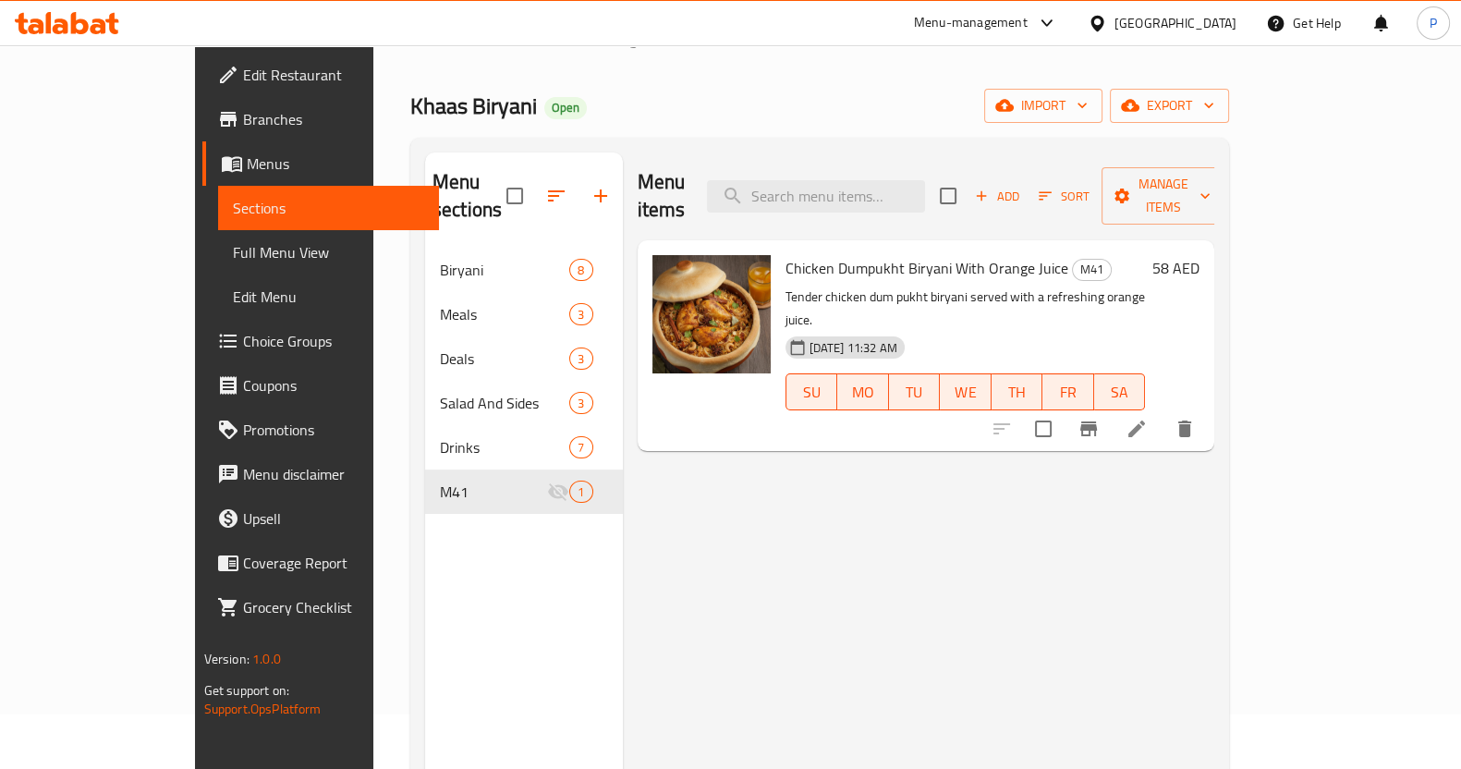
scroll to position [55, 0]
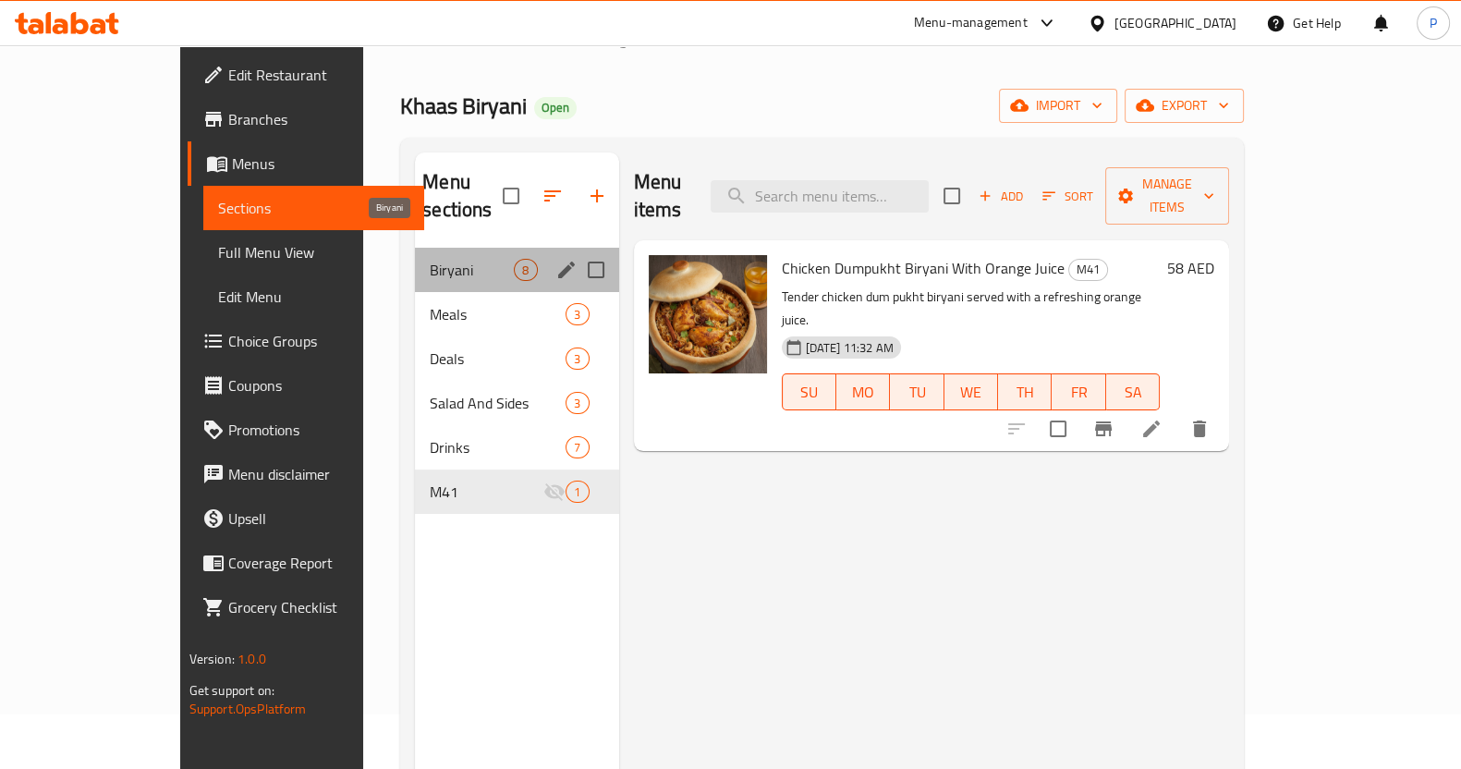
click at [430, 259] on span "Biryani" at bounding box center [472, 270] width 84 height 22
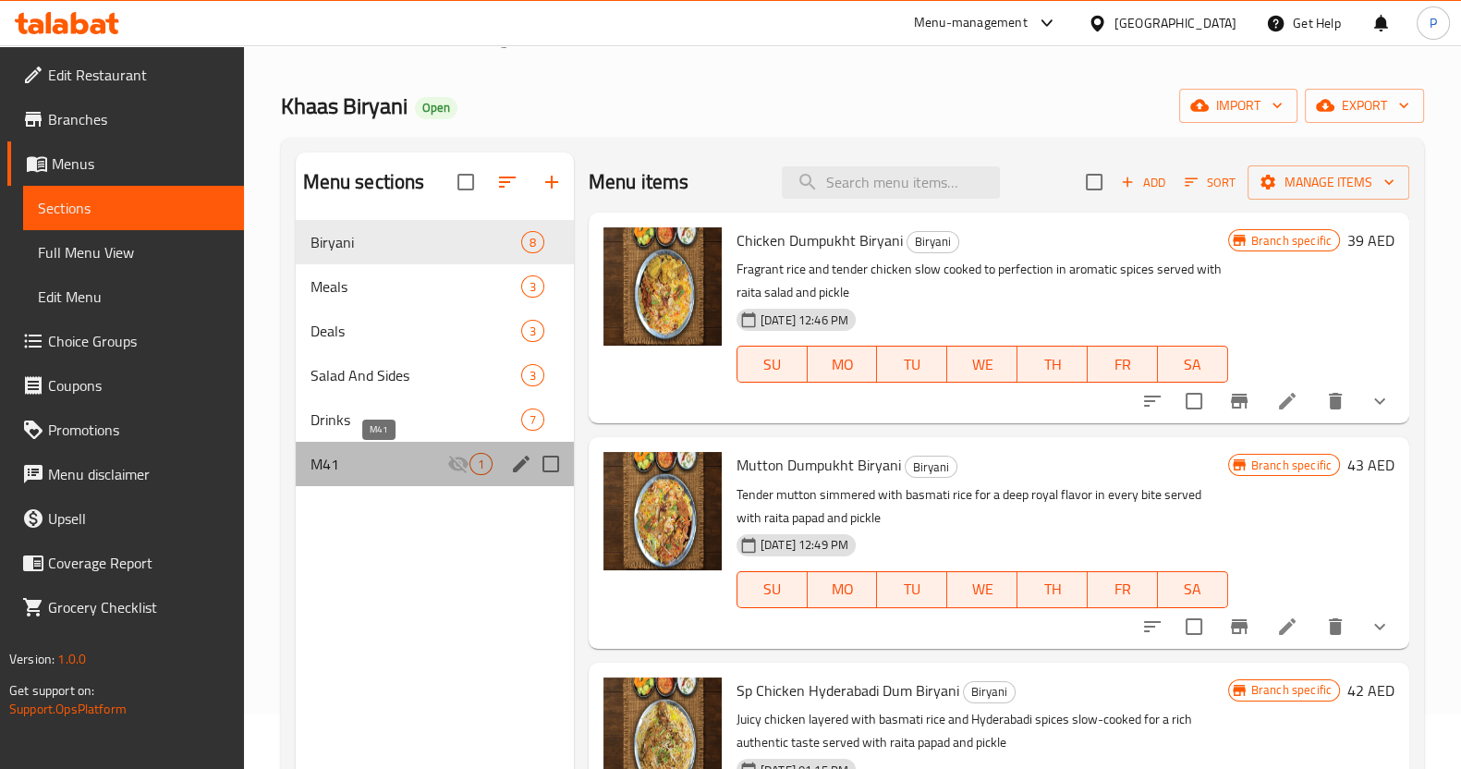
click at [369, 464] on span "M41" at bounding box center [379, 464] width 137 height 22
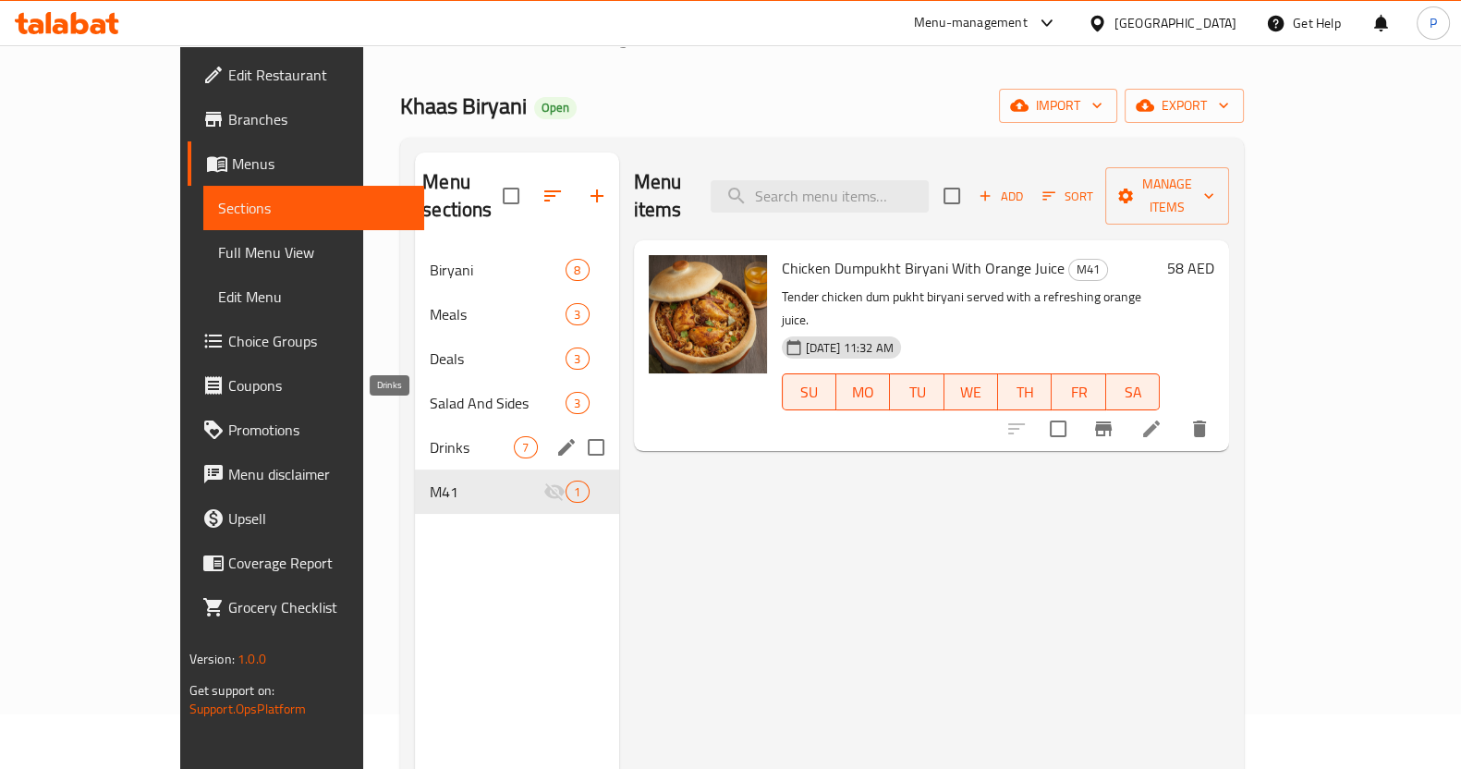
click at [430, 436] on span "Drinks" at bounding box center [472, 447] width 84 height 22
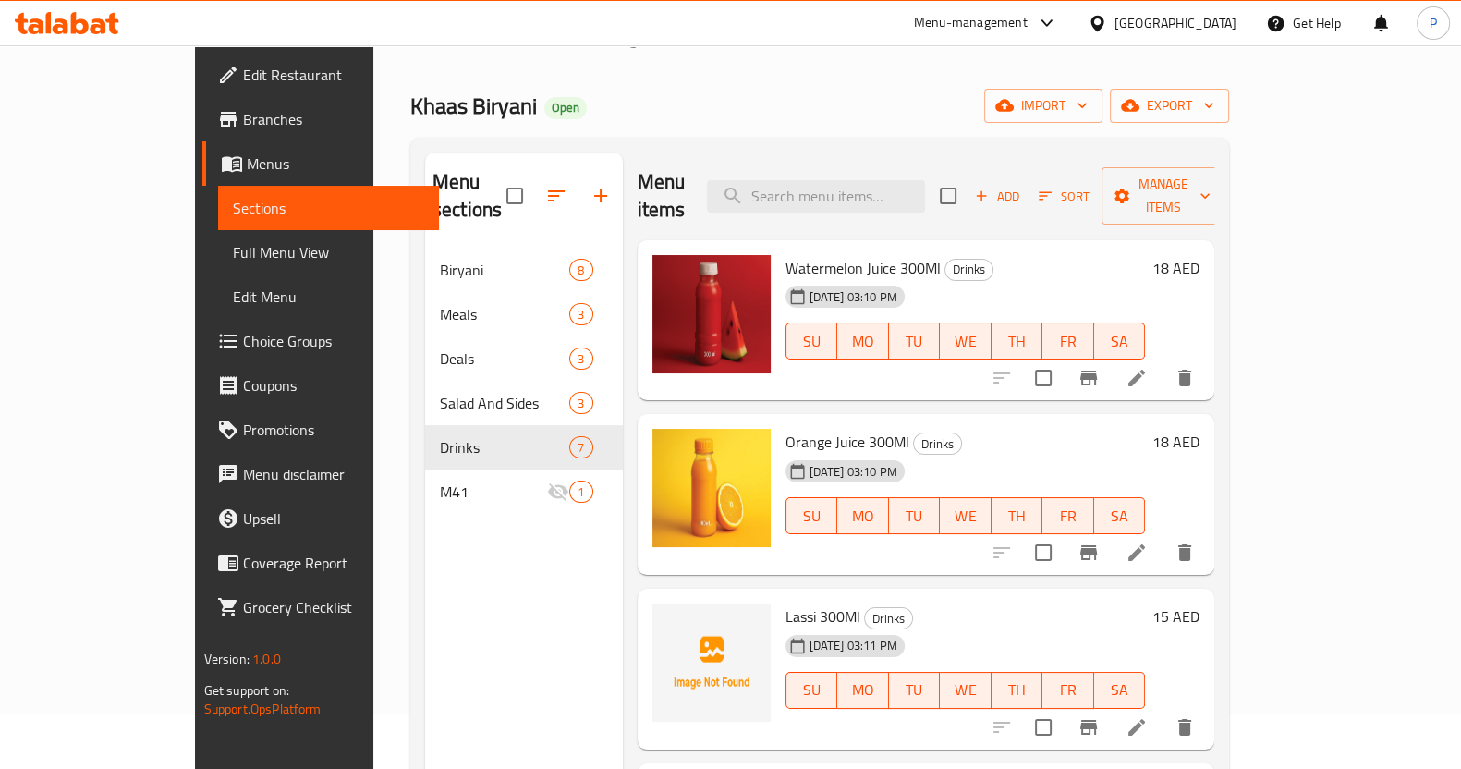
click at [233, 254] on span "Full Menu View" at bounding box center [328, 252] width 191 height 22
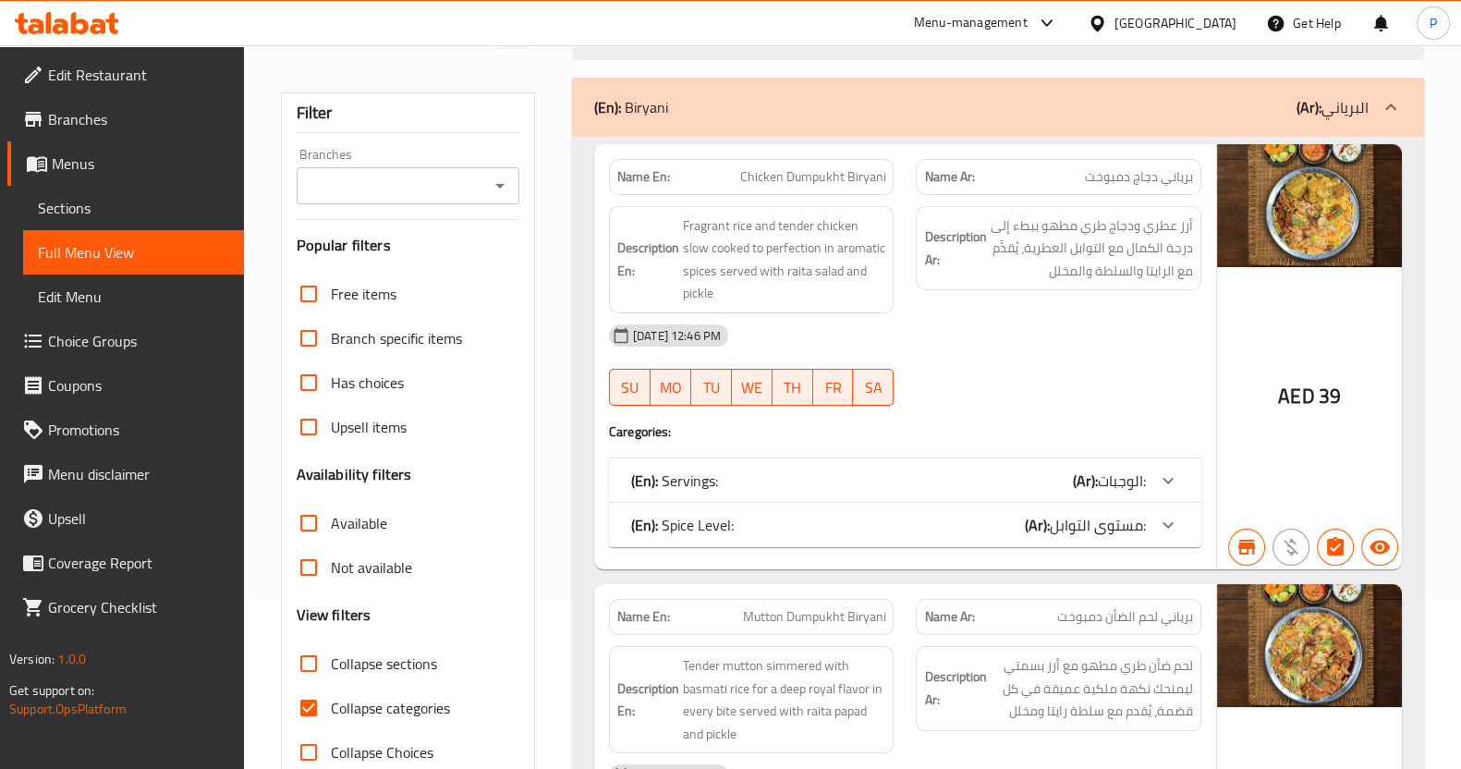
scroll to position [518, 0]
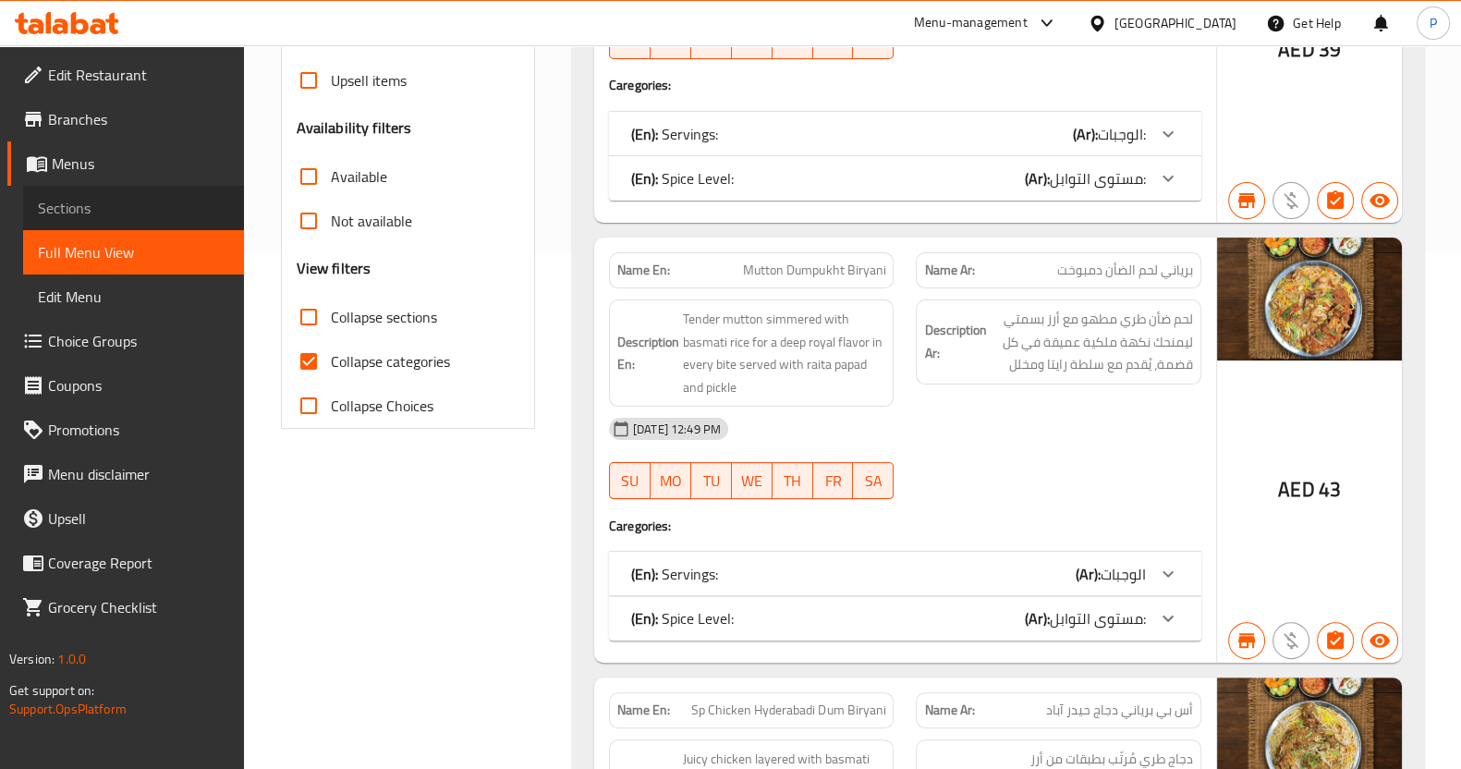
click at [131, 210] on span "Sections" at bounding box center [133, 208] width 191 height 22
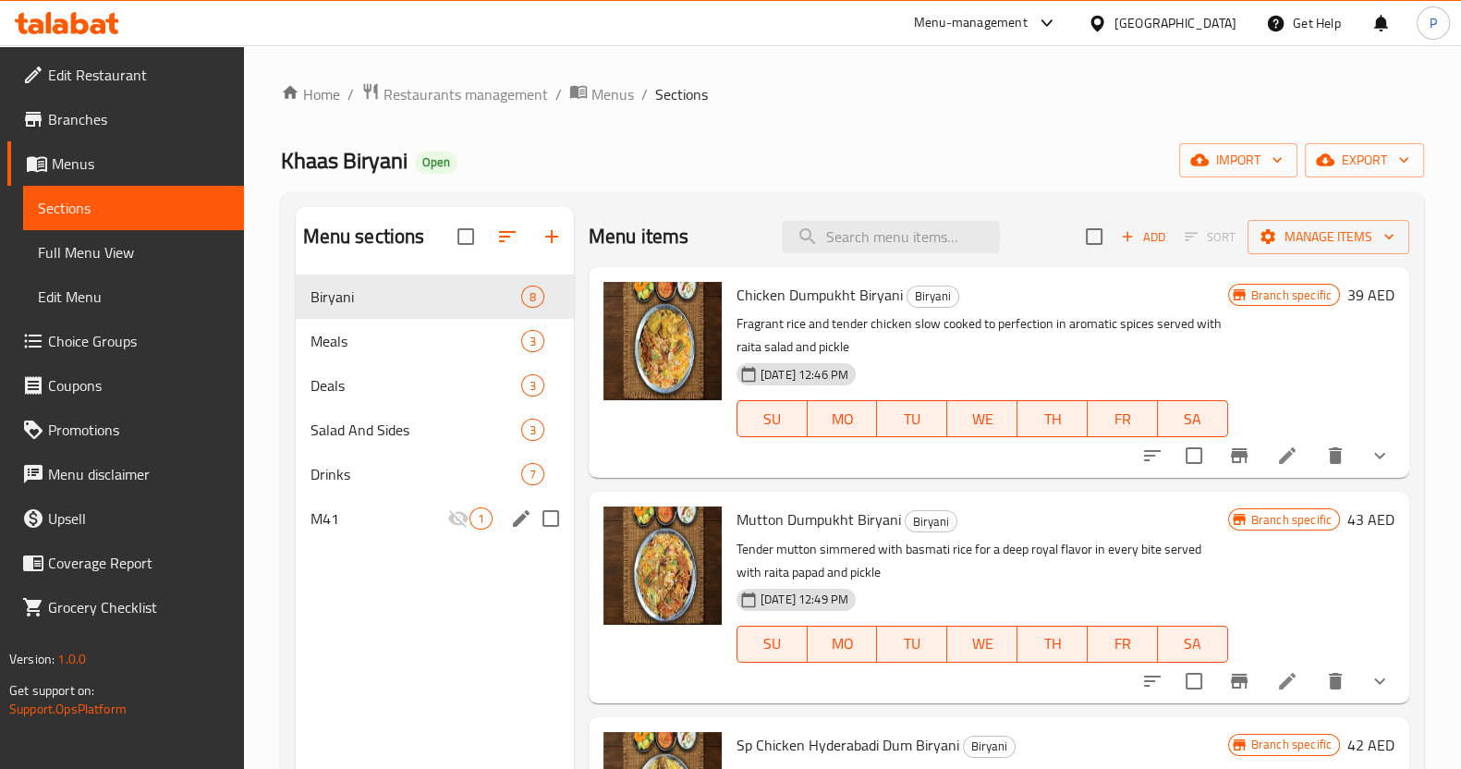
click at [388, 530] on div "M41 1" at bounding box center [435, 518] width 278 height 44
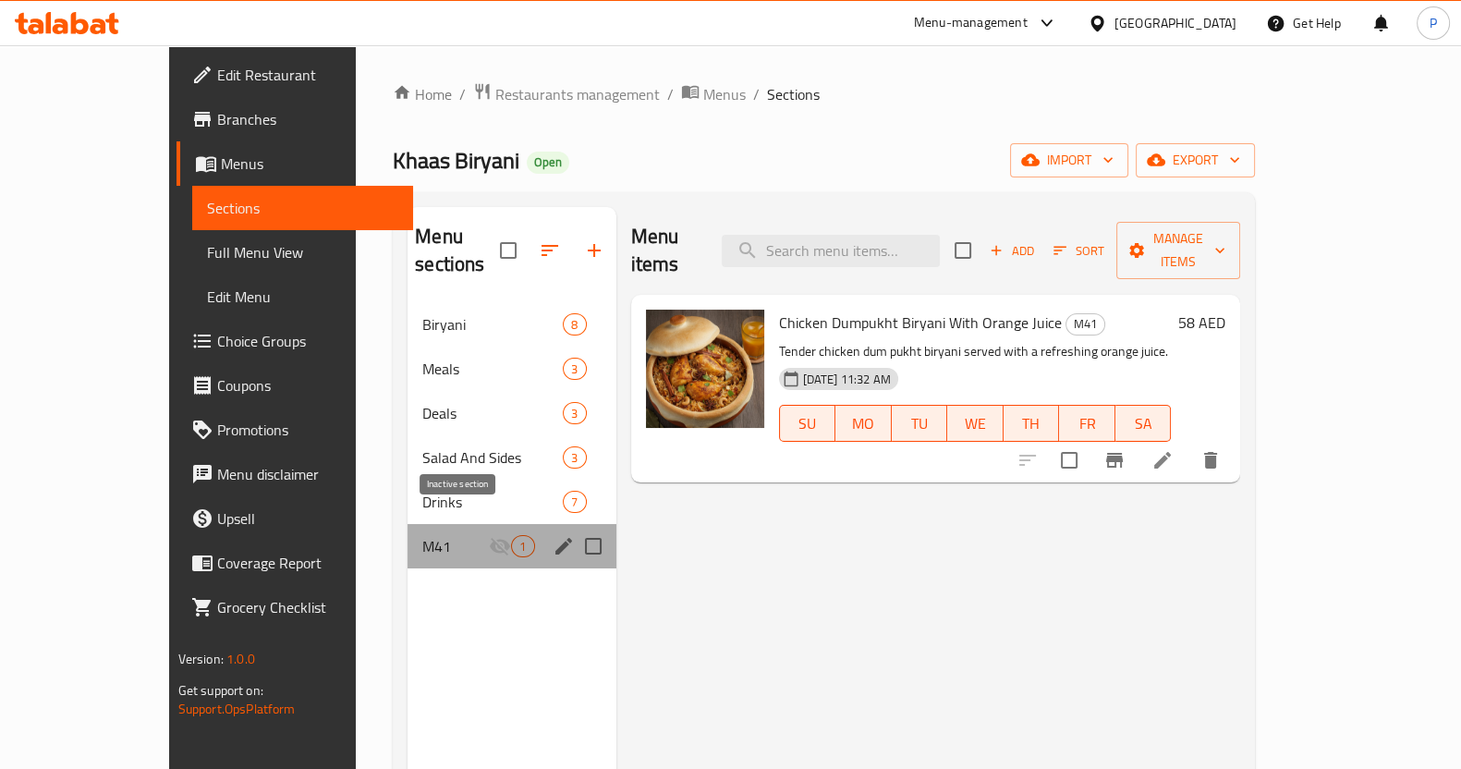
click at [489, 535] on icon "Menu sections" at bounding box center [500, 546] width 22 height 22
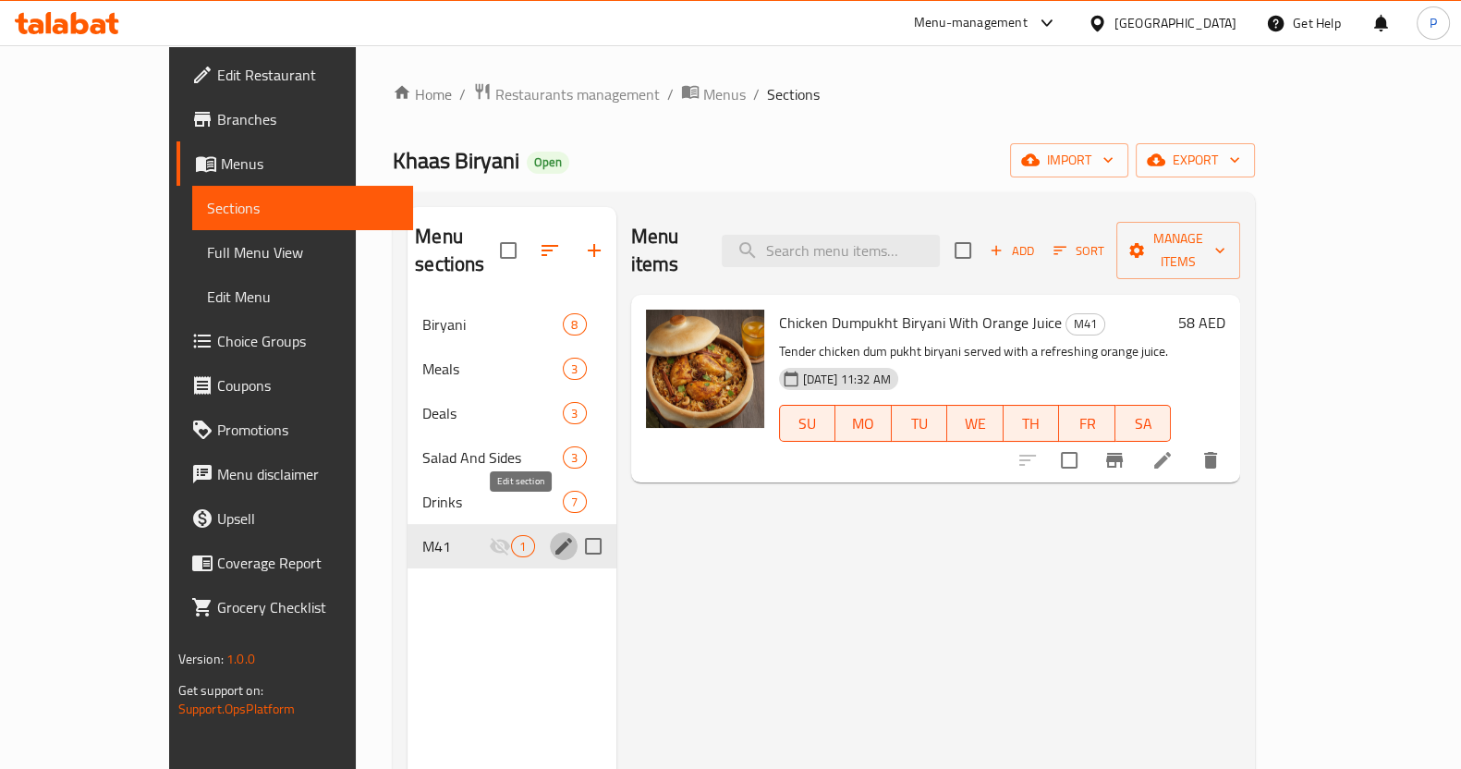
click at [555, 538] on icon "edit" at bounding box center [563, 546] width 17 height 17
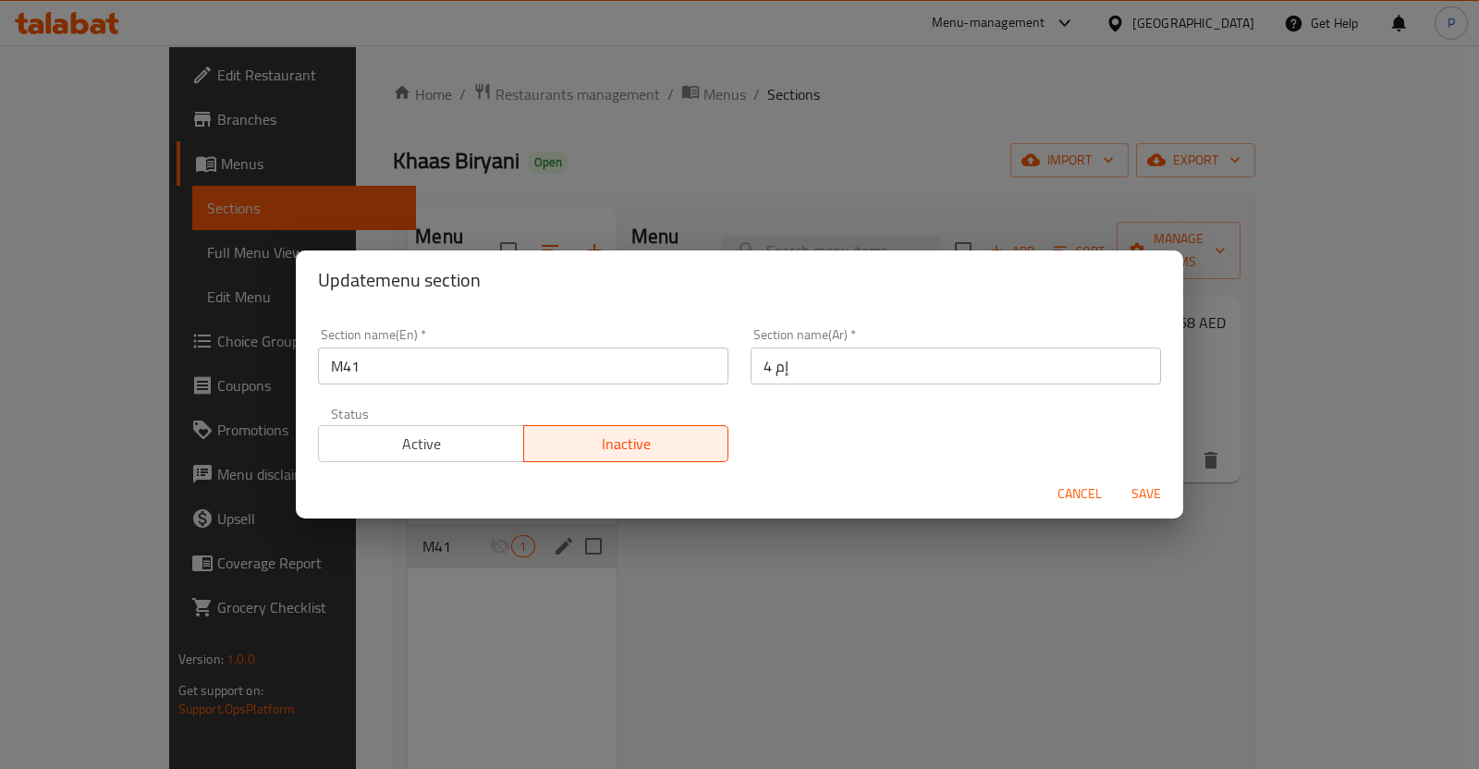
click at [481, 459] on button "Active" at bounding box center [421, 443] width 206 height 37
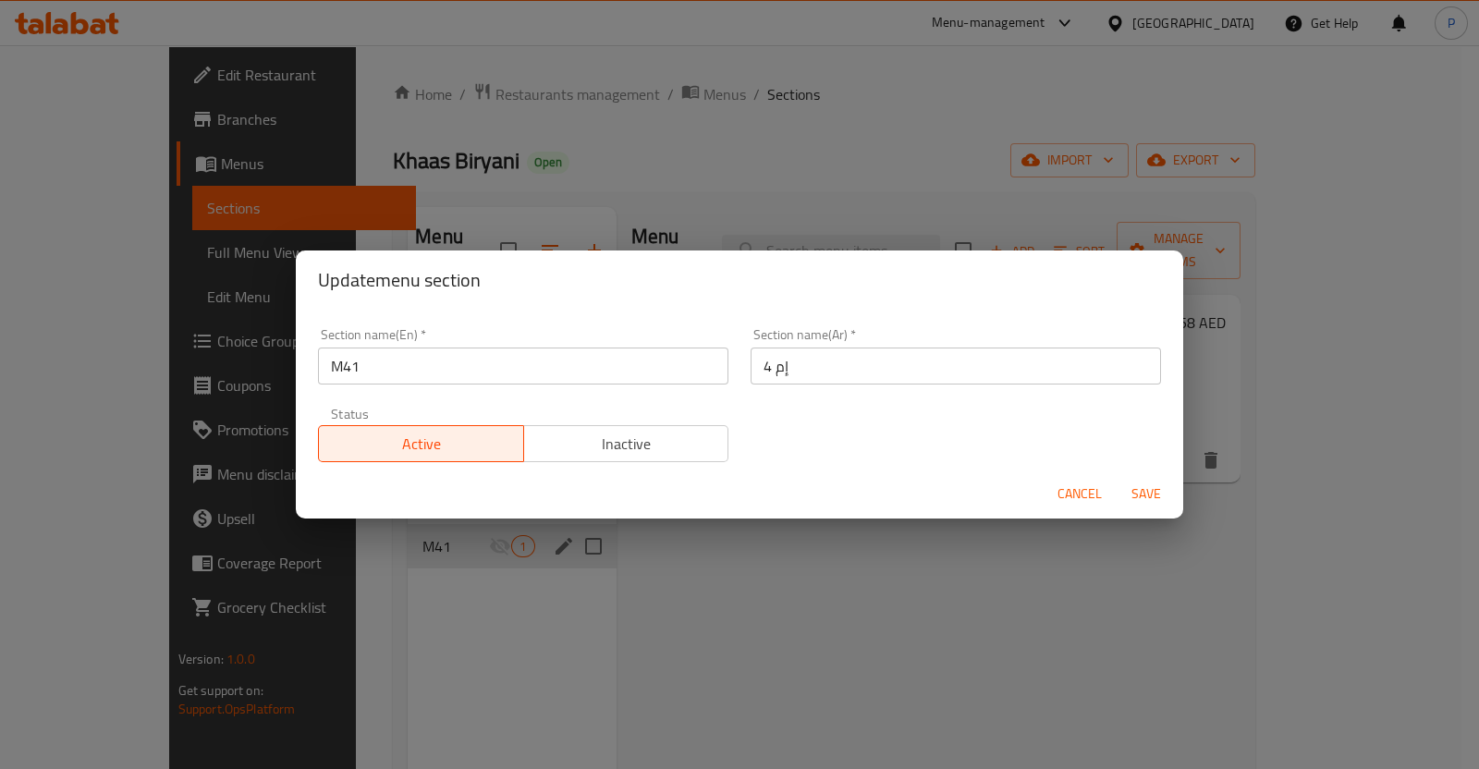
click at [1151, 492] on span "Save" at bounding box center [1146, 493] width 44 height 23
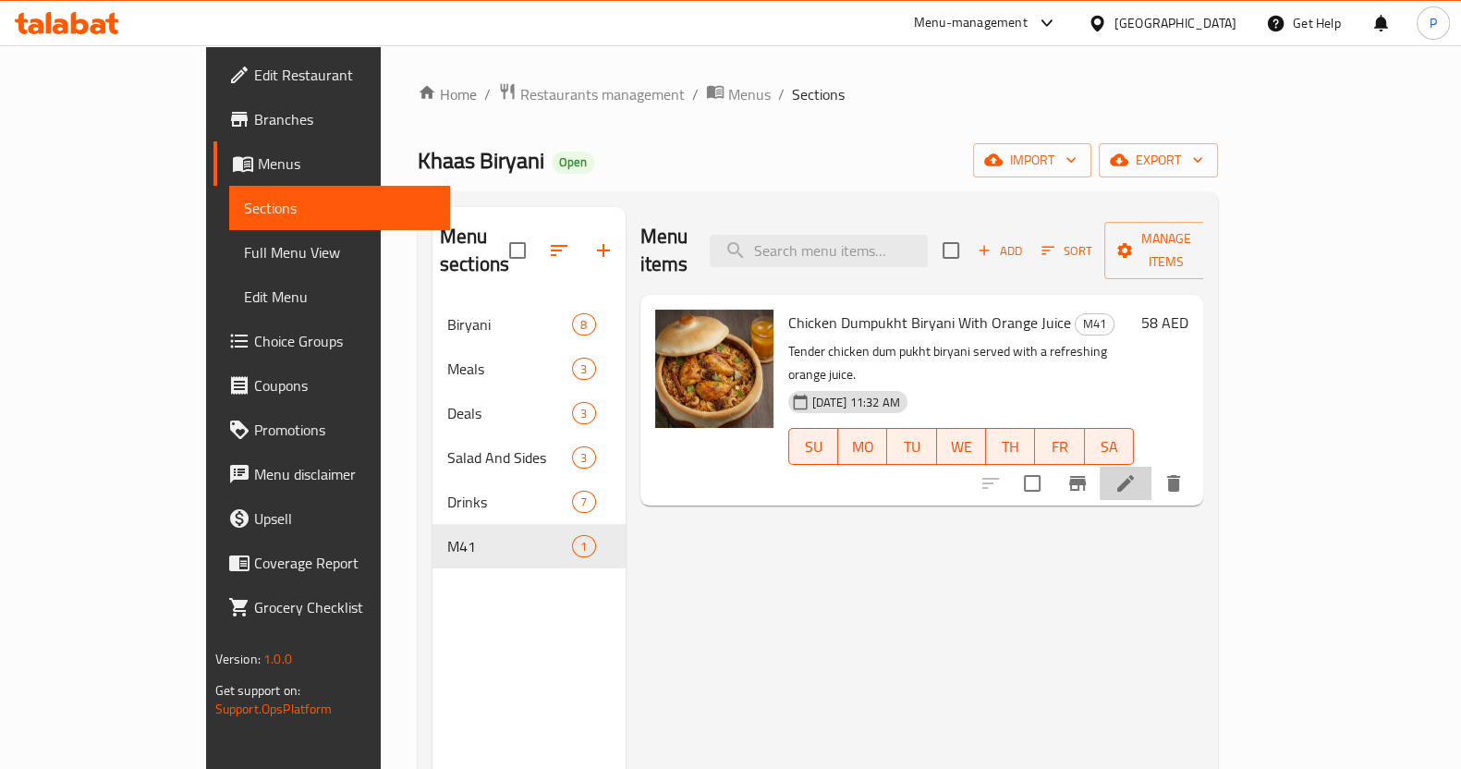
click at [1152, 467] on li at bounding box center [1126, 483] width 52 height 33
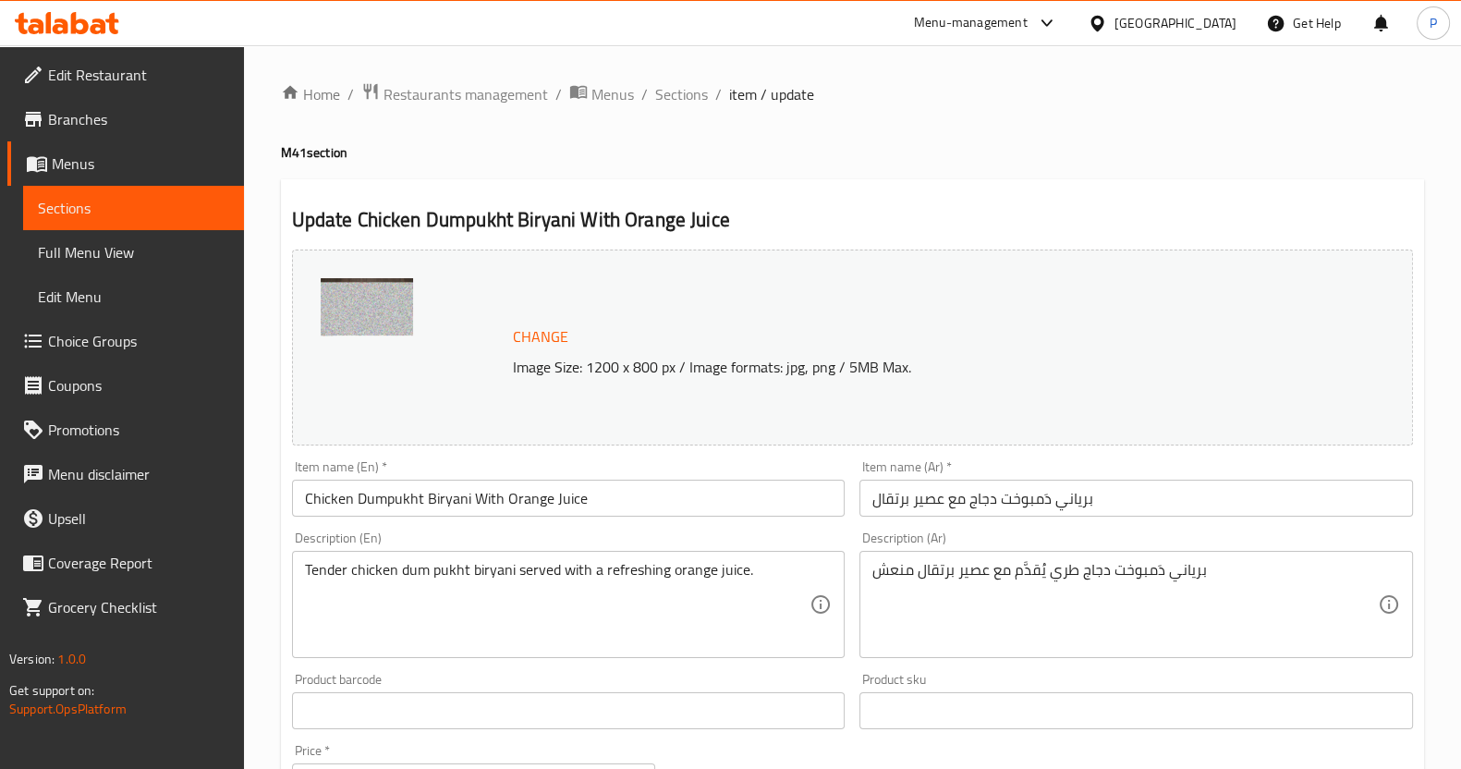
click at [642, 491] on input "Chicken Dumpukht Biryani With Orange Juice" at bounding box center [569, 498] width 554 height 37
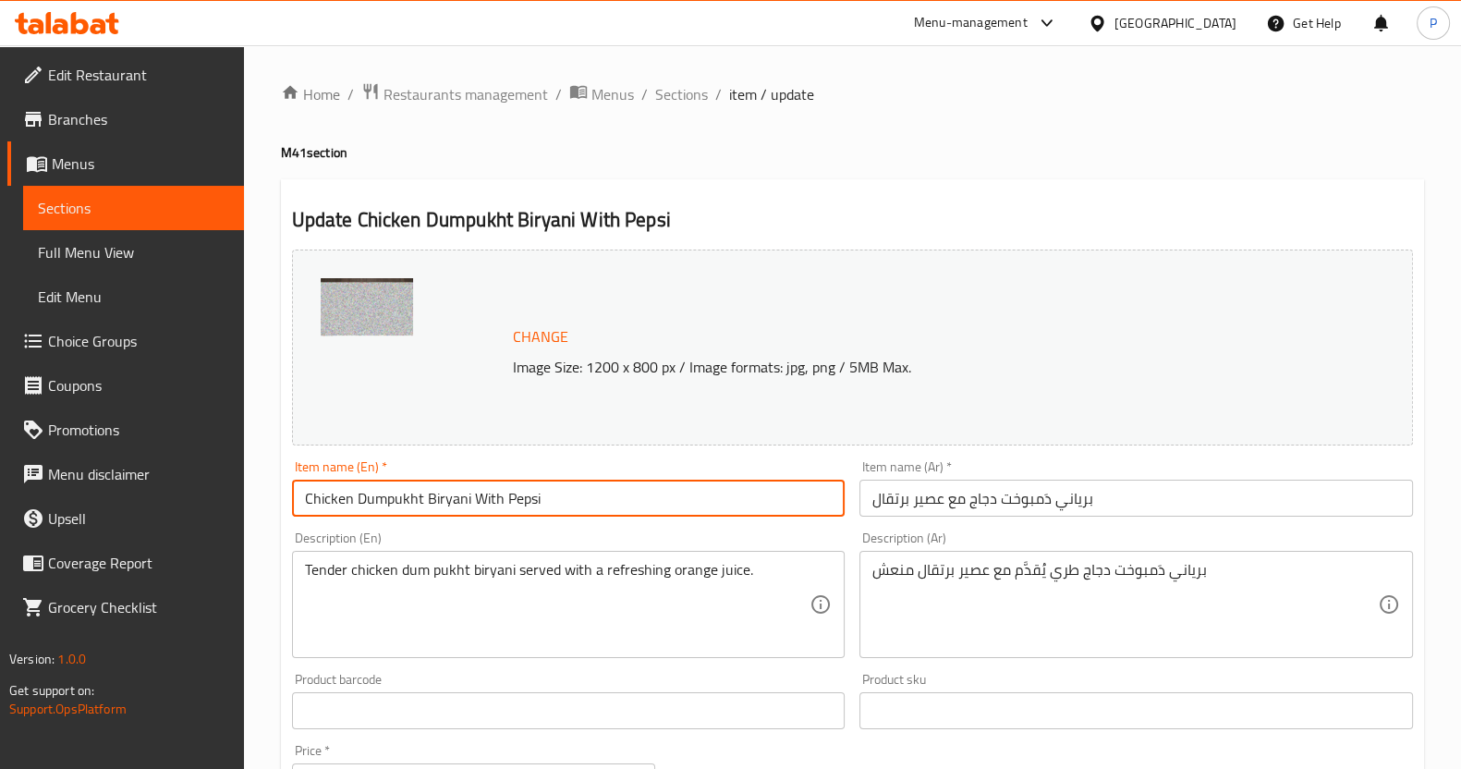
type input "Chicken Dumpukht Biryani With Pepsi"
click at [528, 335] on span "Change" at bounding box center [540, 336] width 55 height 27
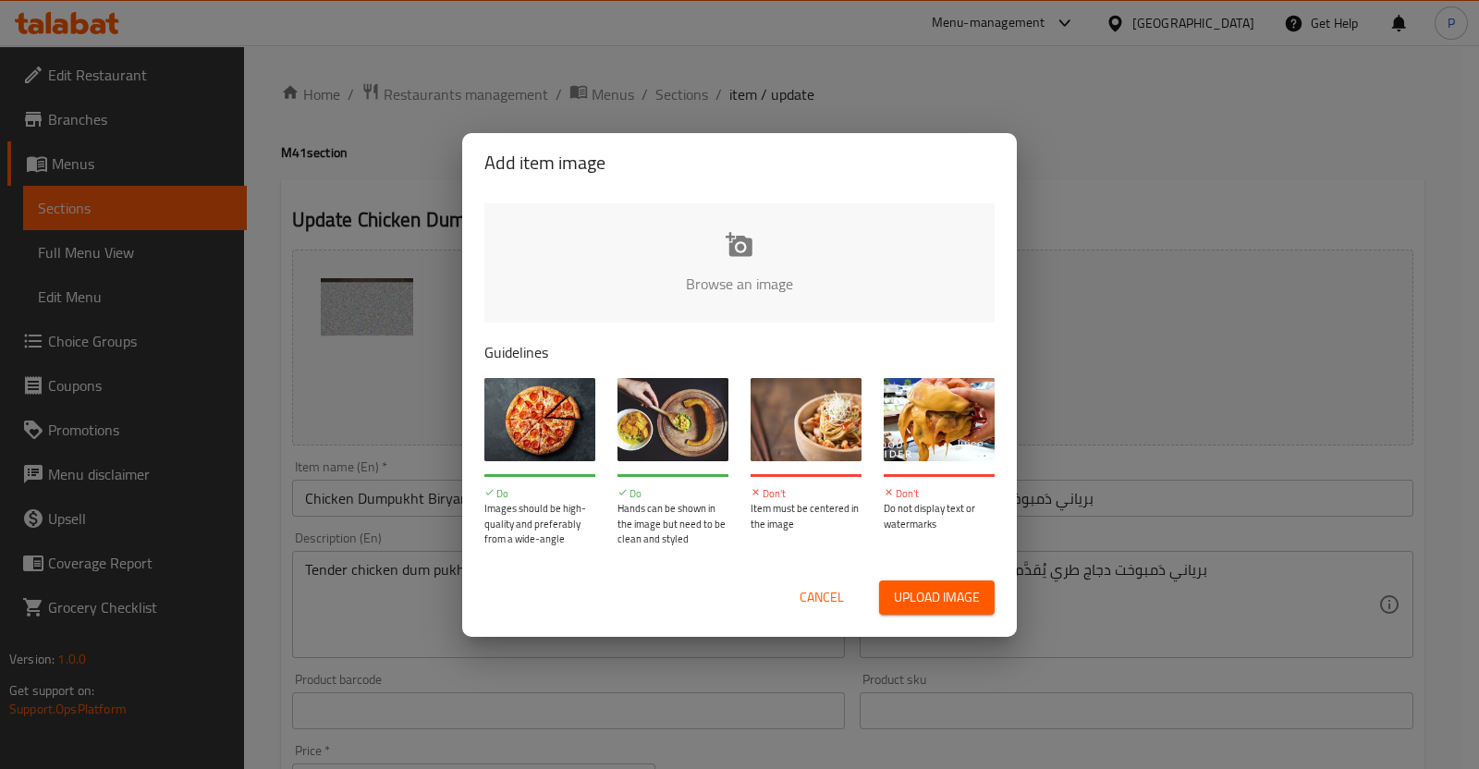
click at [928, 580] on button "Upload image" at bounding box center [937, 597] width 116 height 34
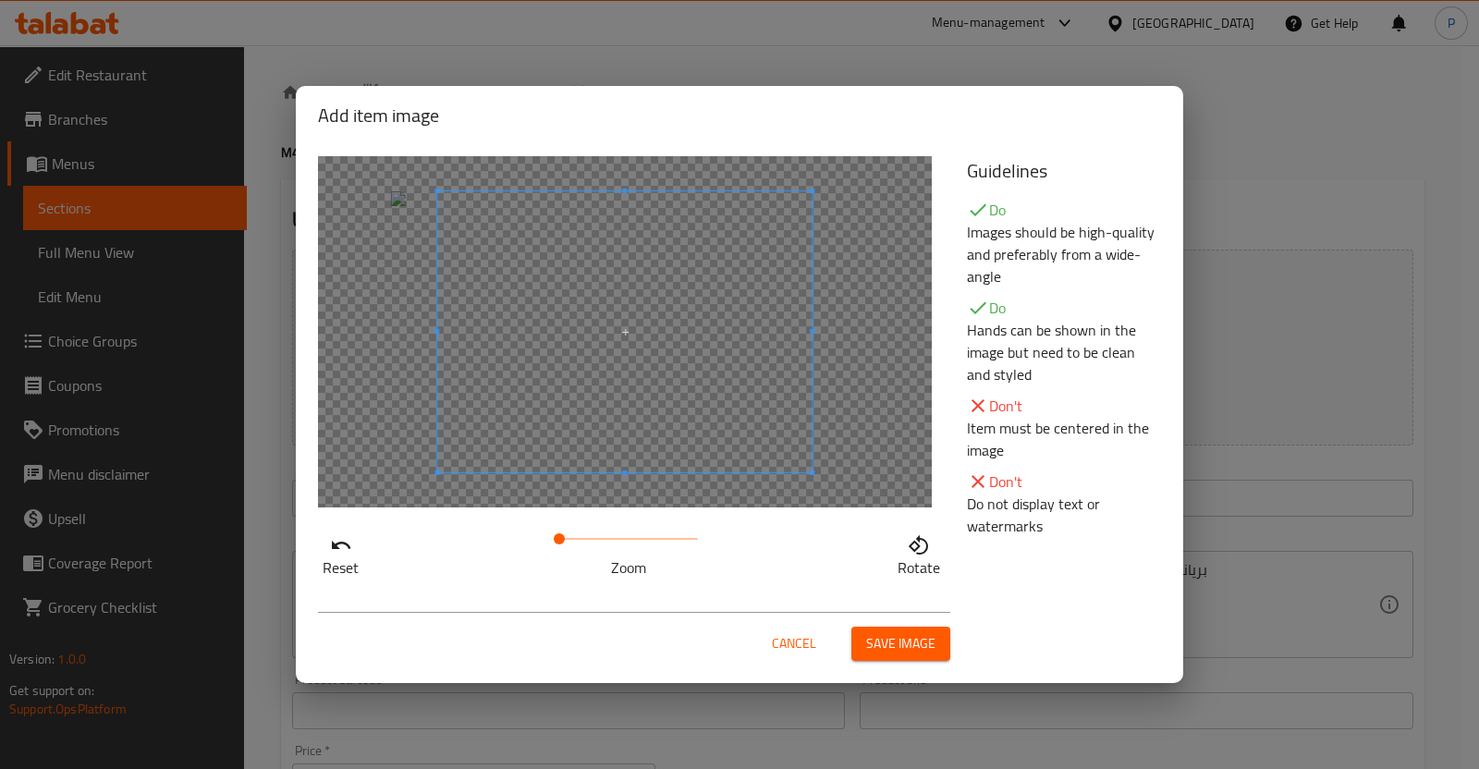
click at [652, 372] on span at bounding box center [624, 331] width 374 height 281
click at [619, 367] on span at bounding box center [592, 331] width 374 height 281
click at [864, 622] on div "Cancel Save image" at bounding box center [634, 636] width 632 height 49
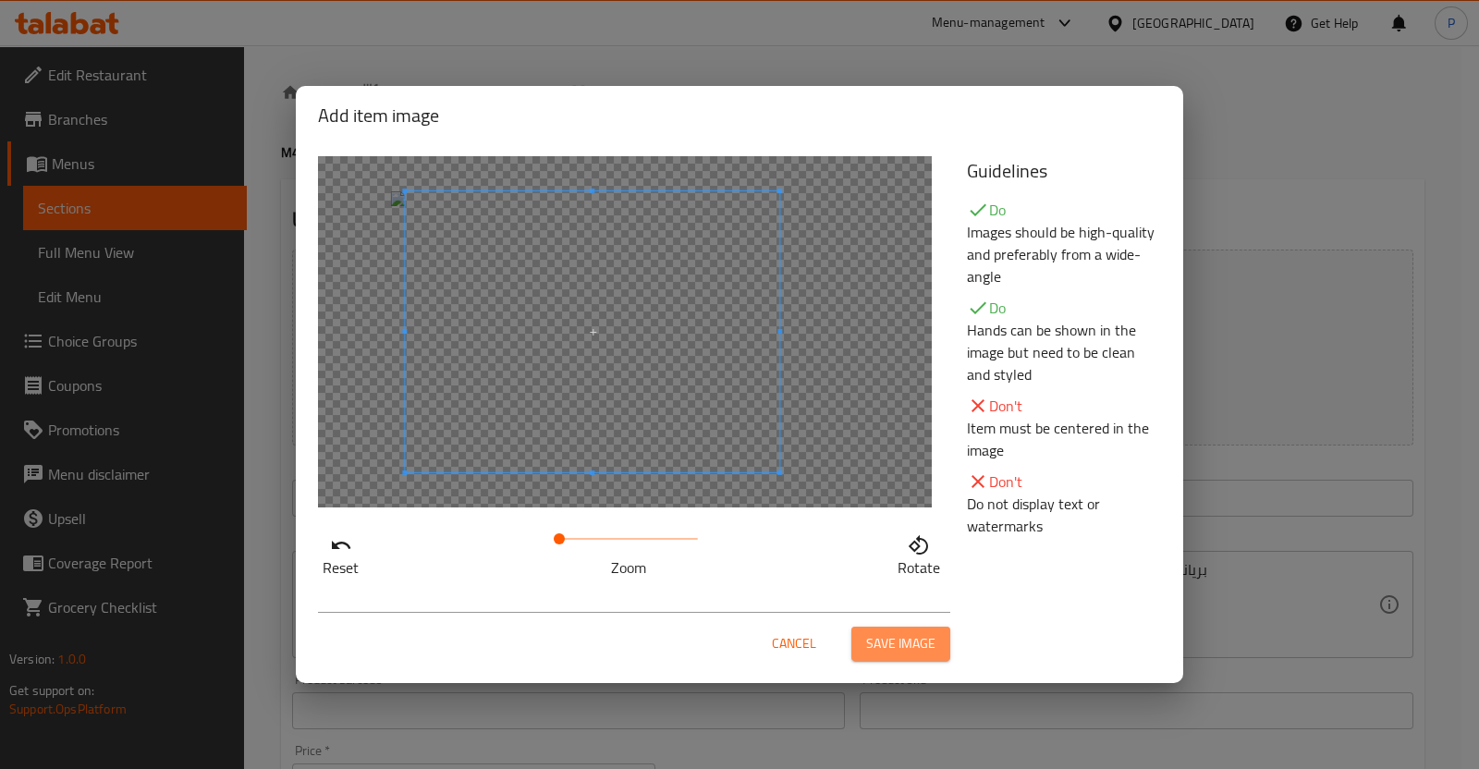
click at [872, 635] on span "Save image" at bounding box center [900, 643] width 69 height 23
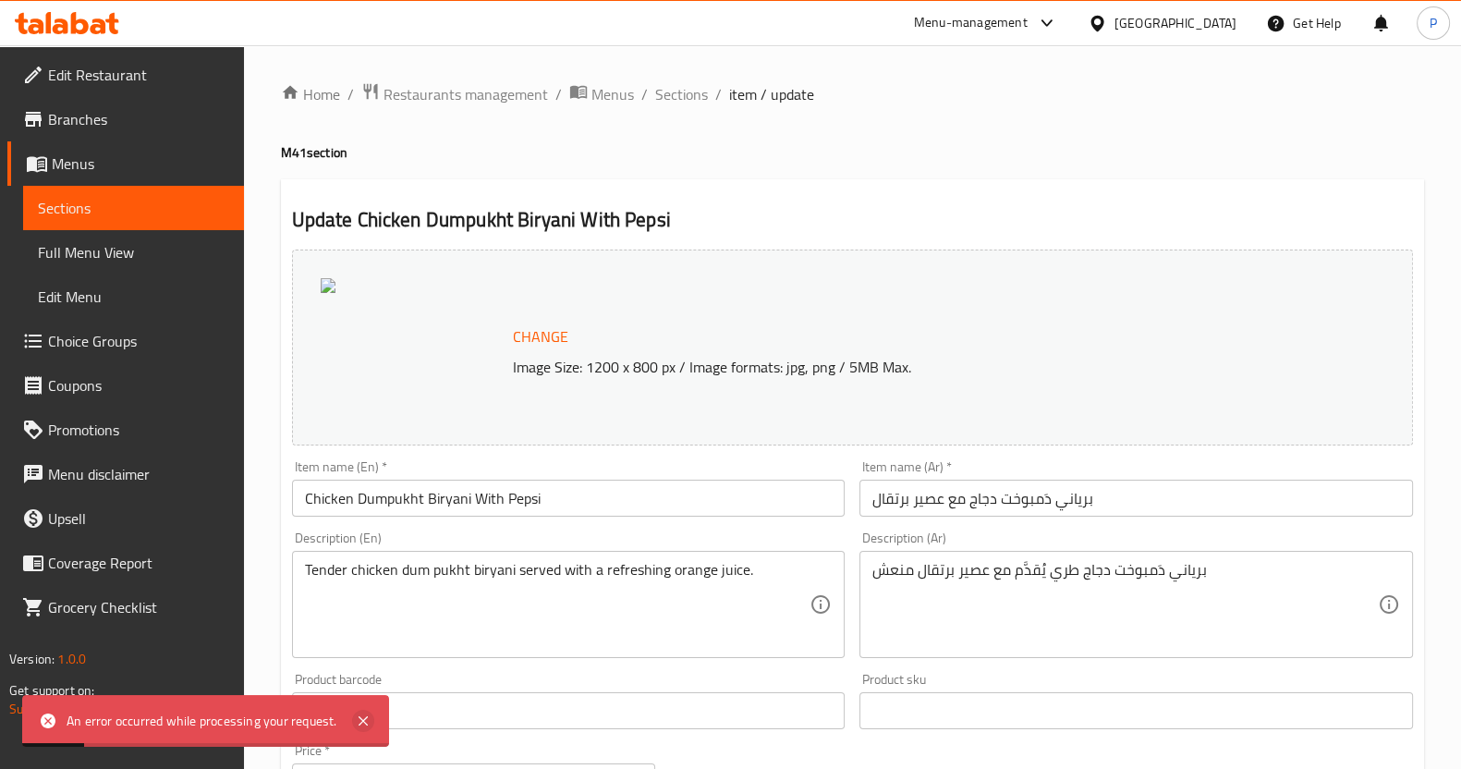
click at [365, 716] on icon at bounding box center [363, 721] width 22 height 22
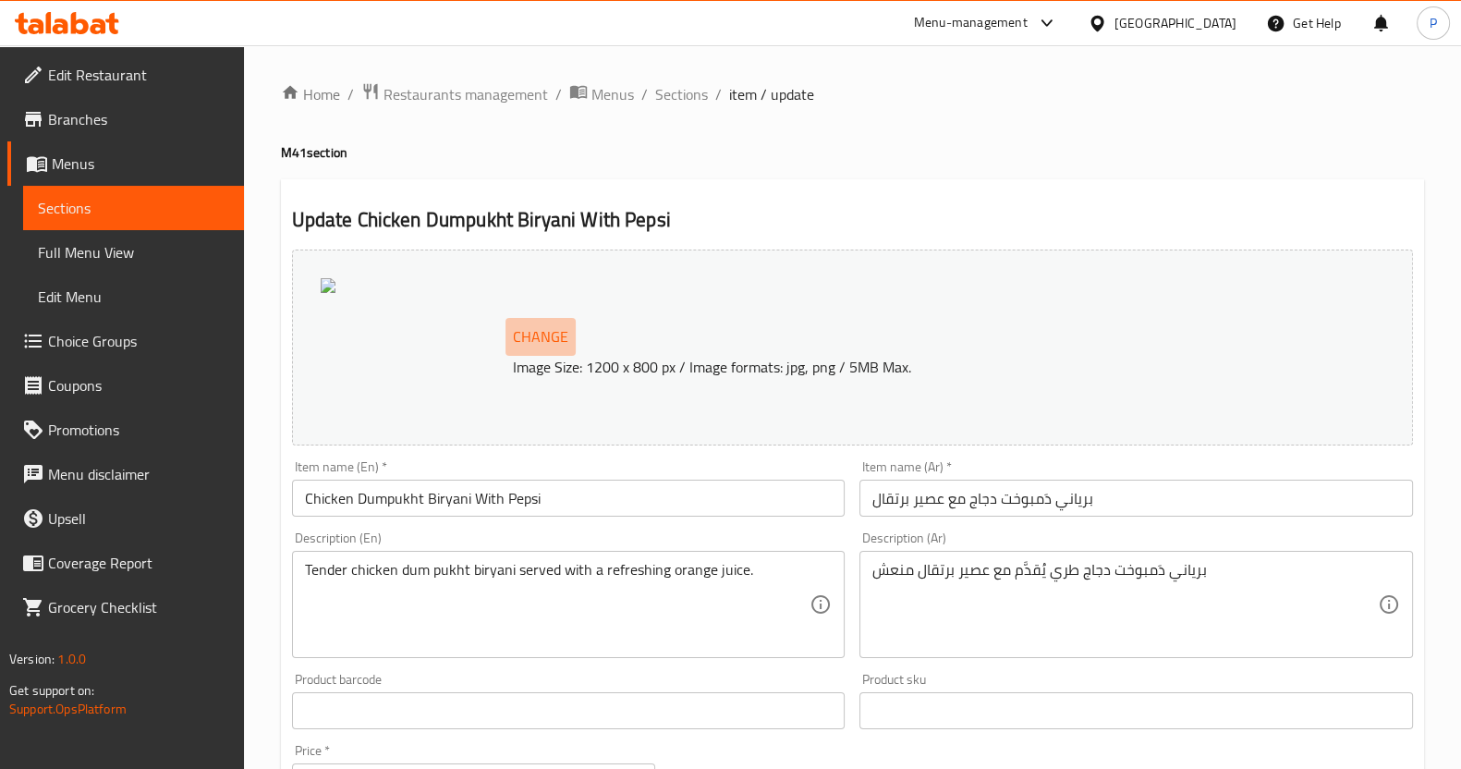
click at [528, 344] on span "Change" at bounding box center [540, 336] width 55 height 27
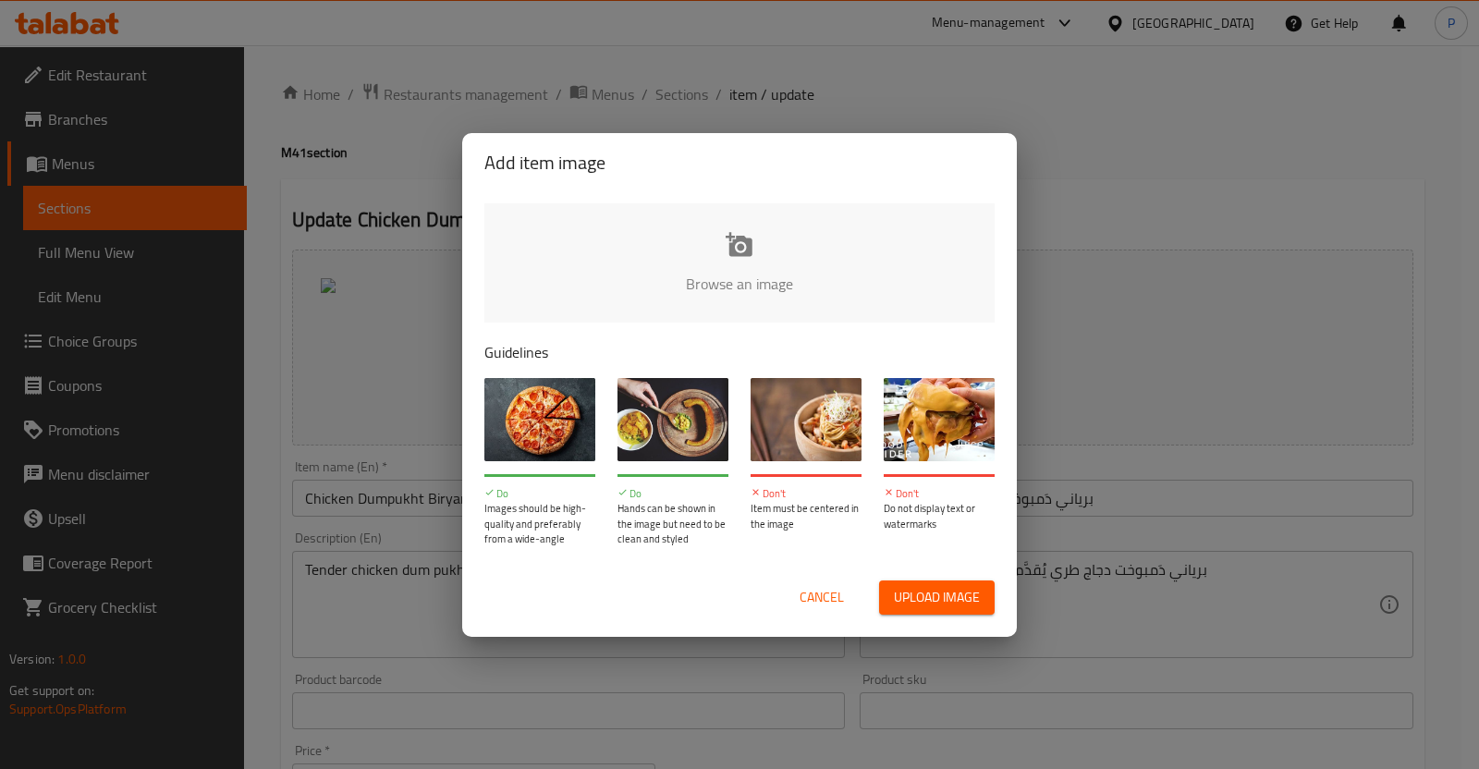
click at [920, 607] on button "Upload image" at bounding box center [937, 597] width 116 height 34
type input "C:\fakepath\M41.png"
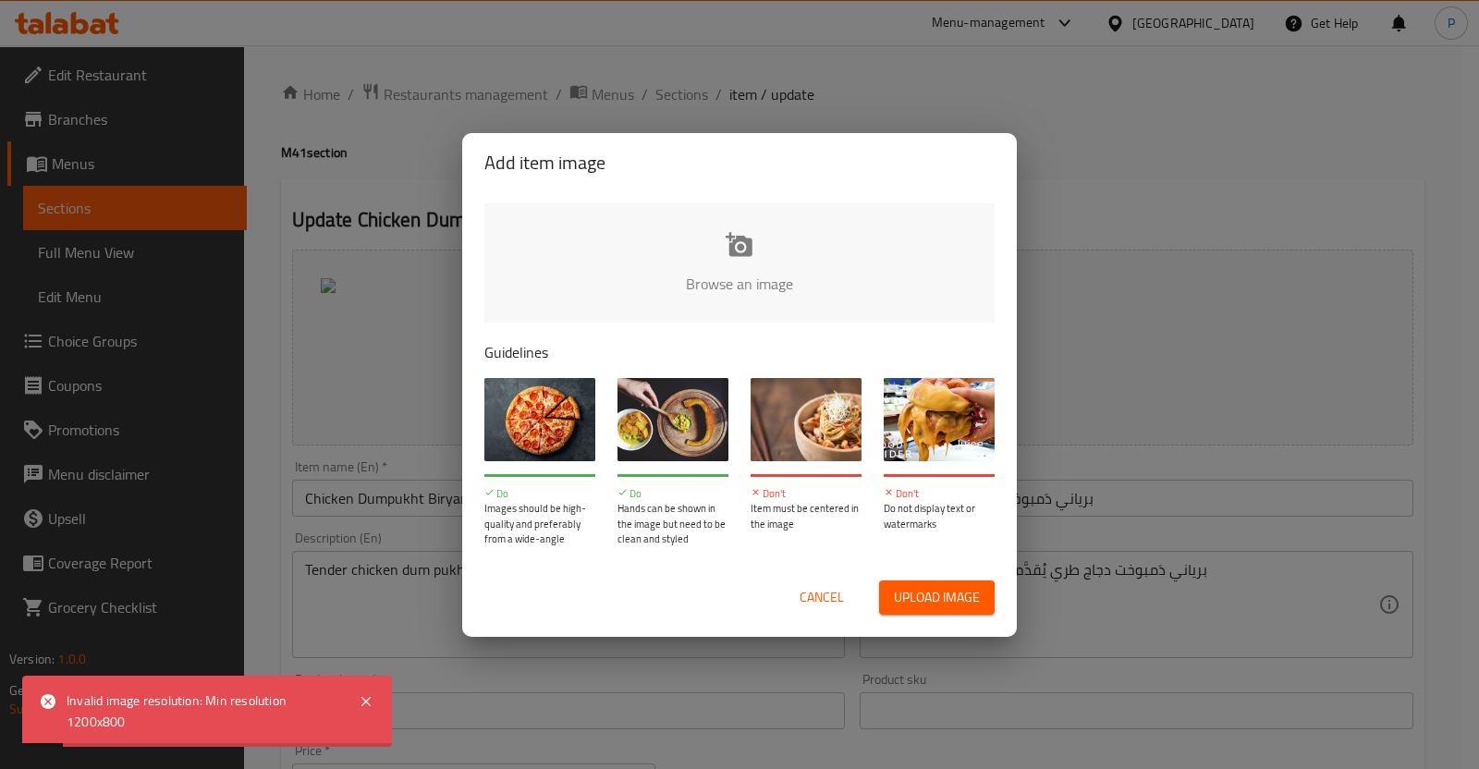
click at [817, 595] on span "Cancel" at bounding box center [821, 597] width 44 height 23
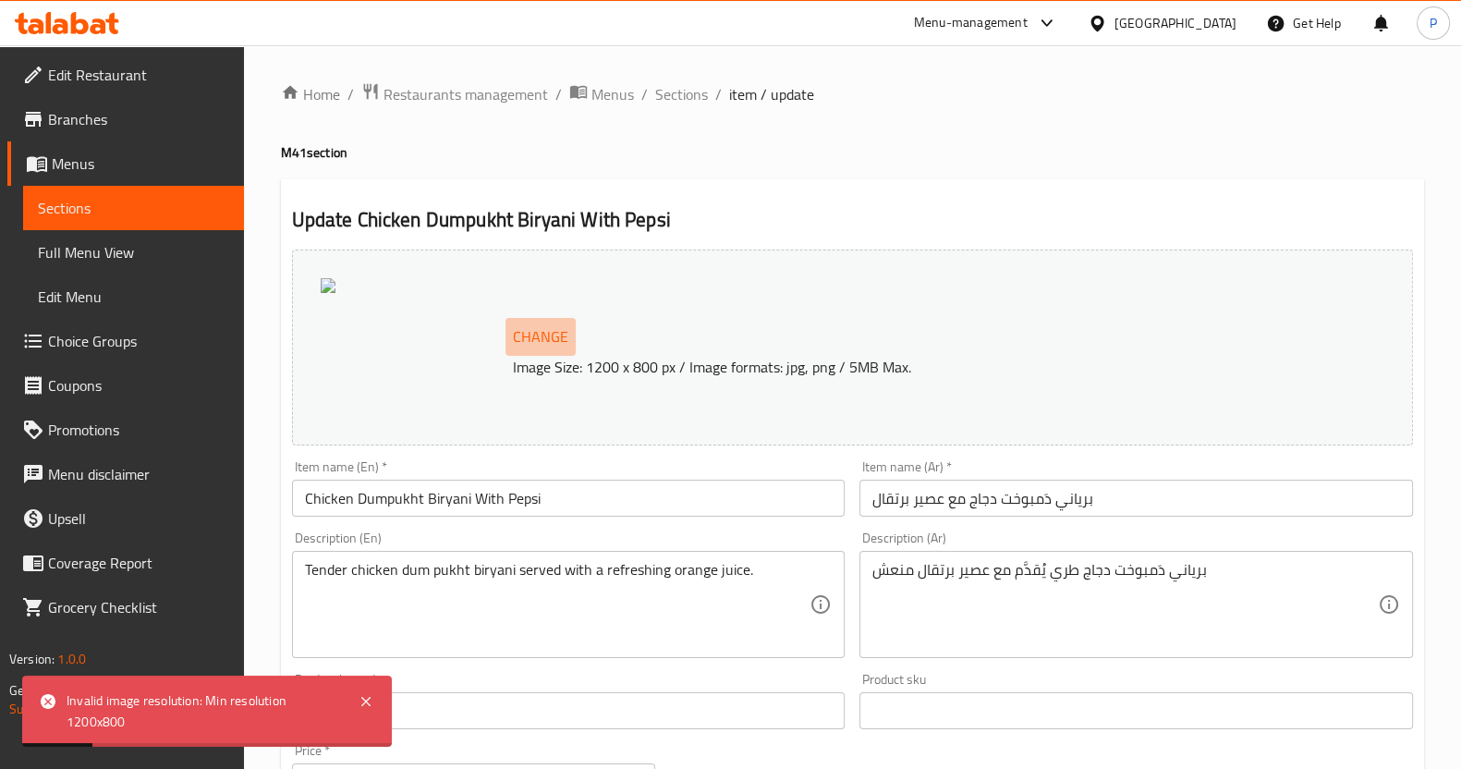
click at [521, 336] on span "Change" at bounding box center [540, 336] width 55 height 27
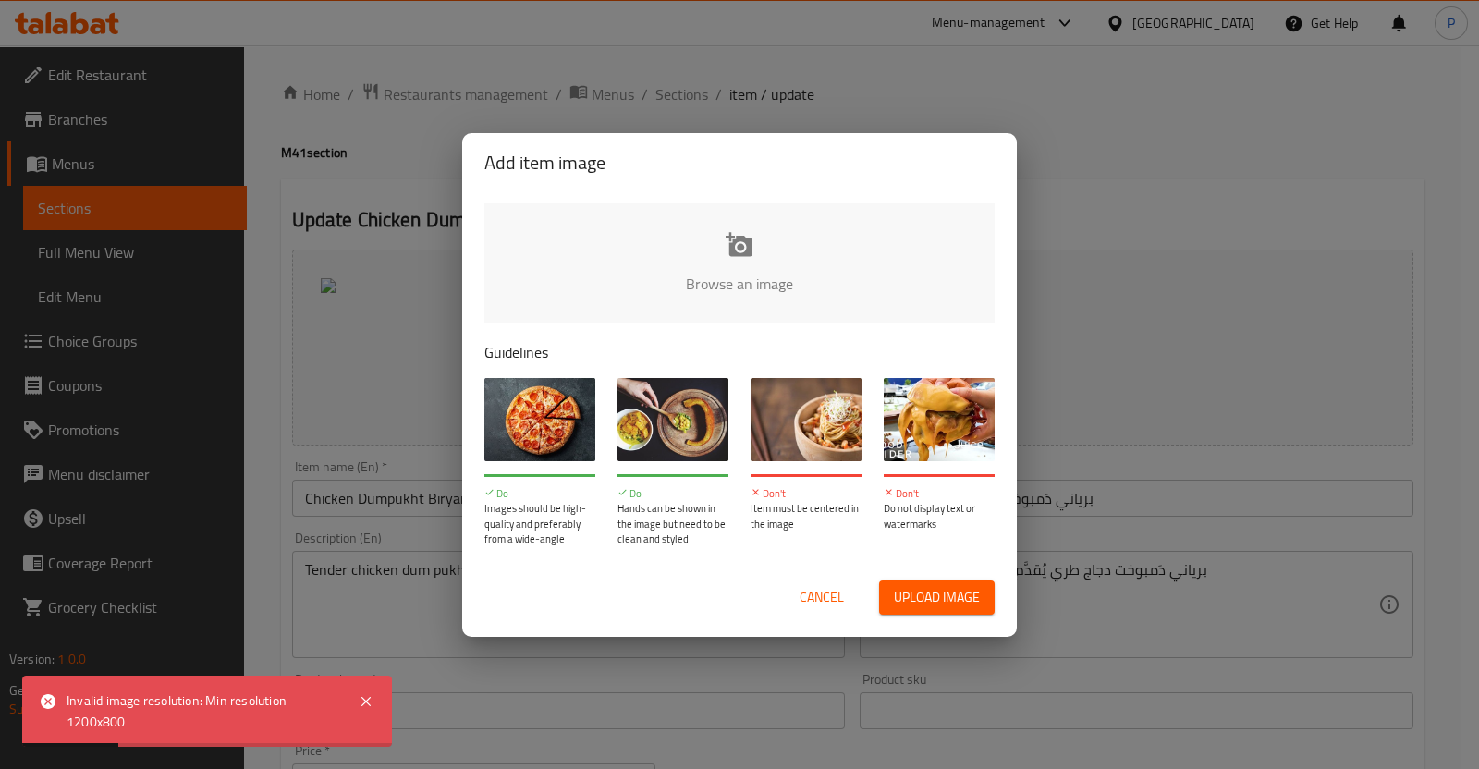
click at [897, 590] on span "Upload image" at bounding box center [937, 597] width 86 height 23
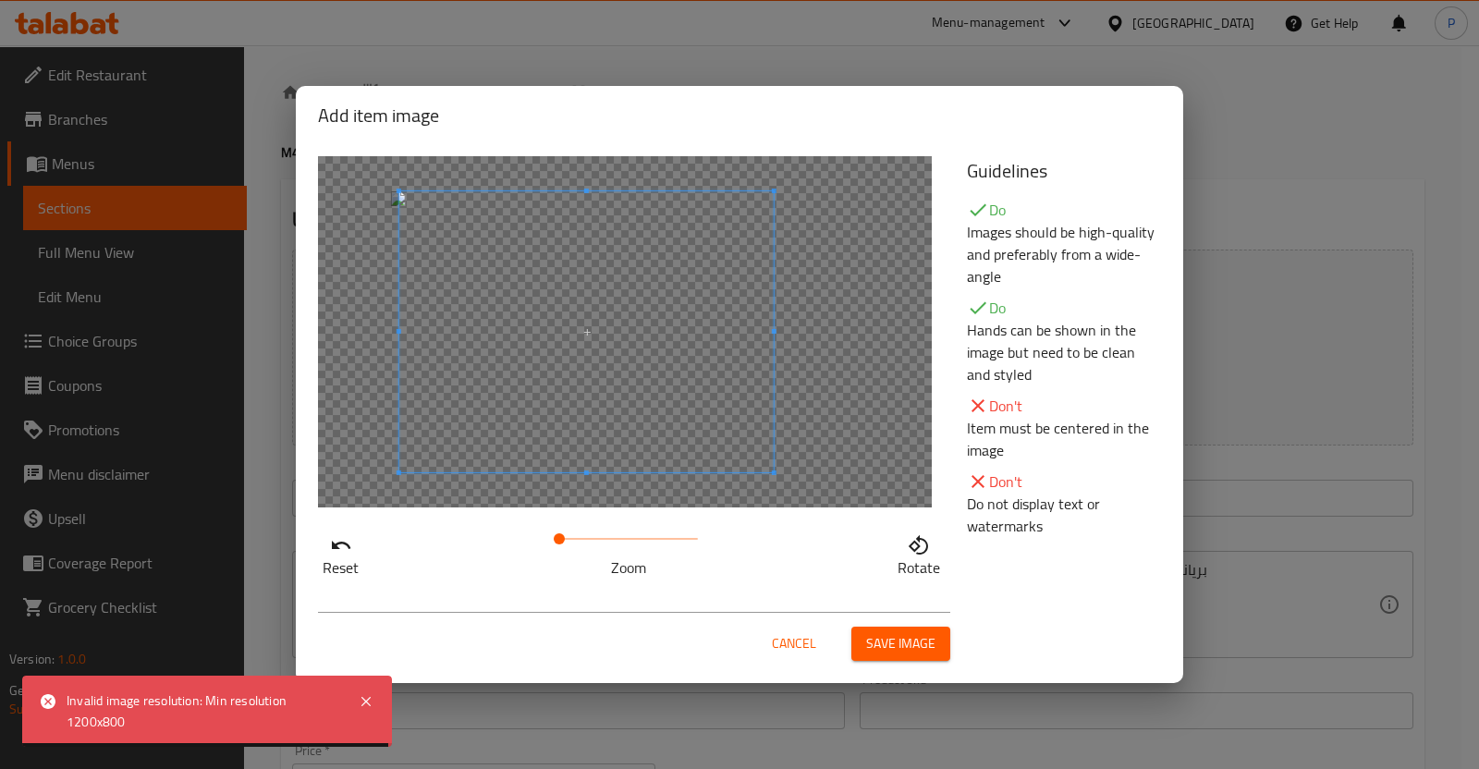
click at [586, 391] on span at bounding box center [586, 331] width 374 height 281
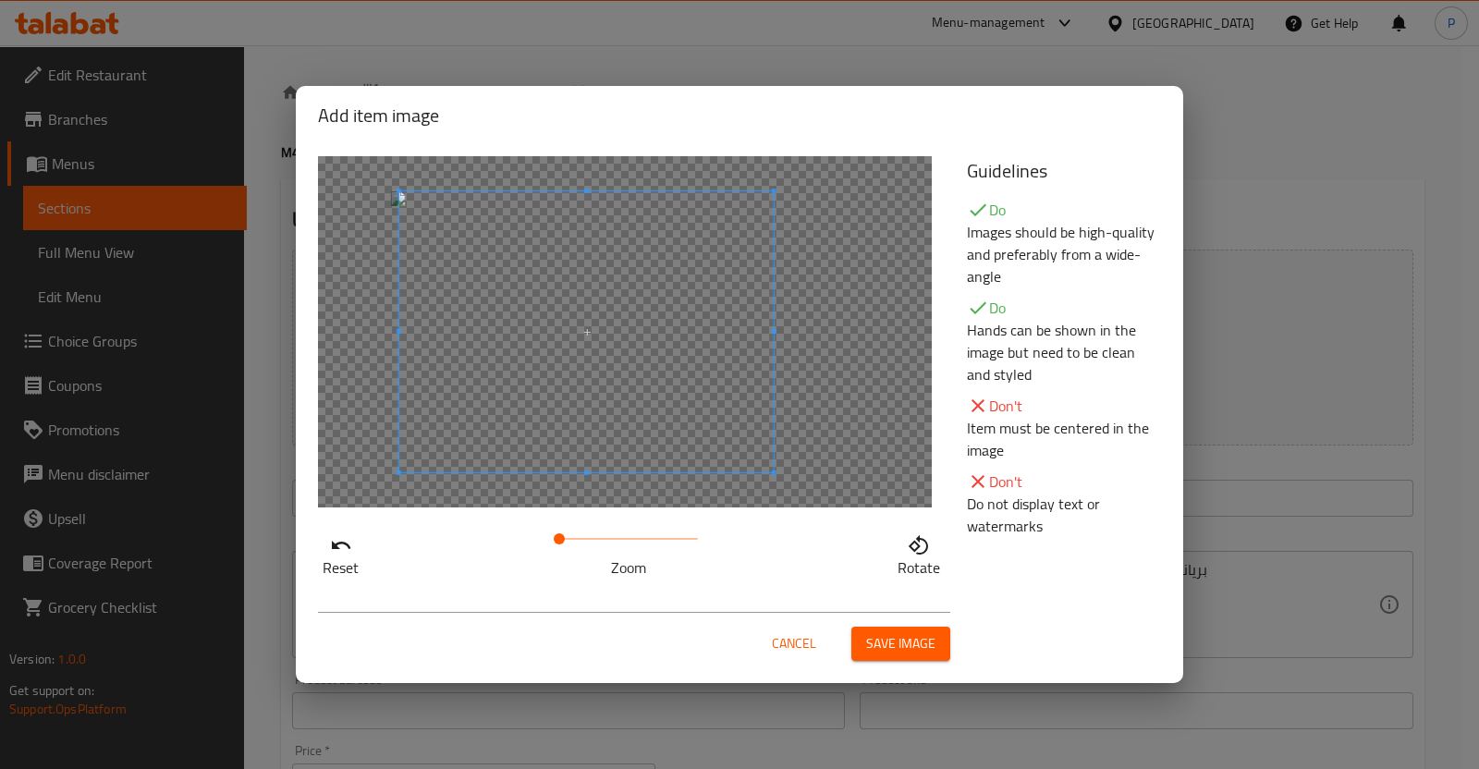
click at [864, 629] on button "Save image" at bounding box center [900, 644] width 99 height 34
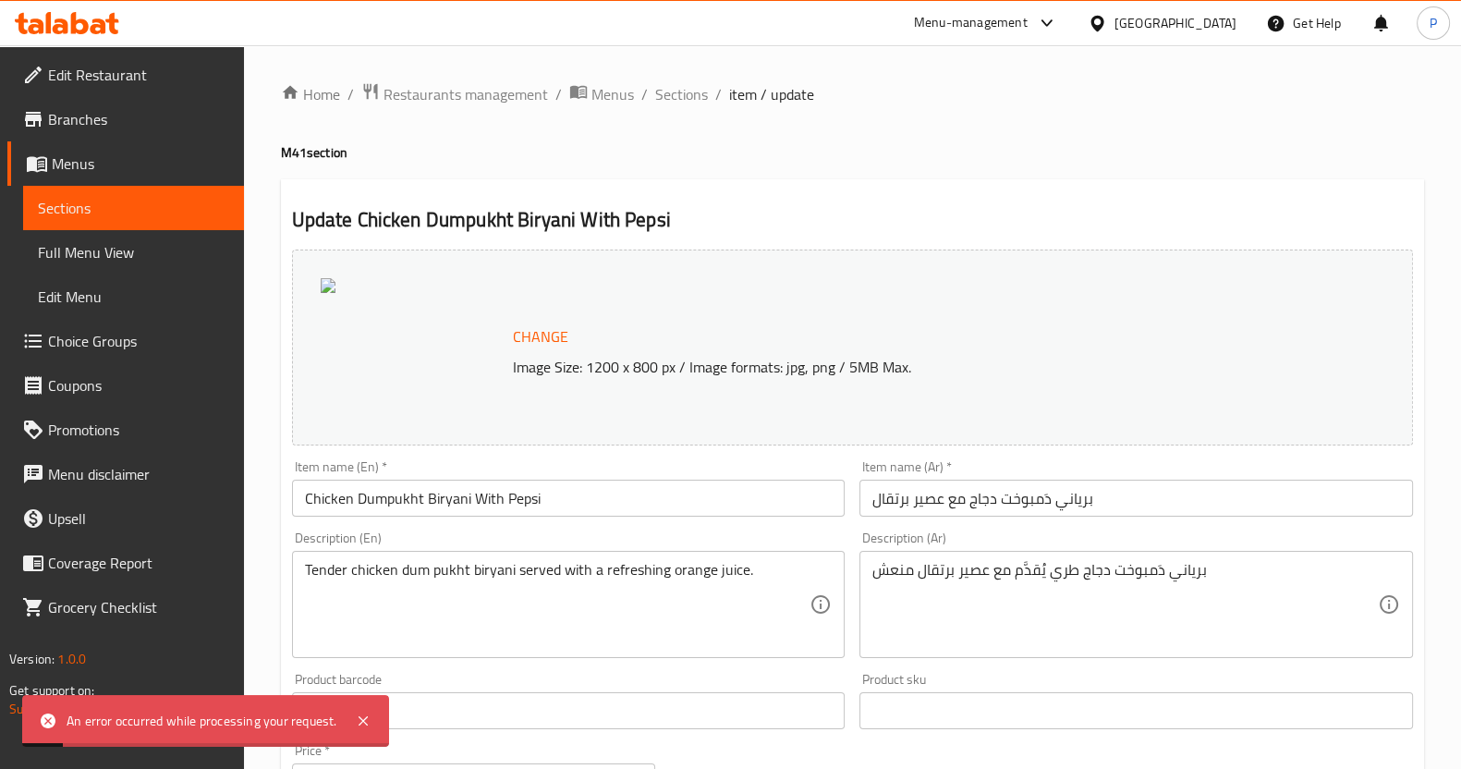
click at [351, 708] on div "An error occurred while processing your request." at bounding box center [205, 721] width 367 height 52
click at [356, 713] on icon at bounding box center [363, 721] width 22 height 22
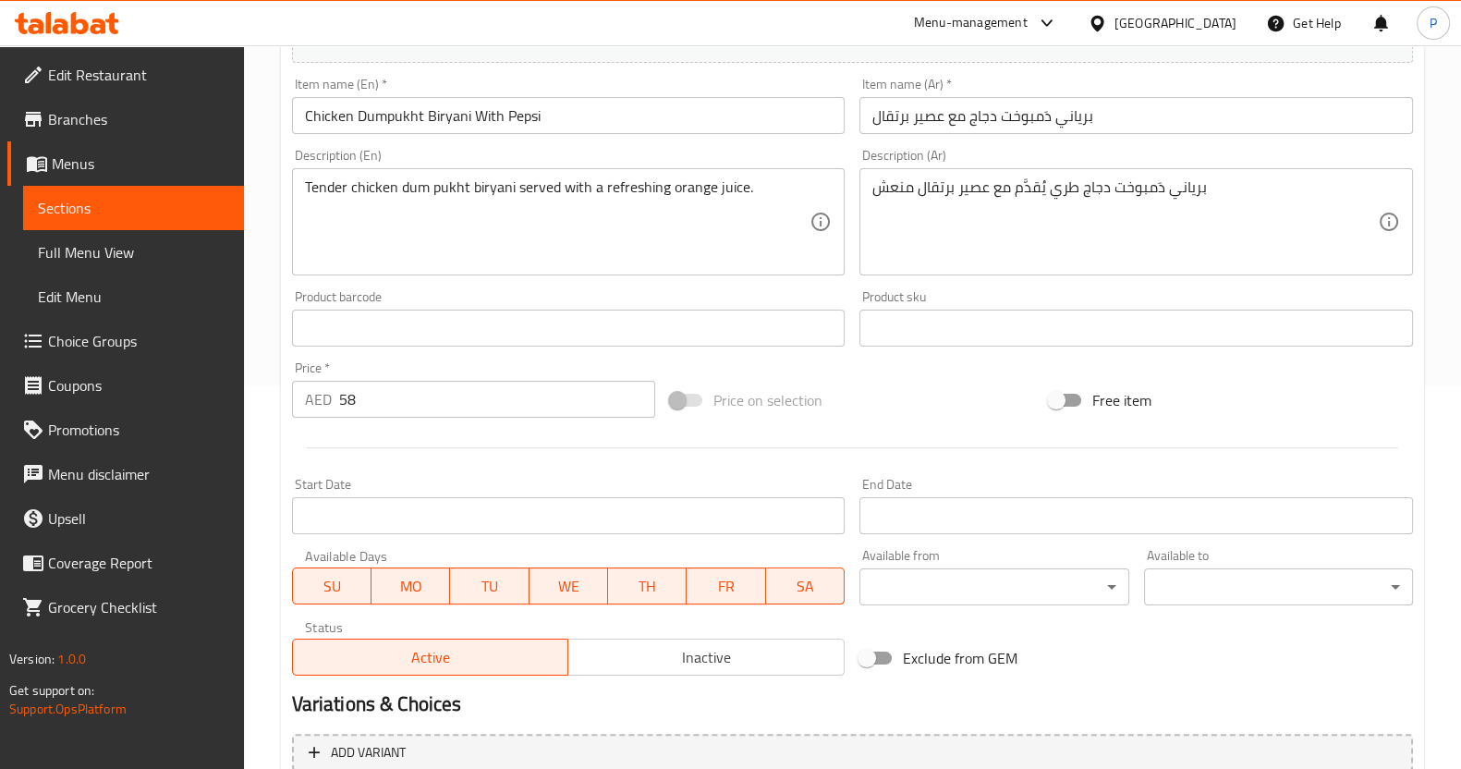
scroll to position [347, 0]
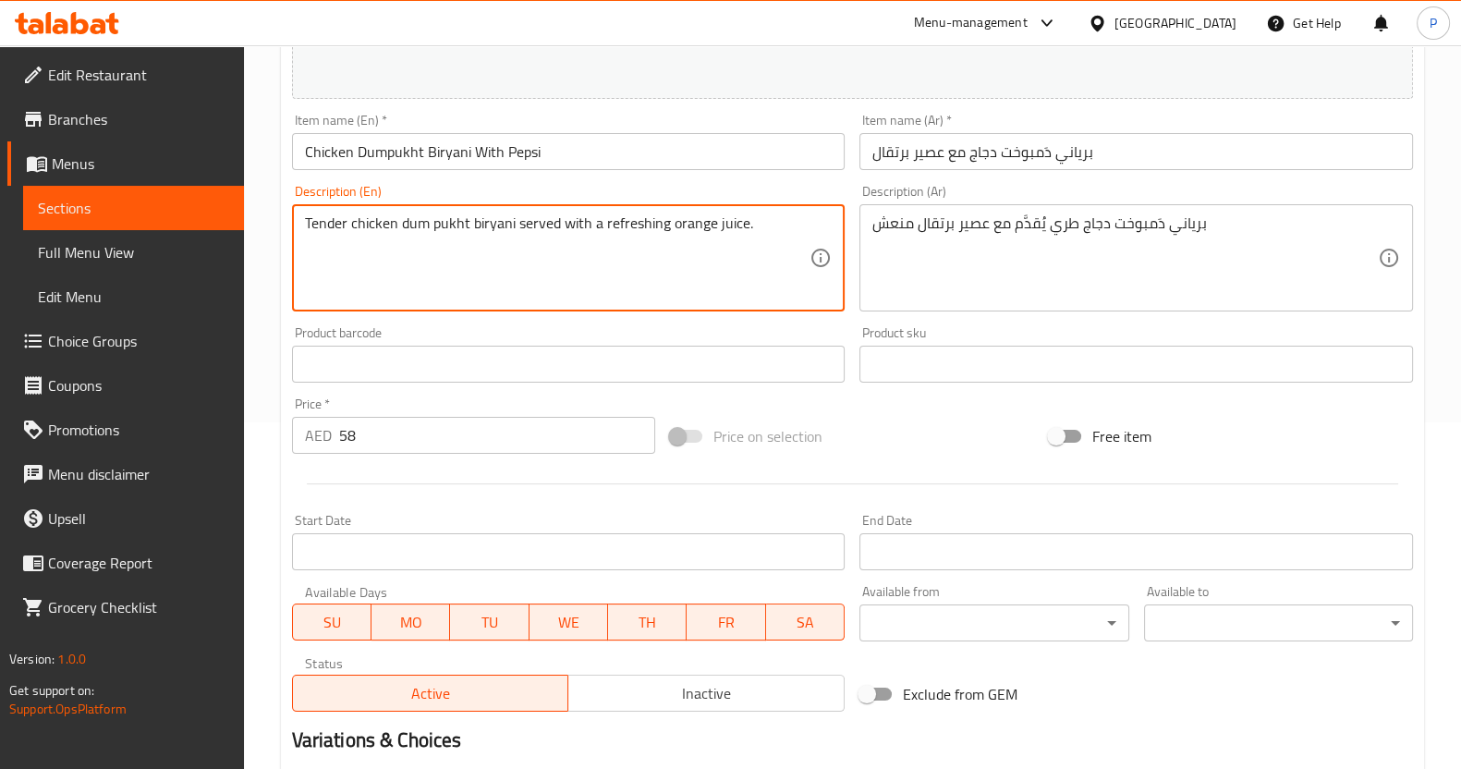
drag, startPoint x: 752, startPoint y: 226, endPoint x: 666, endPoint y: 226, distance: 85.9
type textarea "Tender chicken dum pukht biryani served with a refreshing coca cola"
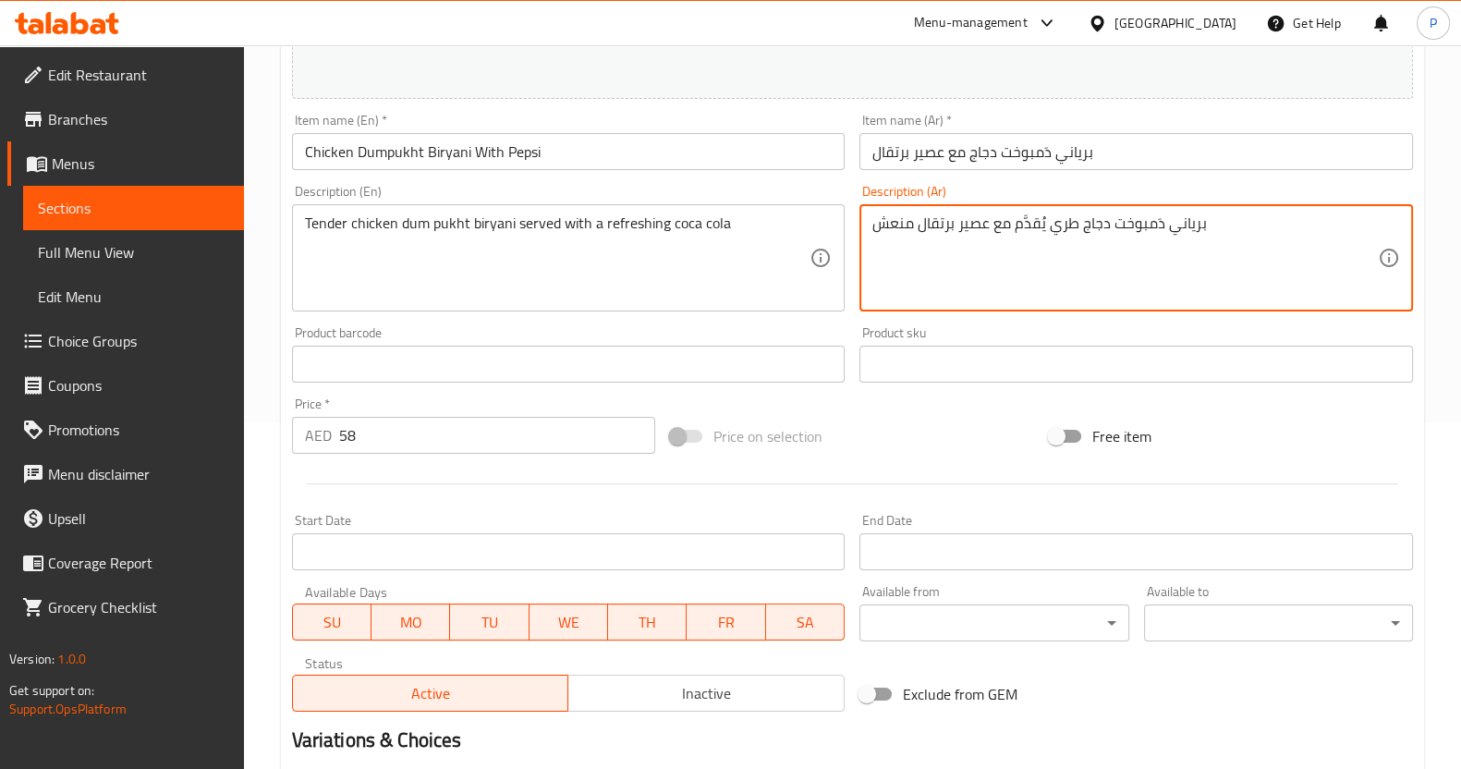
drag, startPoint x: 957, startPoint y: 224, endPoint x: 865, endPoint y: 214, distance: 92.9
click at [984, 224] on textarea "برياني دَمبوخت دجاج طري يُقدَّم مع عصير برتقال منعش" at bounding box center [1125, 258] width 506 height 88
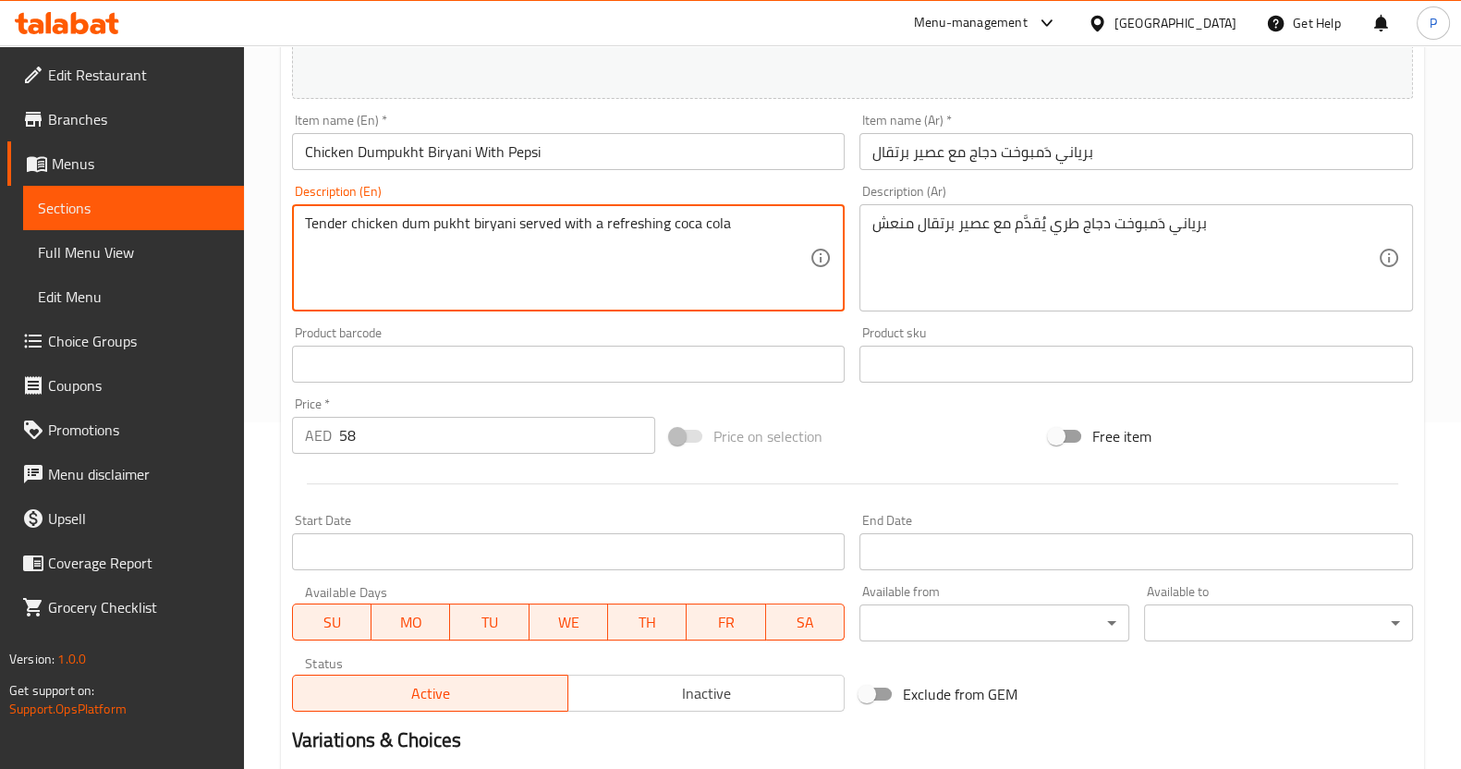
drag, startPoint x: 757, startPoint y: 219, endPoint x: 112, endPoint y: 177, distance: 646.5
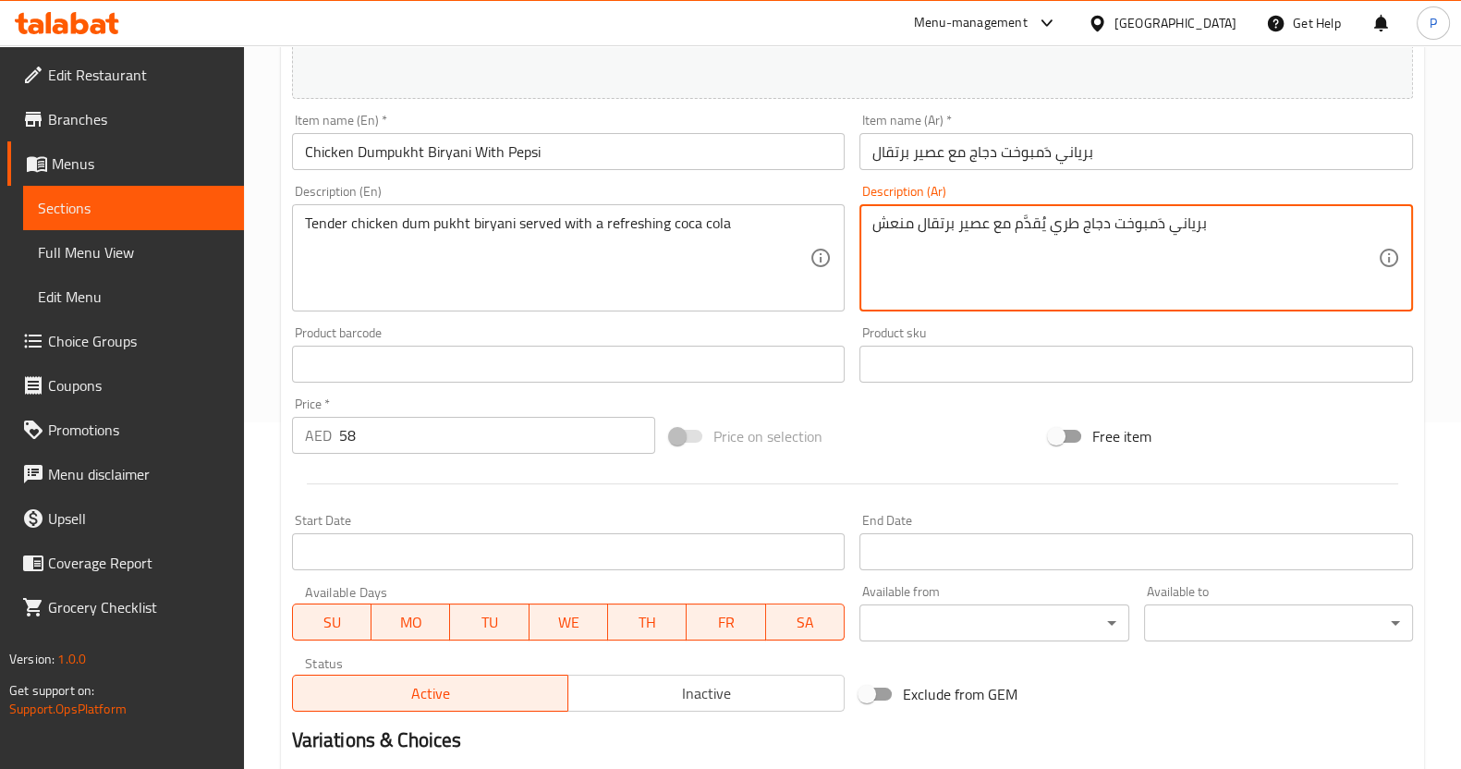
drag, startPoint x: 1225, startPoint y: 228, endPoint x: 818, endPoint y: 231, distance: 406.6
paste textarea "كوكاكولا منعشة"
type textarea "برياني دَمبوخت دجاج طري يُقدَّم مع كوكاكولا منعشة"
click at [435, 433] on input "58" at bounding box center [497, 435] width 317 height 37
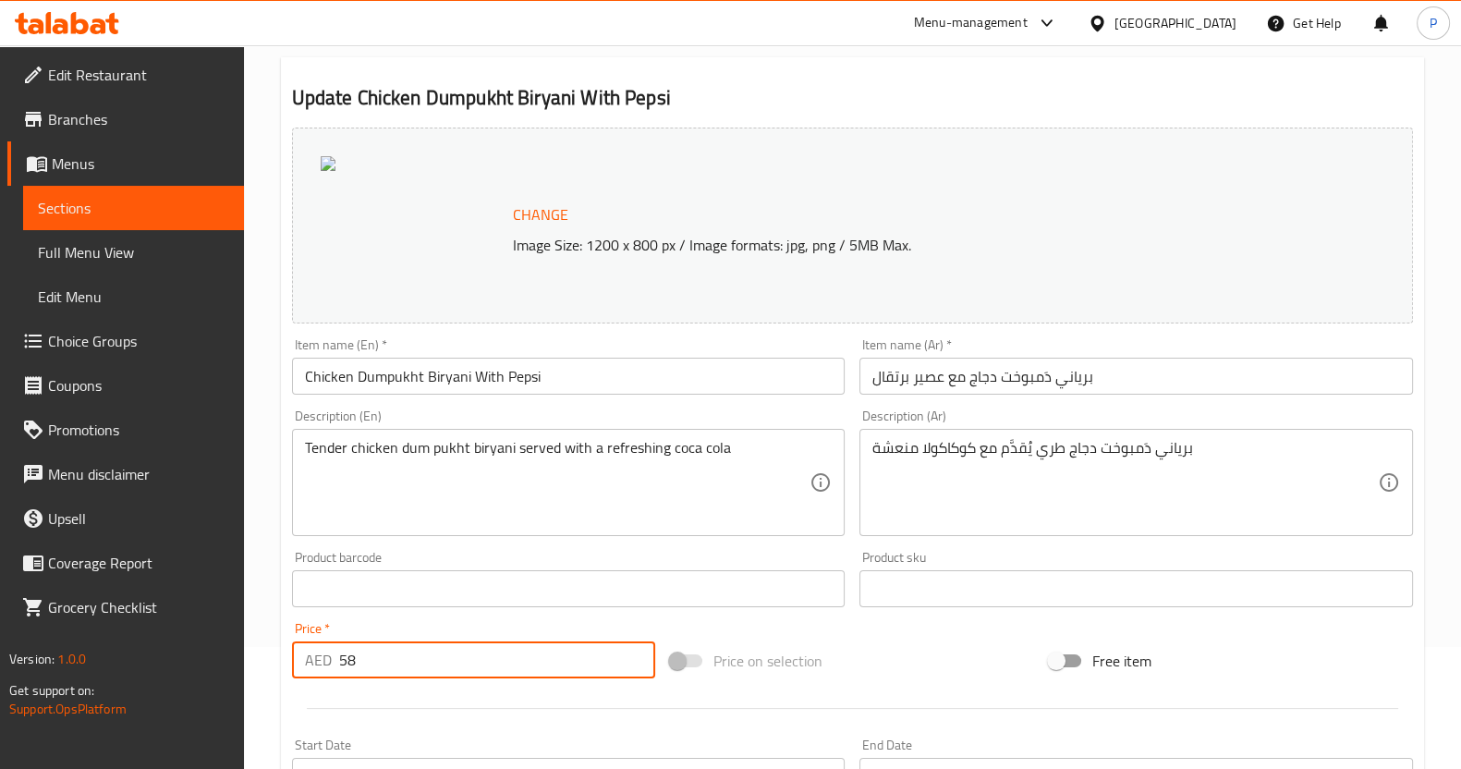
scroll to position [115, 0]
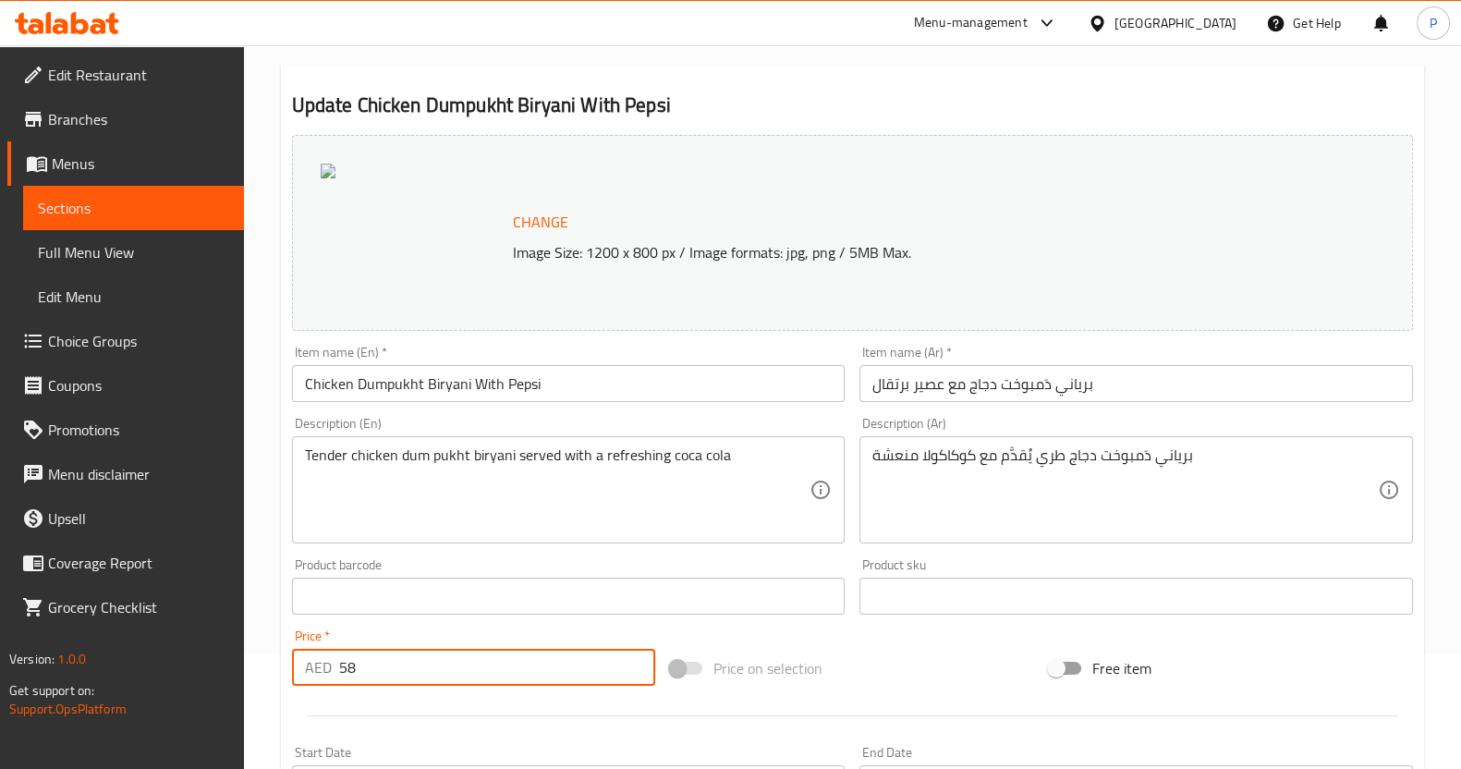
click at [553, 217] on span "Change" at bounding box center [540, 222] width 55 height 27
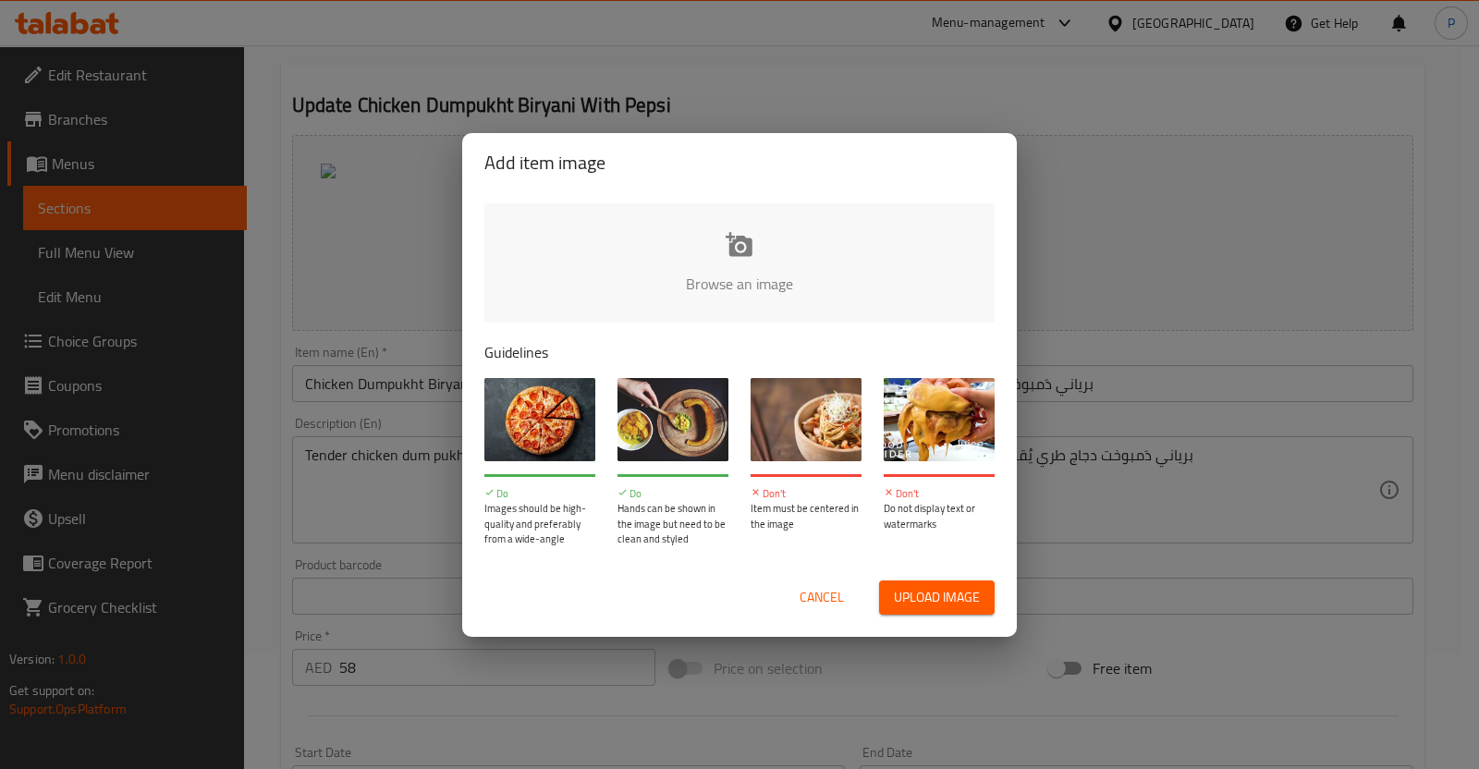
click at [930, 602] on span "Upload image" at bounding box center [937, 597] width 86 height 23
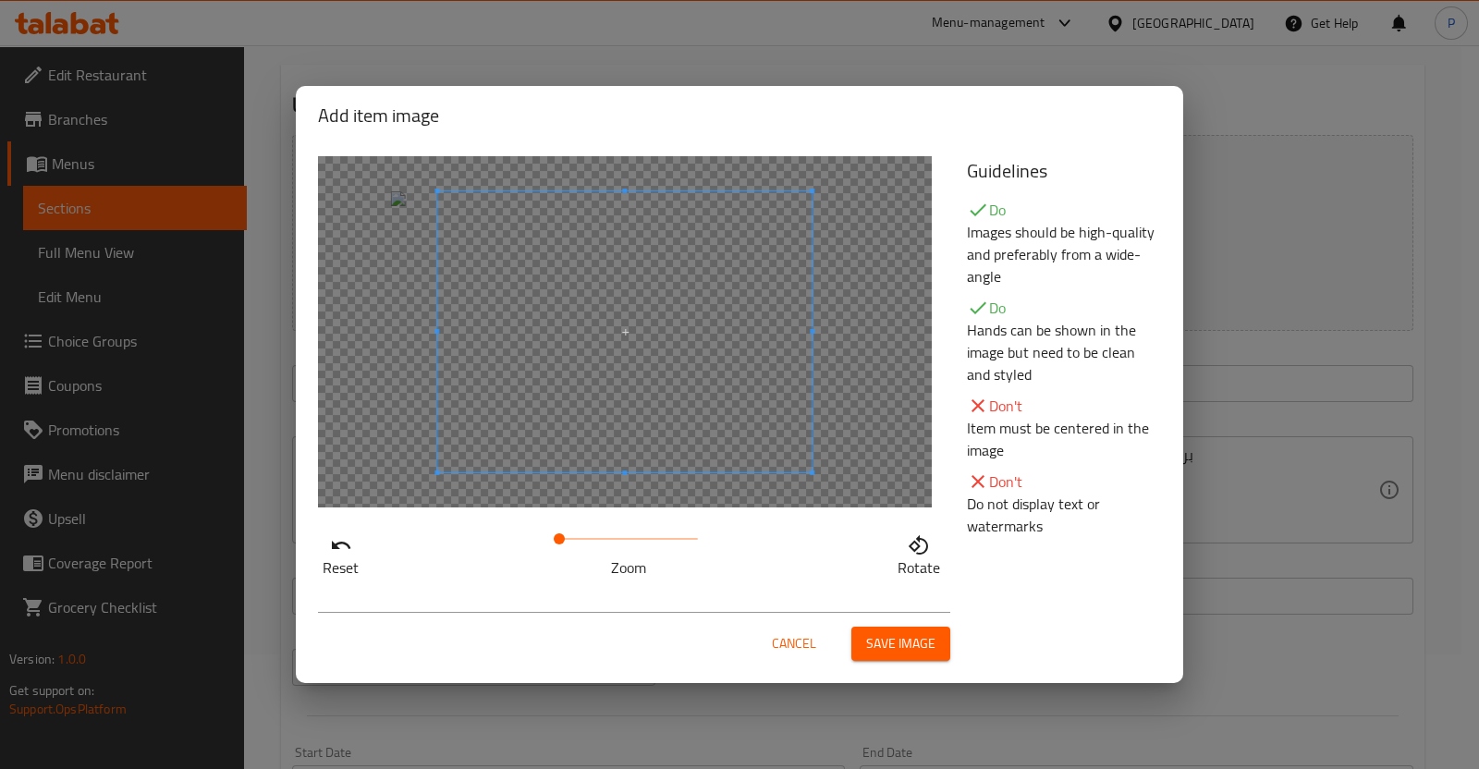
click at [924, 657] on button "Save image" at bounding box center [900, 644] width 99 height 34
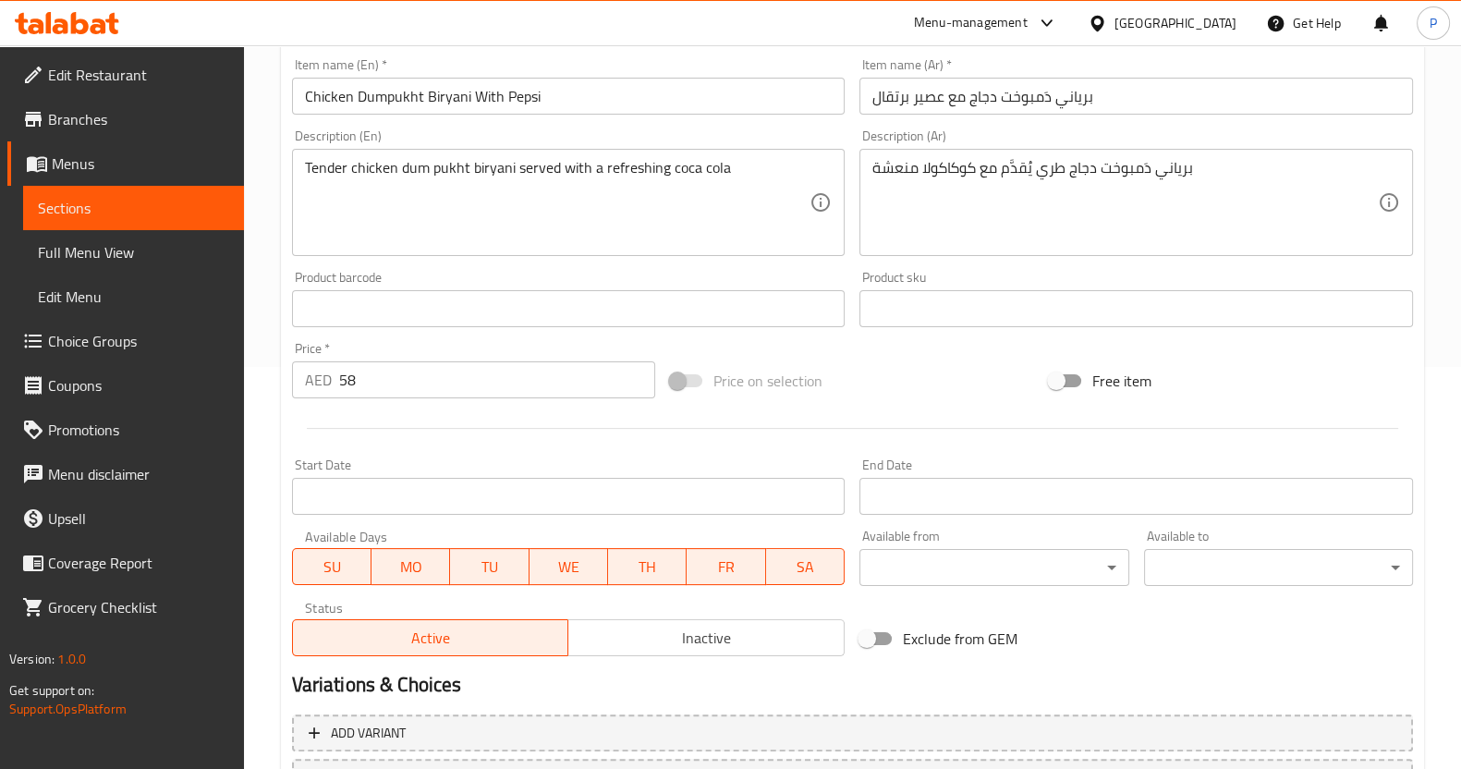
scroll to position [563, 0]
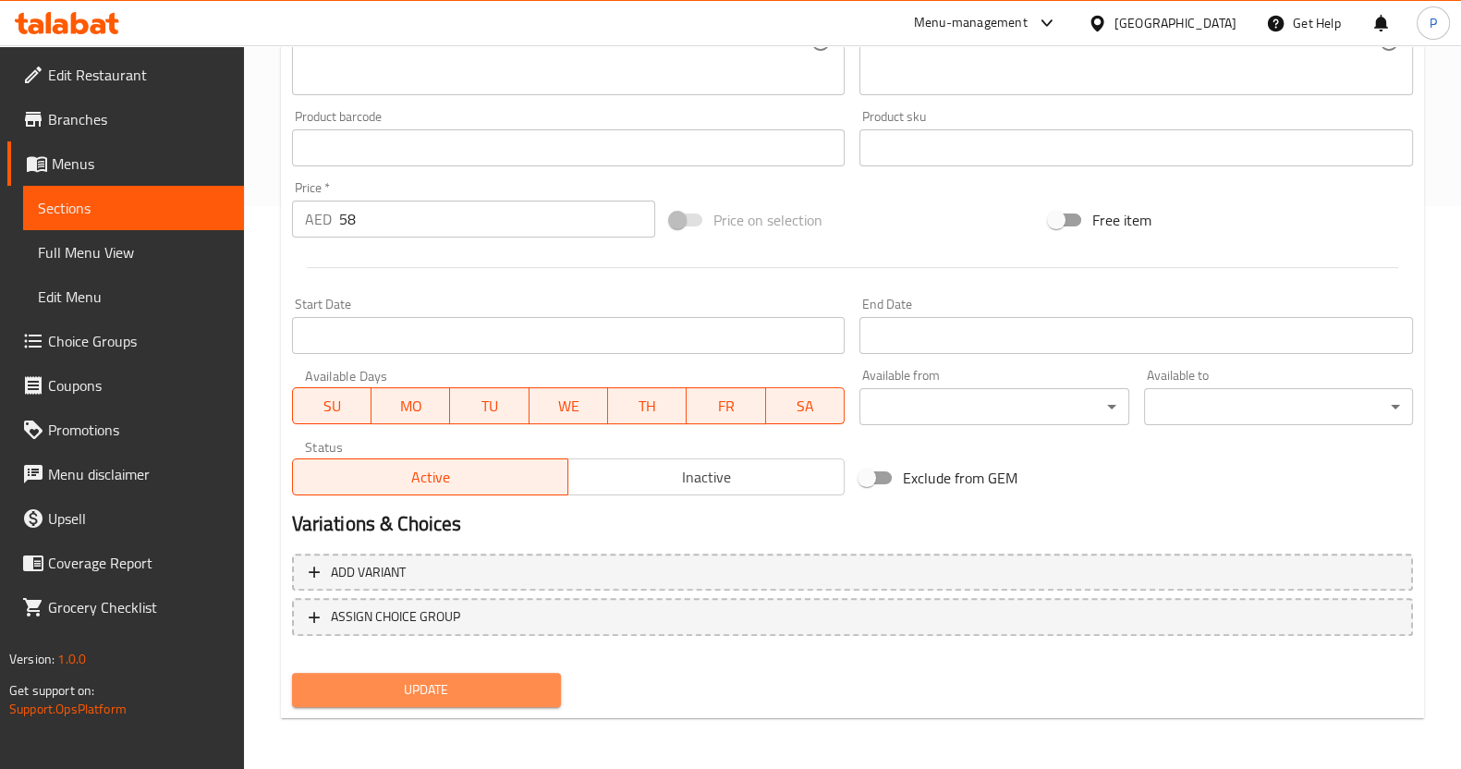
click at [433, 674] on button "Update" at bounding box center [426, 690] width 269 height 34
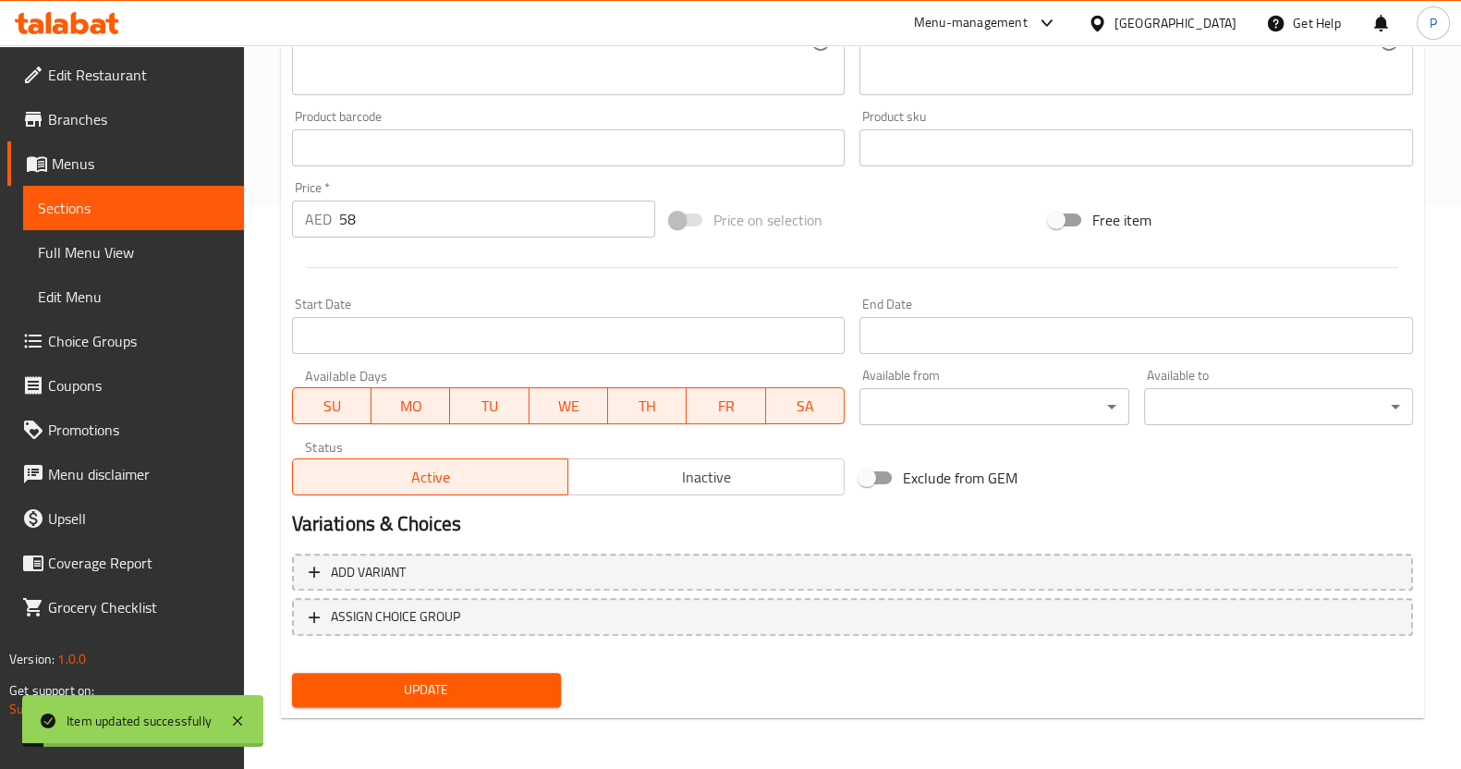
click at [406, 701] on button "Update" at bounding box center [426, 690] width 269 height 34
